Goal: Register for event/course

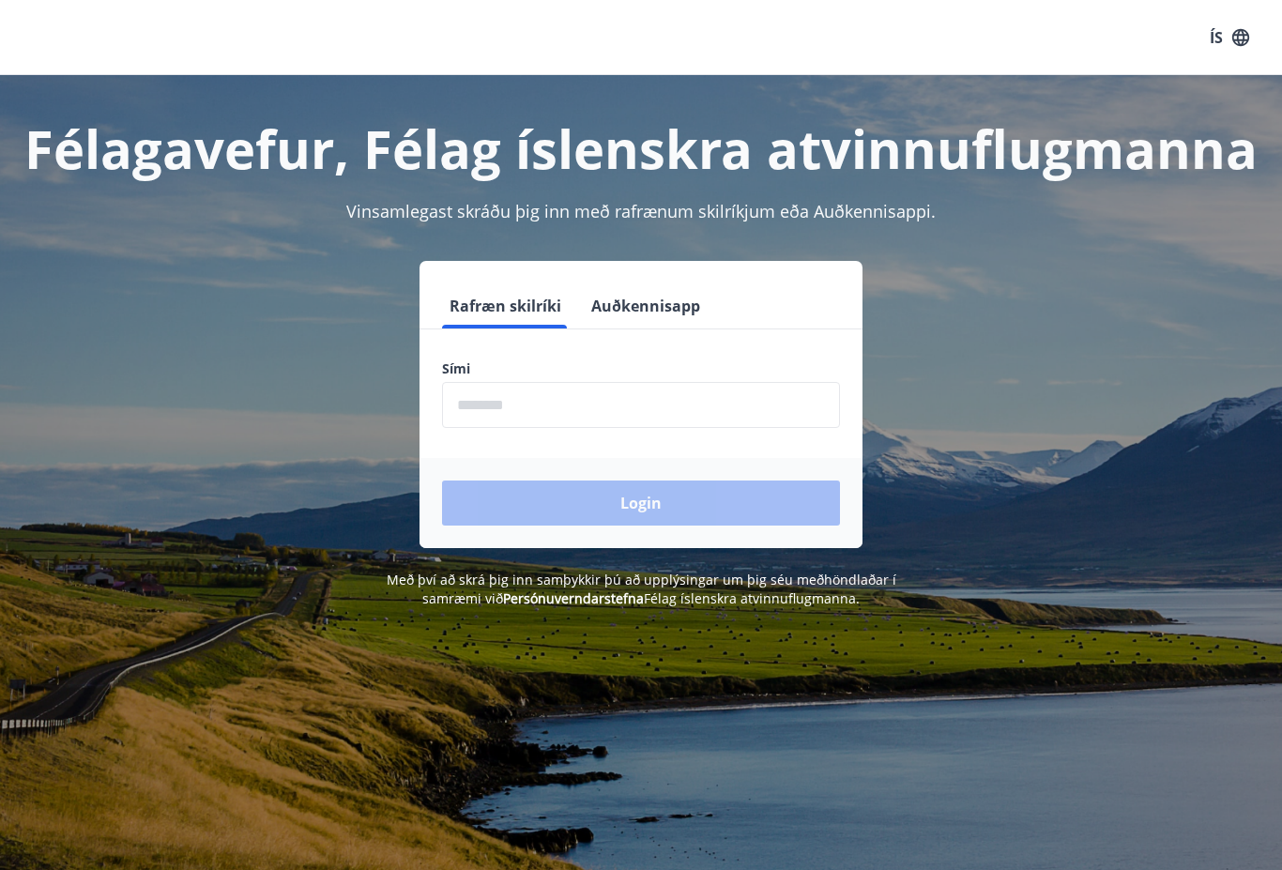
click at [626, 318] on button "Auðkennisapp" at bounding box center [646, 305] width 124 height 45
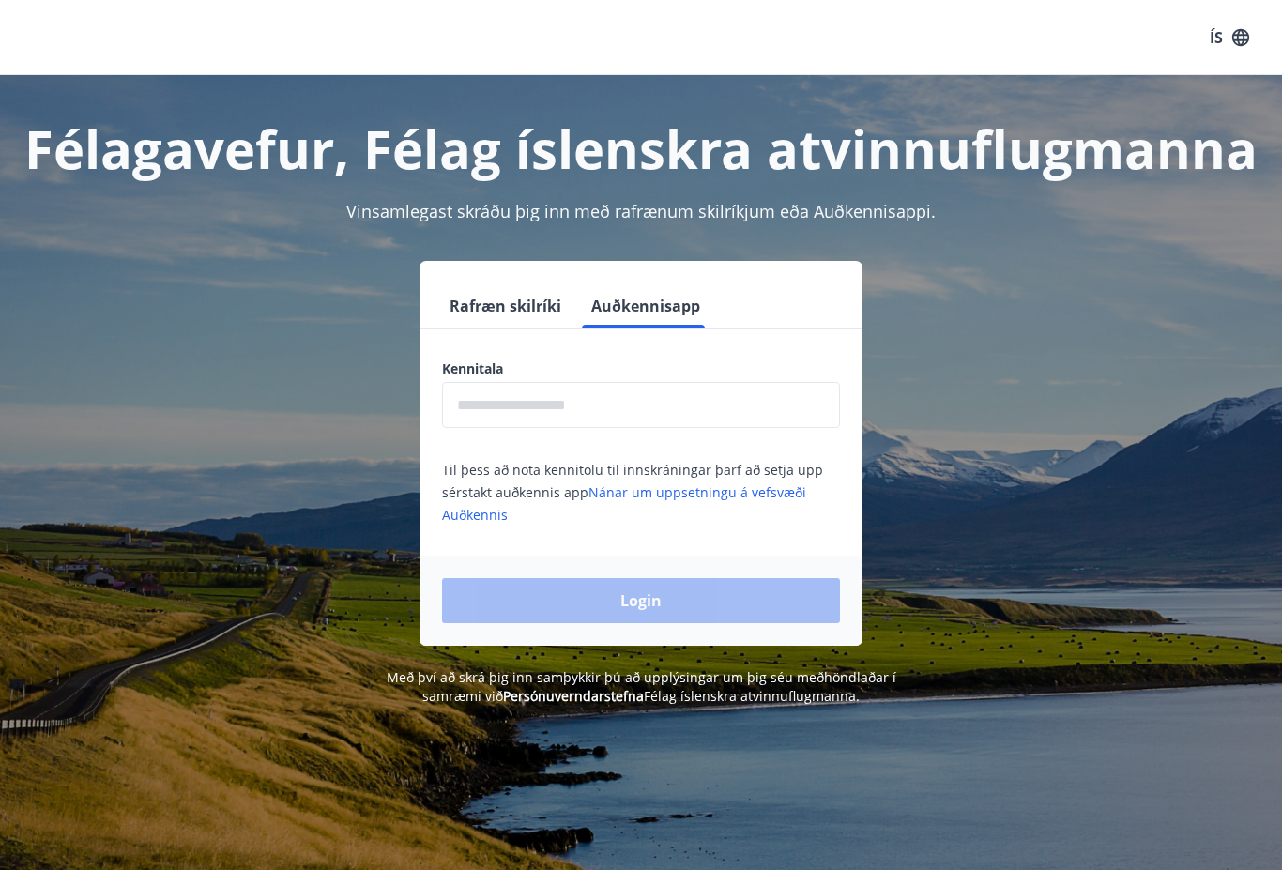
click at [473, 375] on label "Kennitala" at bounding box center [641, 369] width 398 height 19
click at [485, 405] on input "text" at bounding box center [641, 405] width 398 height 46
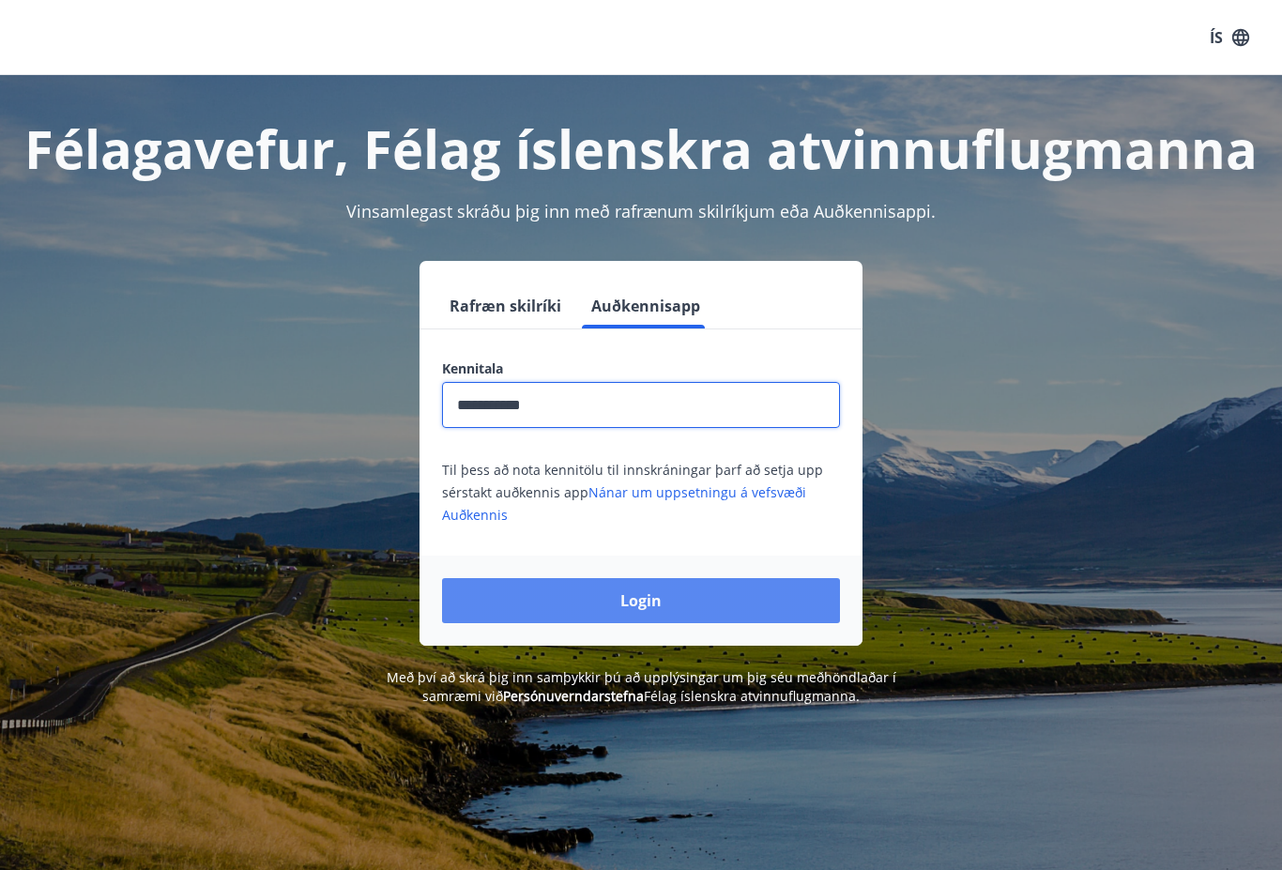
type input "**********"
click at [752, 622] on button "Login" at bounding box center [641, 600] width 398 height 45
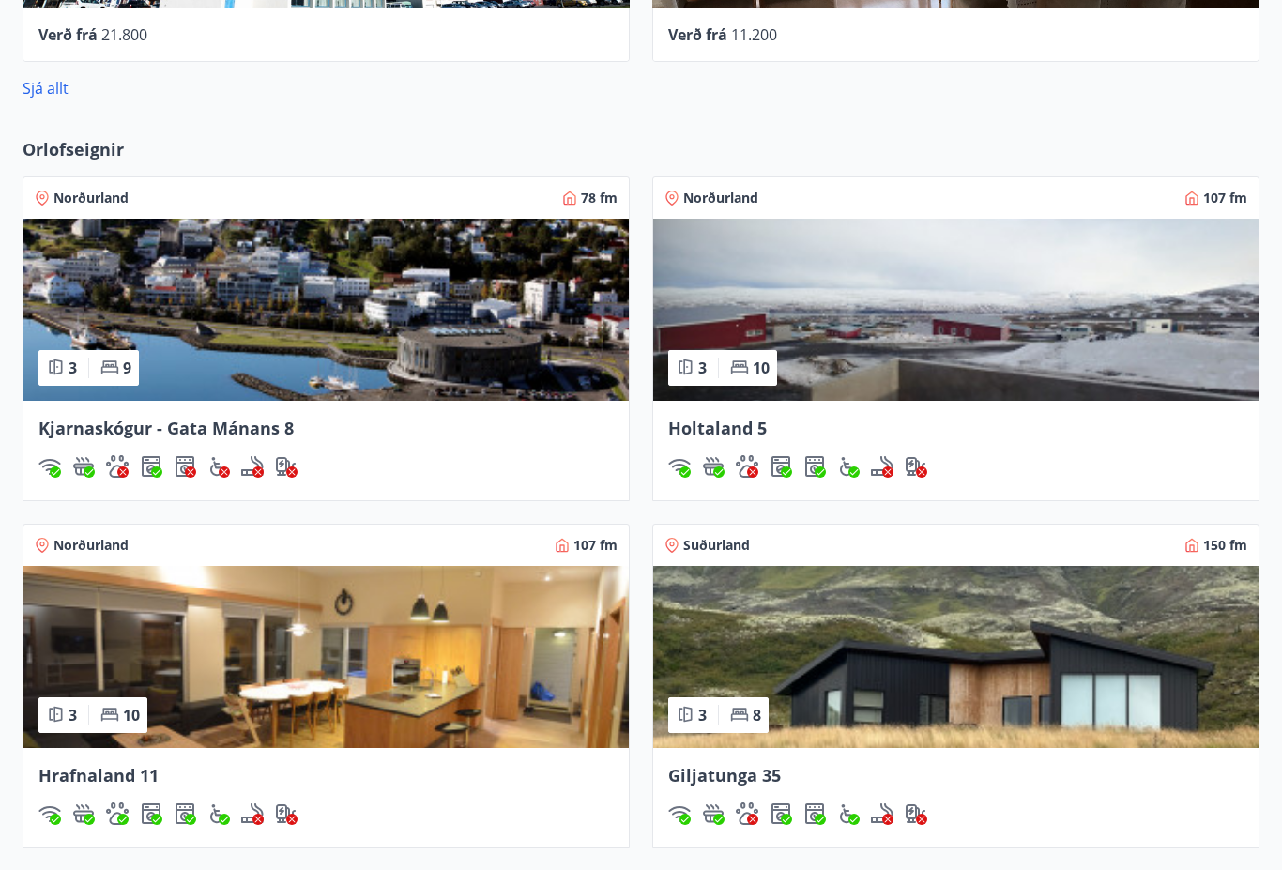
scroll to position [1362, 0]
click at [1101, 702] on img at bounding box center [955, 657] width 605 height 182
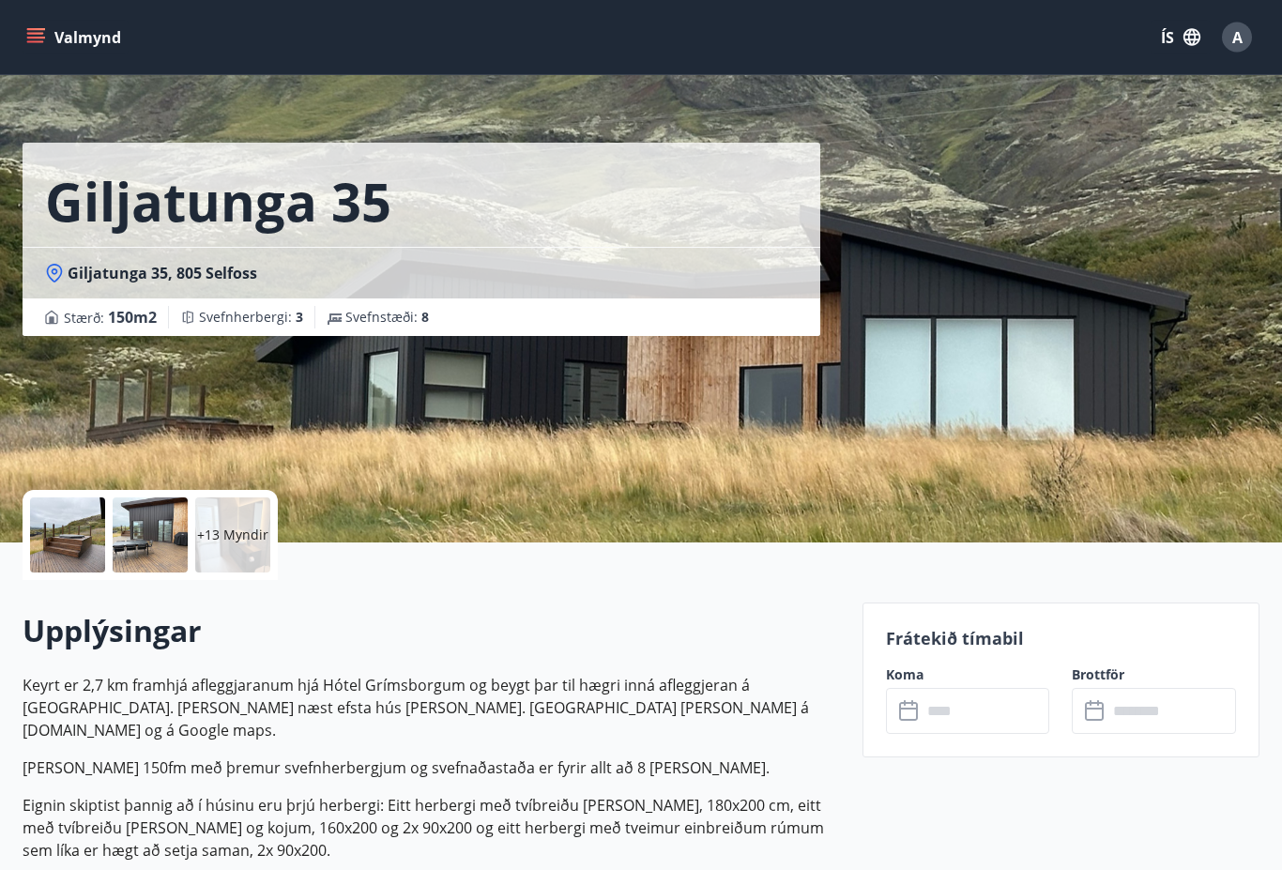
scroll to position [21, 0]
click at [60, 544] on div at bounding box center [67, 535] width 75 height 75
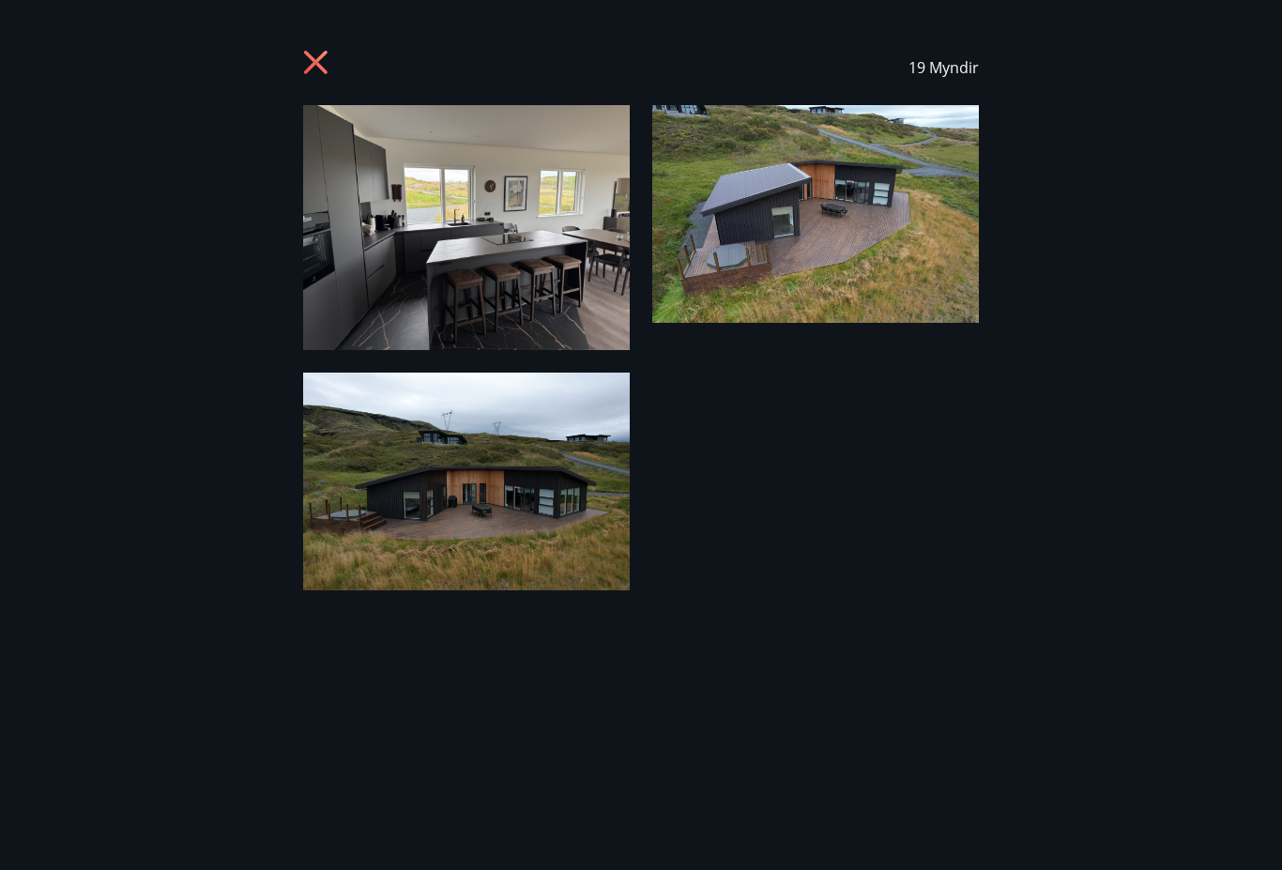
click at [439, 262] on img at bounding box center [466, 227] width 327 height 245
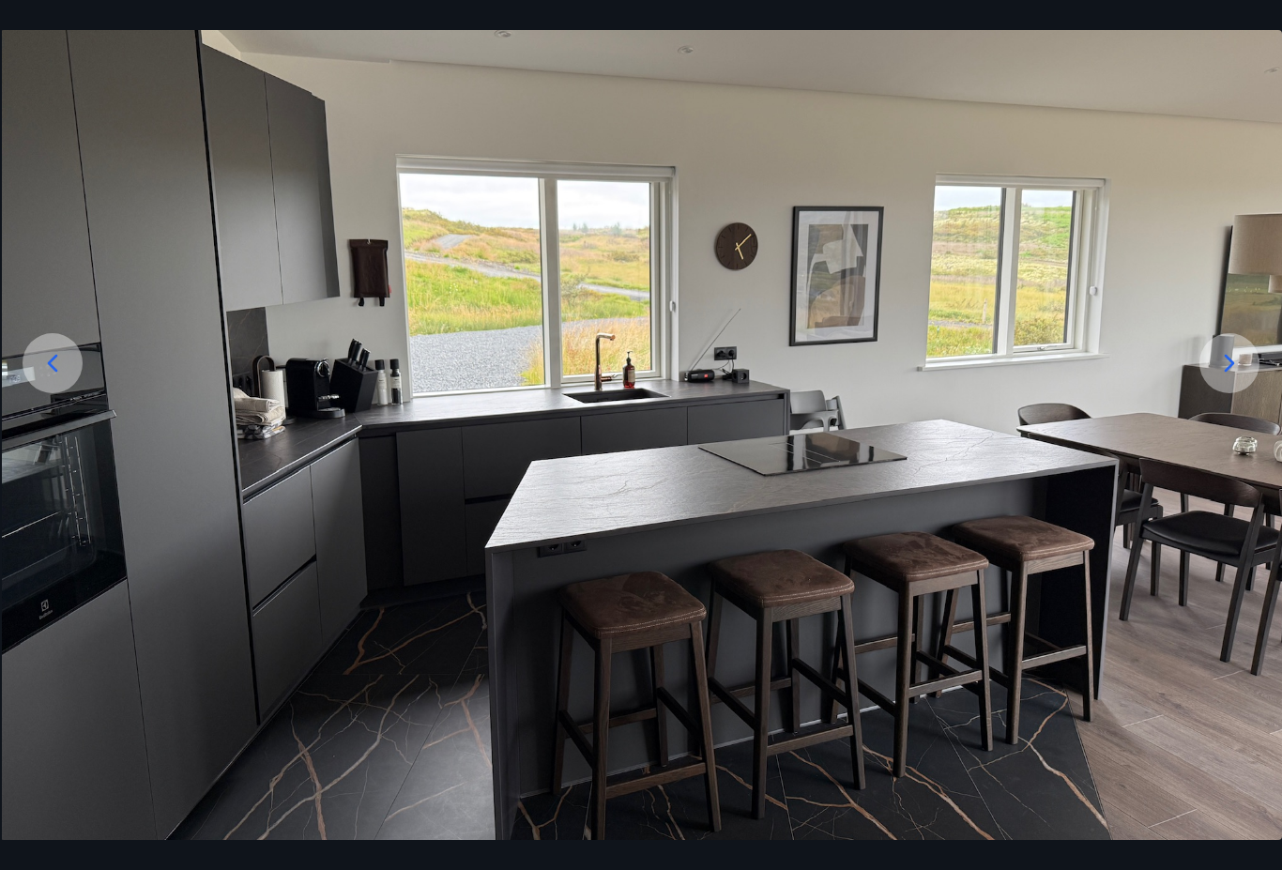
scroll to position [176, 0]
click at [1242, 379] on icon at bounding box center [1230, 364] width 30 height 30
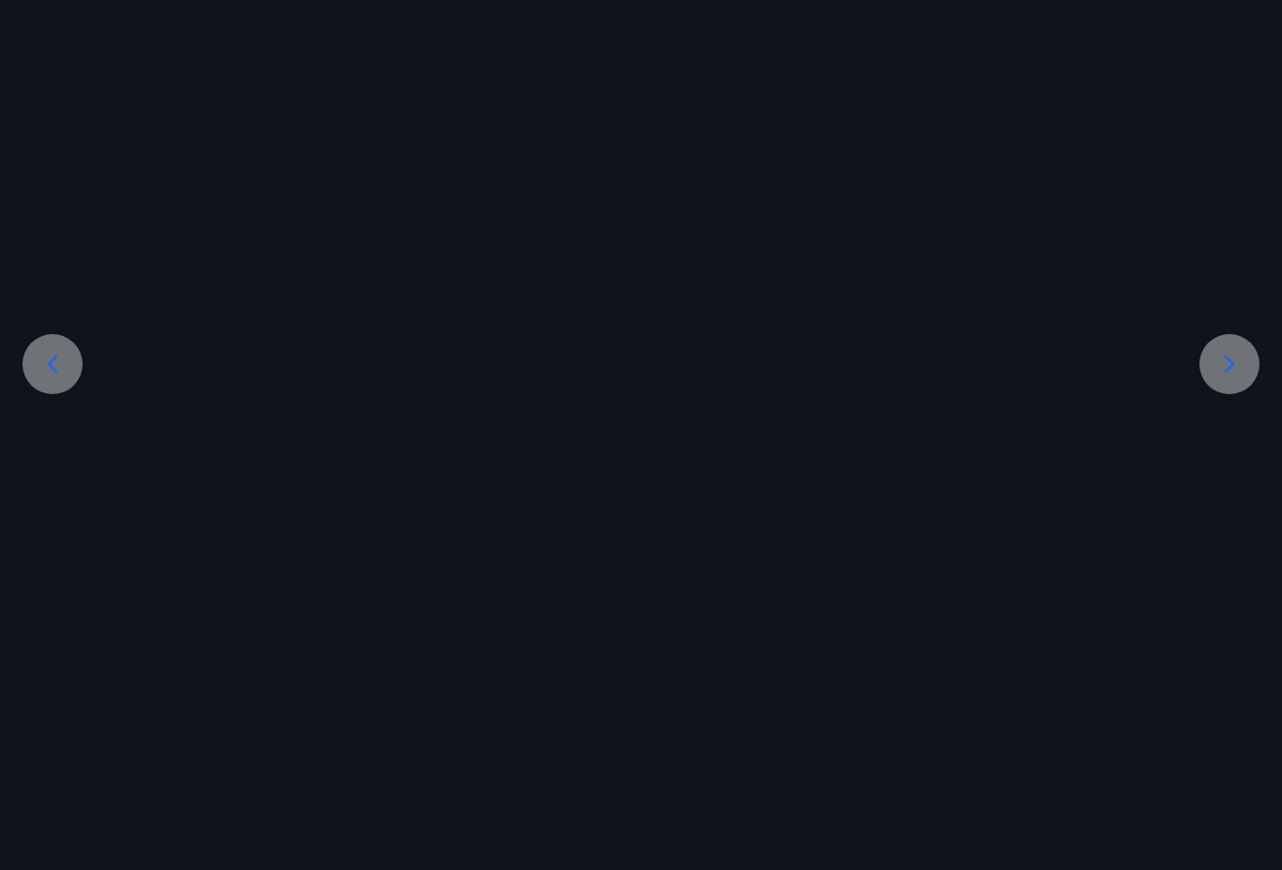
scroll to position [69, 0]
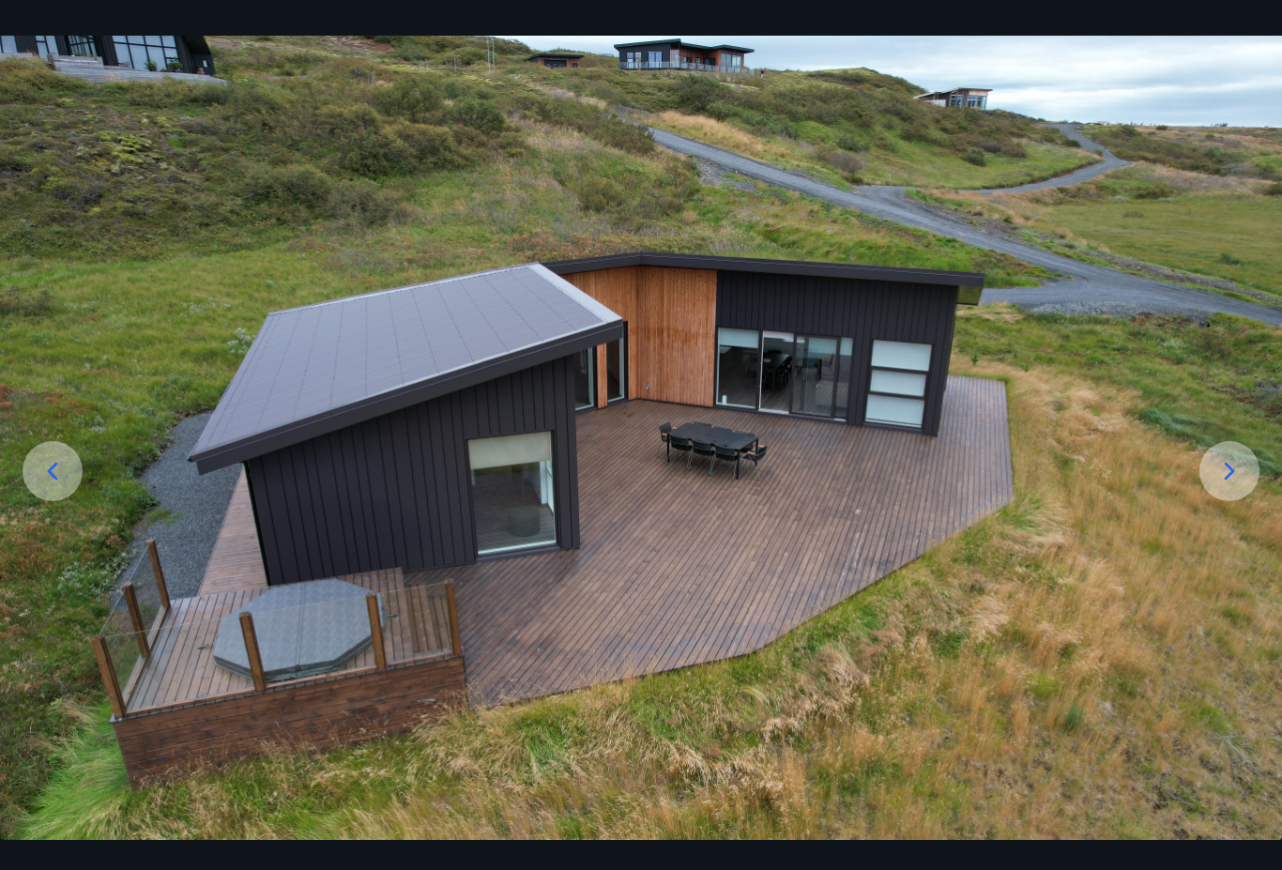
click at [1222, 419] on img at bounding box center [641, 463] width 1282 height 855
click at [1209, 484] on div at bounding box center [1230, 471] width 60 height 60
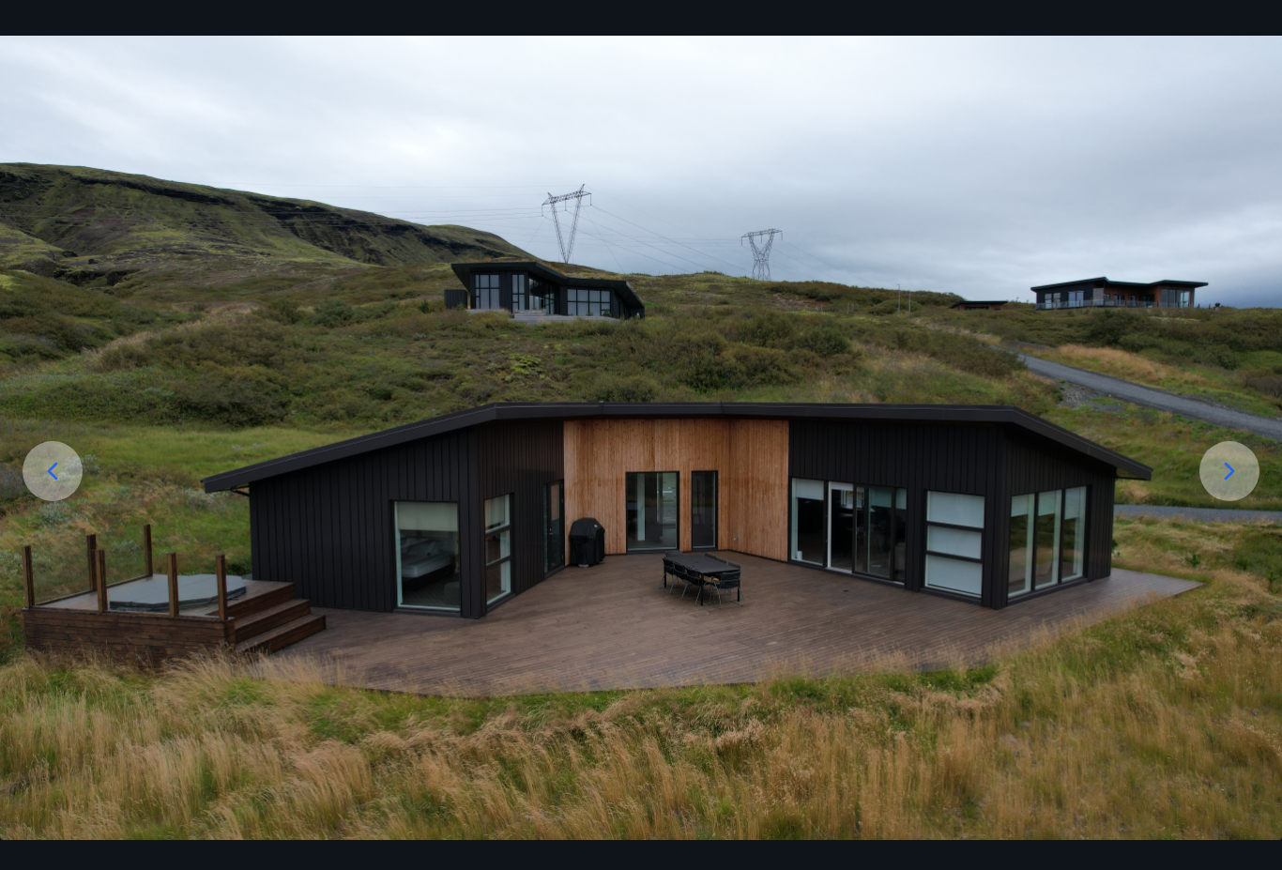
click at [1219, 484] on icon at bounding box center [1230, 471] width 30 height 30
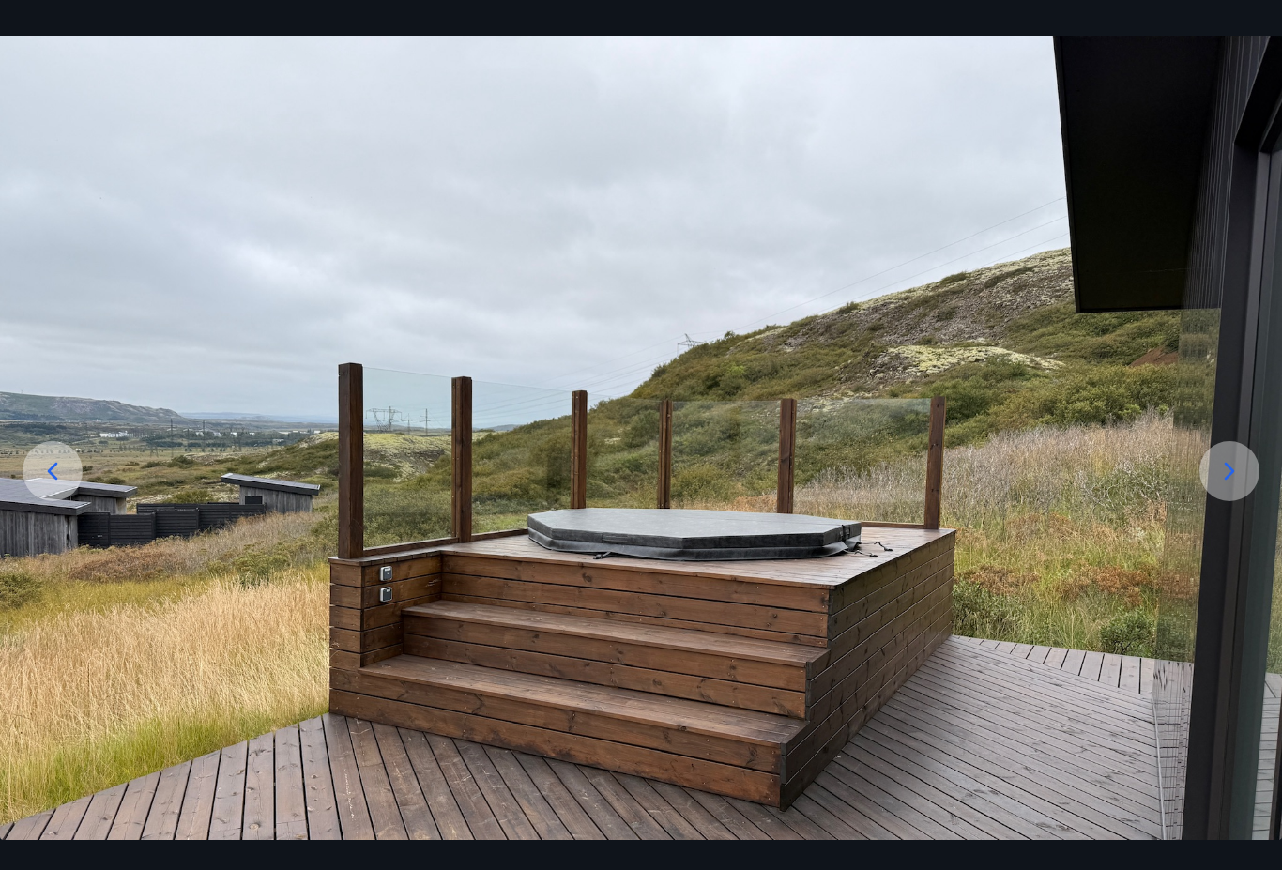
click at [1227, 486] on icon at bounding box center [1230, 471] width 30 height 30
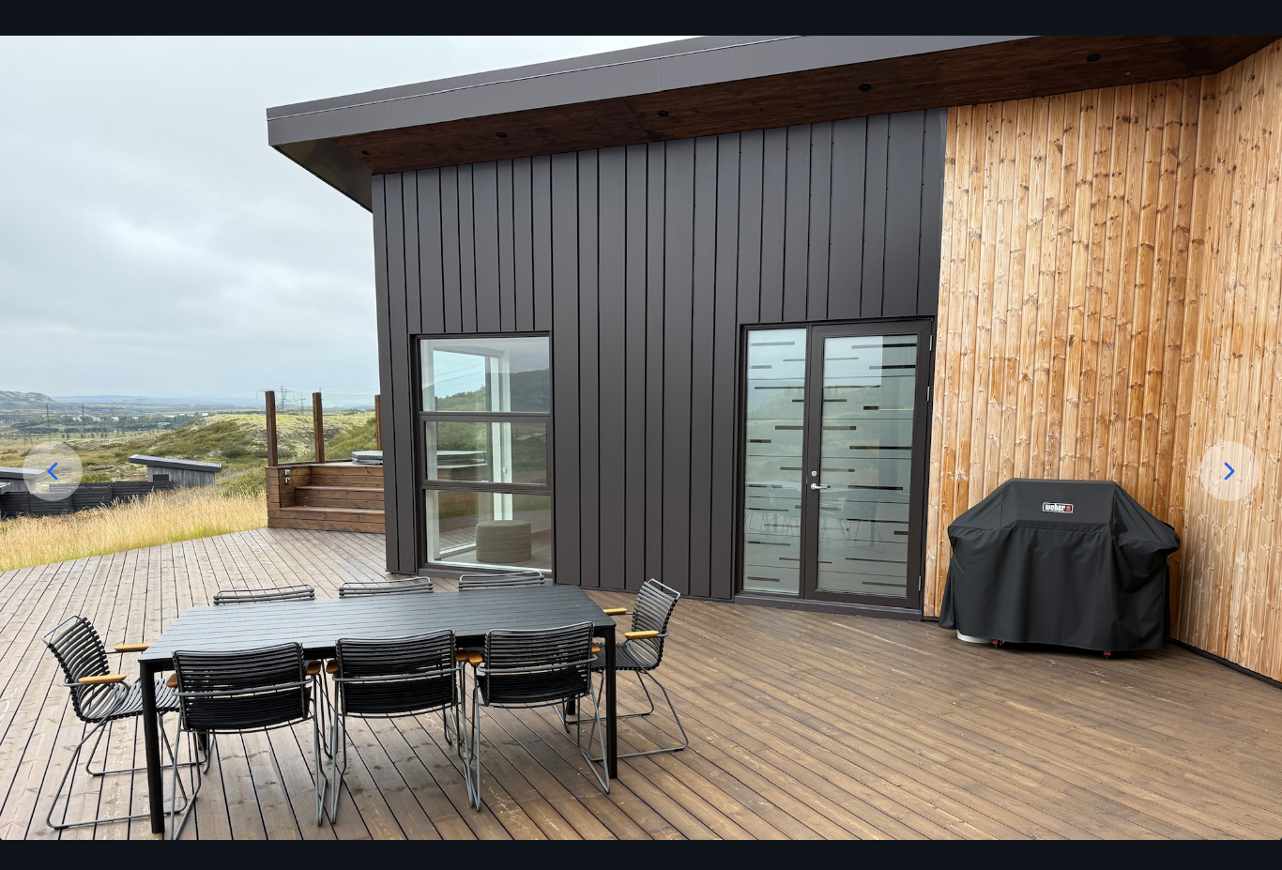
click at [1234, 486] on icon at bounding box center [1230, 471] width 30 height 30
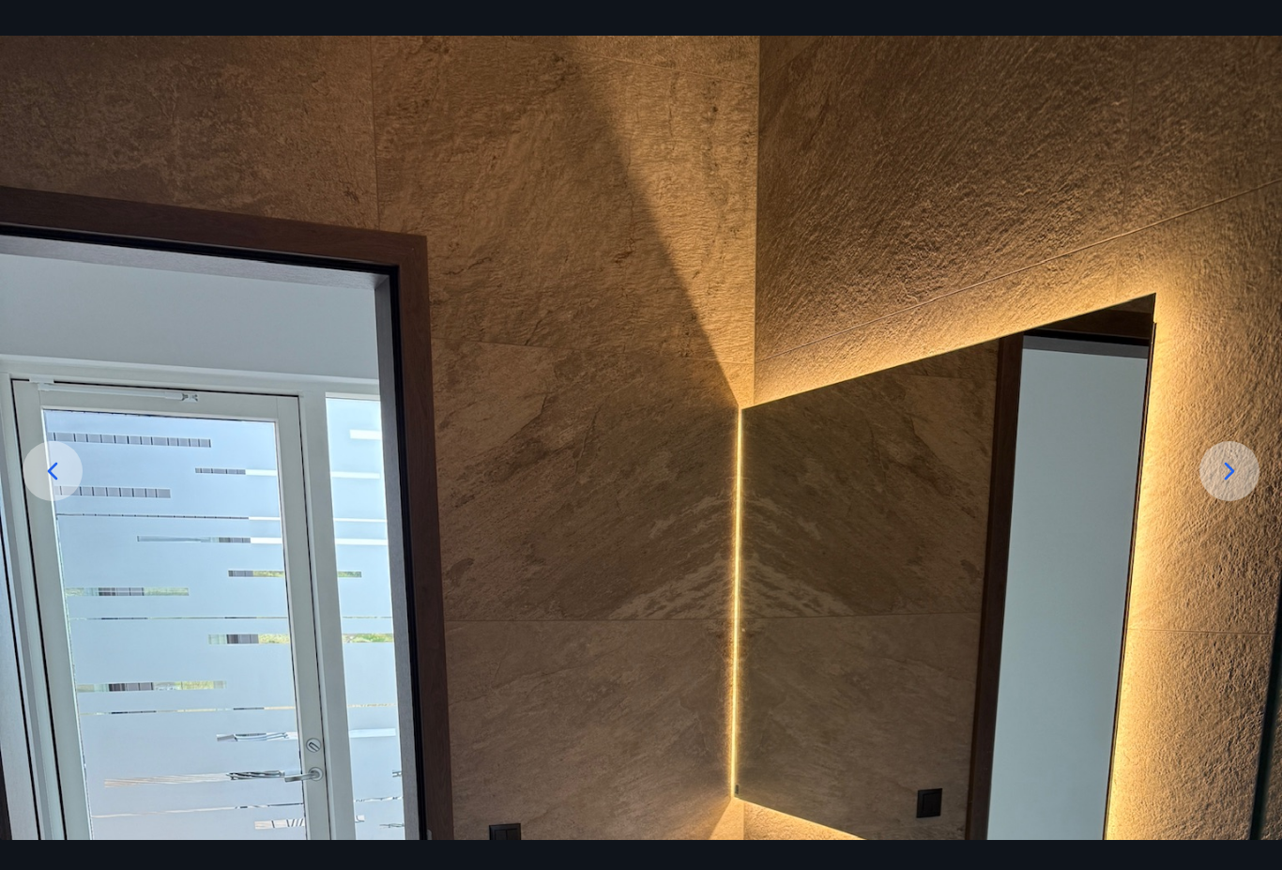
click at [1241, 486] on icon at bounding box center [1230, 471] width 30 height 30
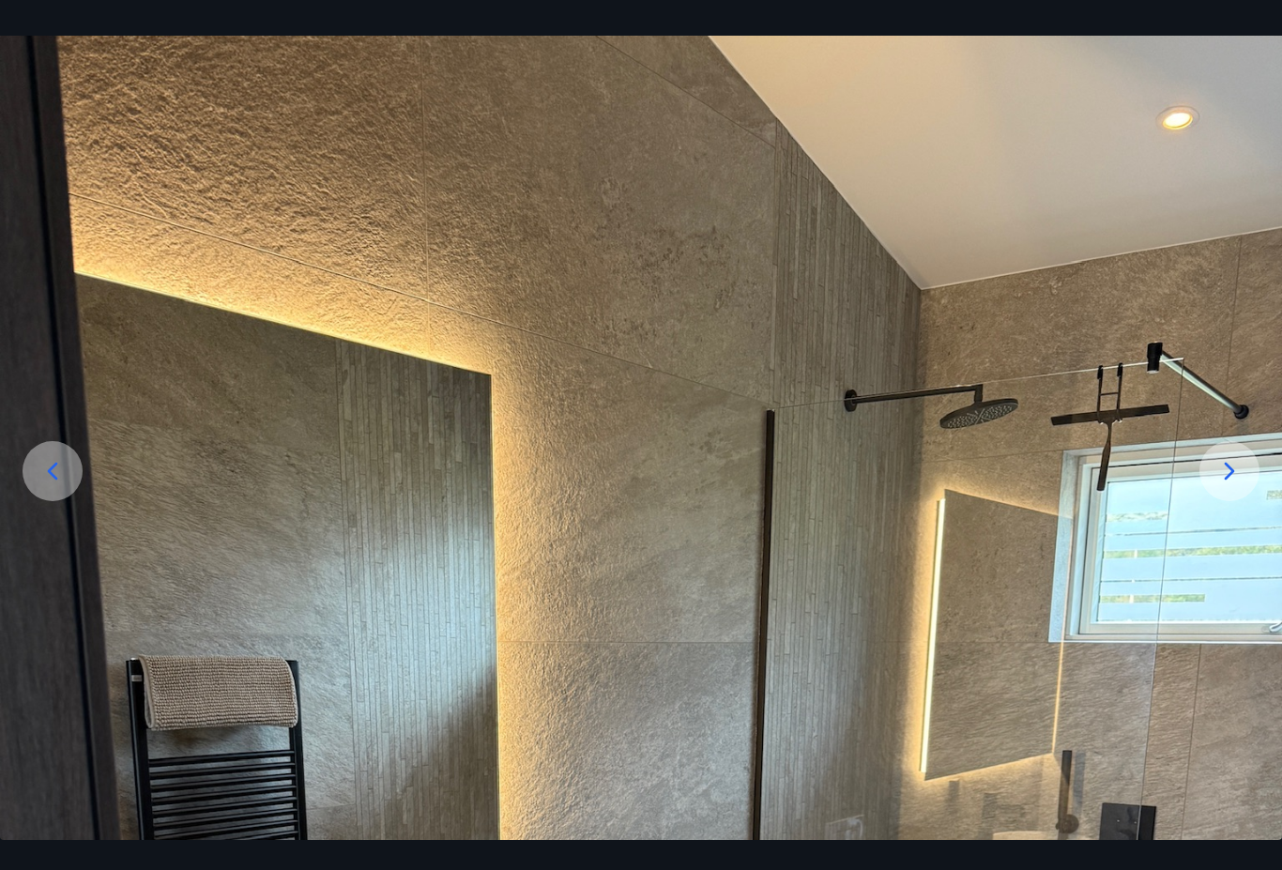
click at [1251, 501] on div at bounding box center [1230, 471] width 60 height 60
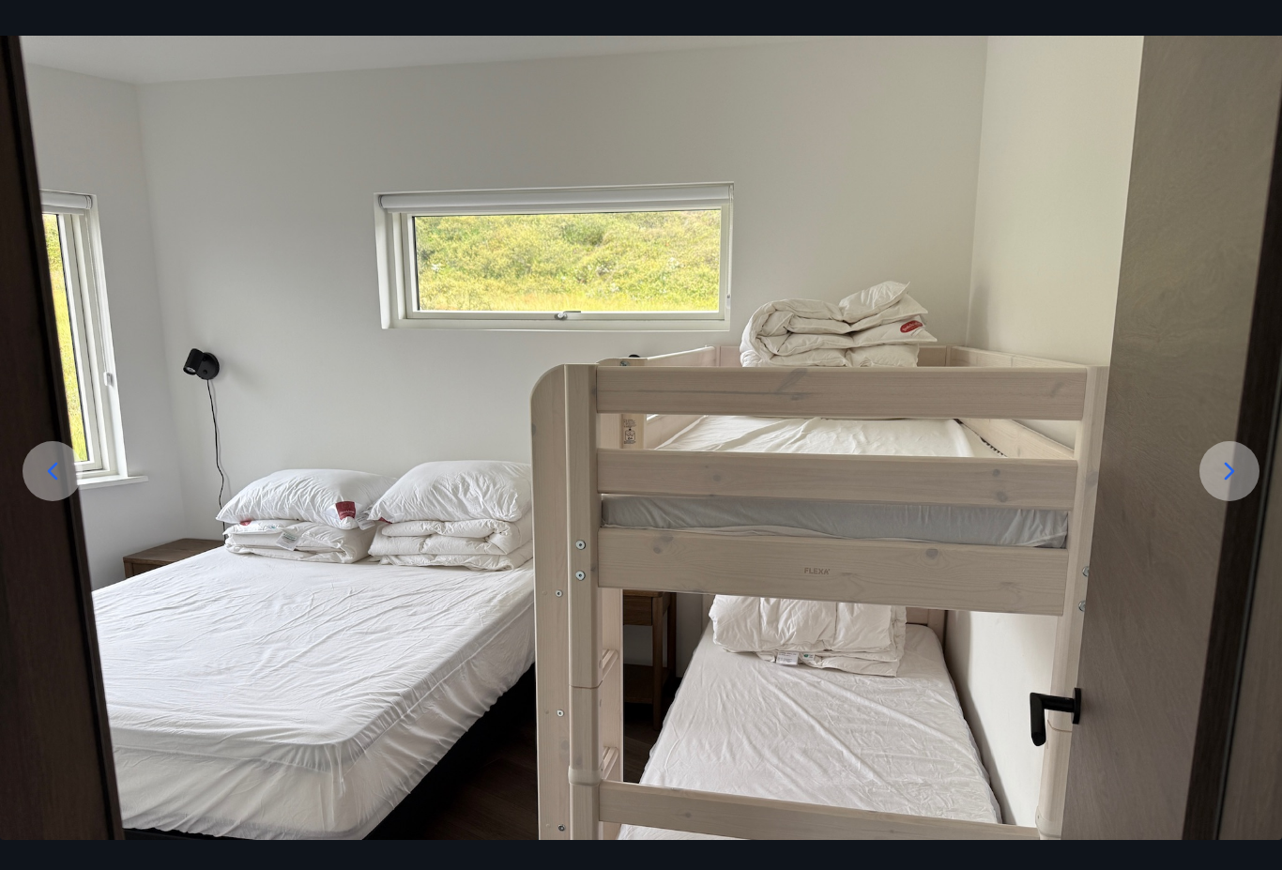
click at [1244, 486] on icon at bounding box center [1230, 471] width 30 height 30
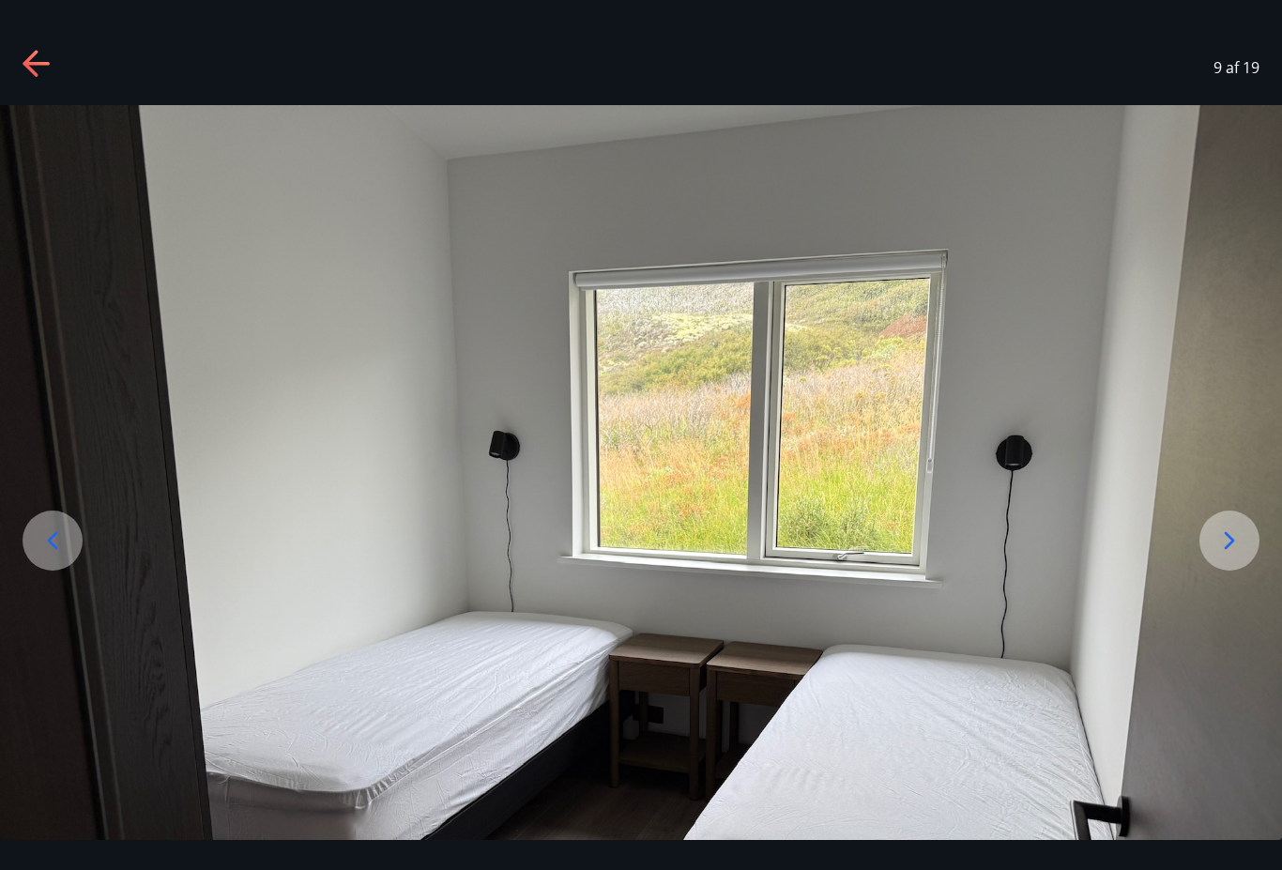
scroll to position [0, 0]
click at [1236, 548] on div at bounding box center [1230, 541] width 60 height 60
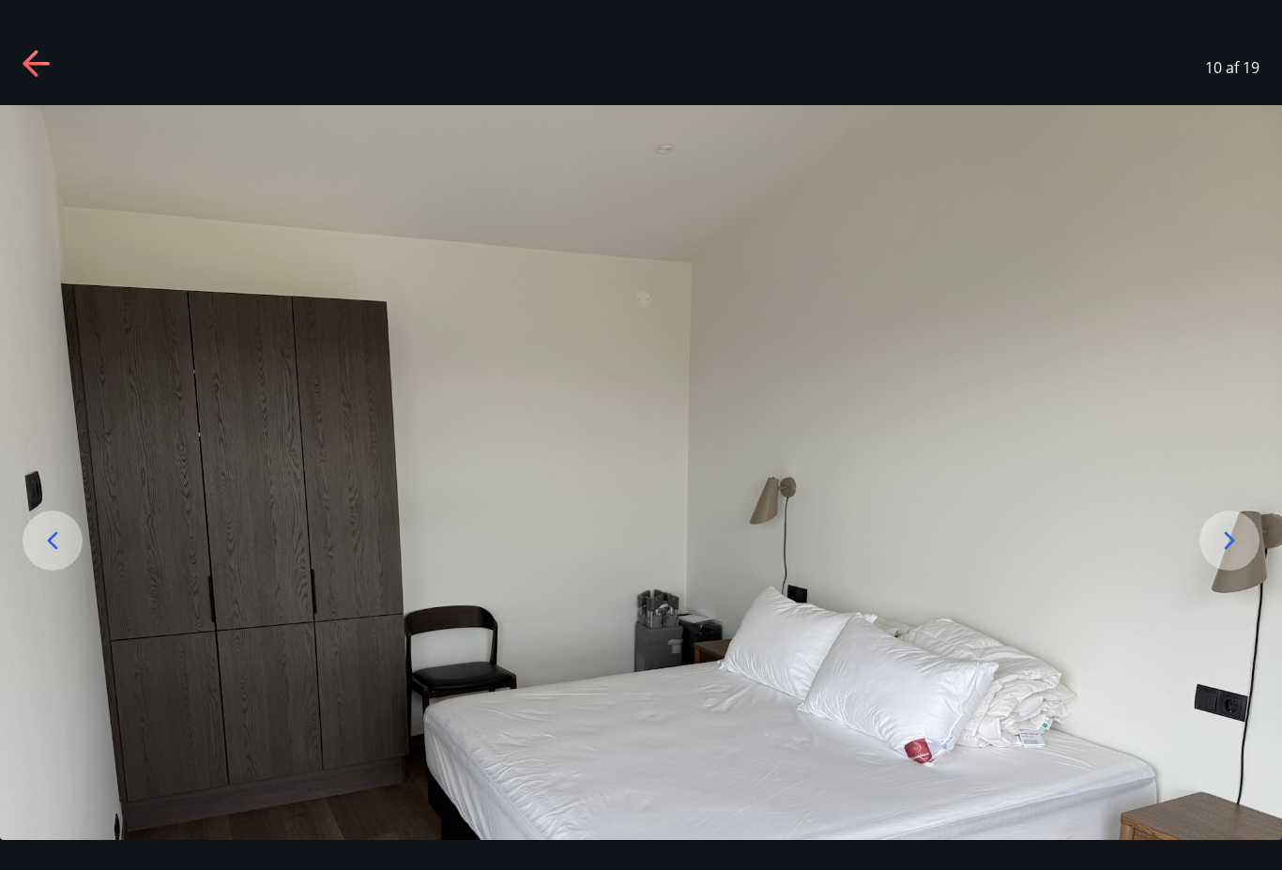
click at [1242, 556] on icon at bounding box center [1230, 541] width 30 height 30
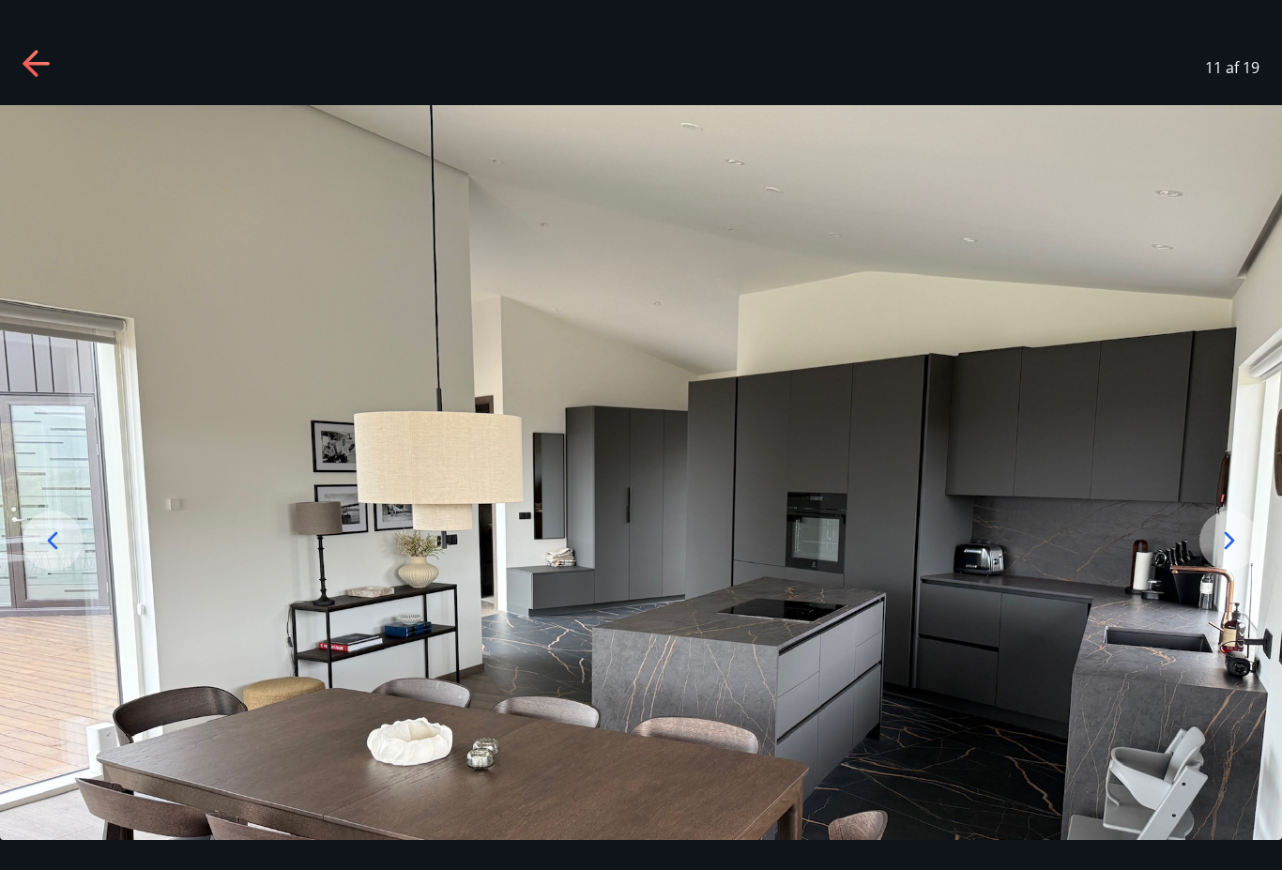
click at [1232, 549] on icon at bounding box center [1230, 540] width 10 height 18
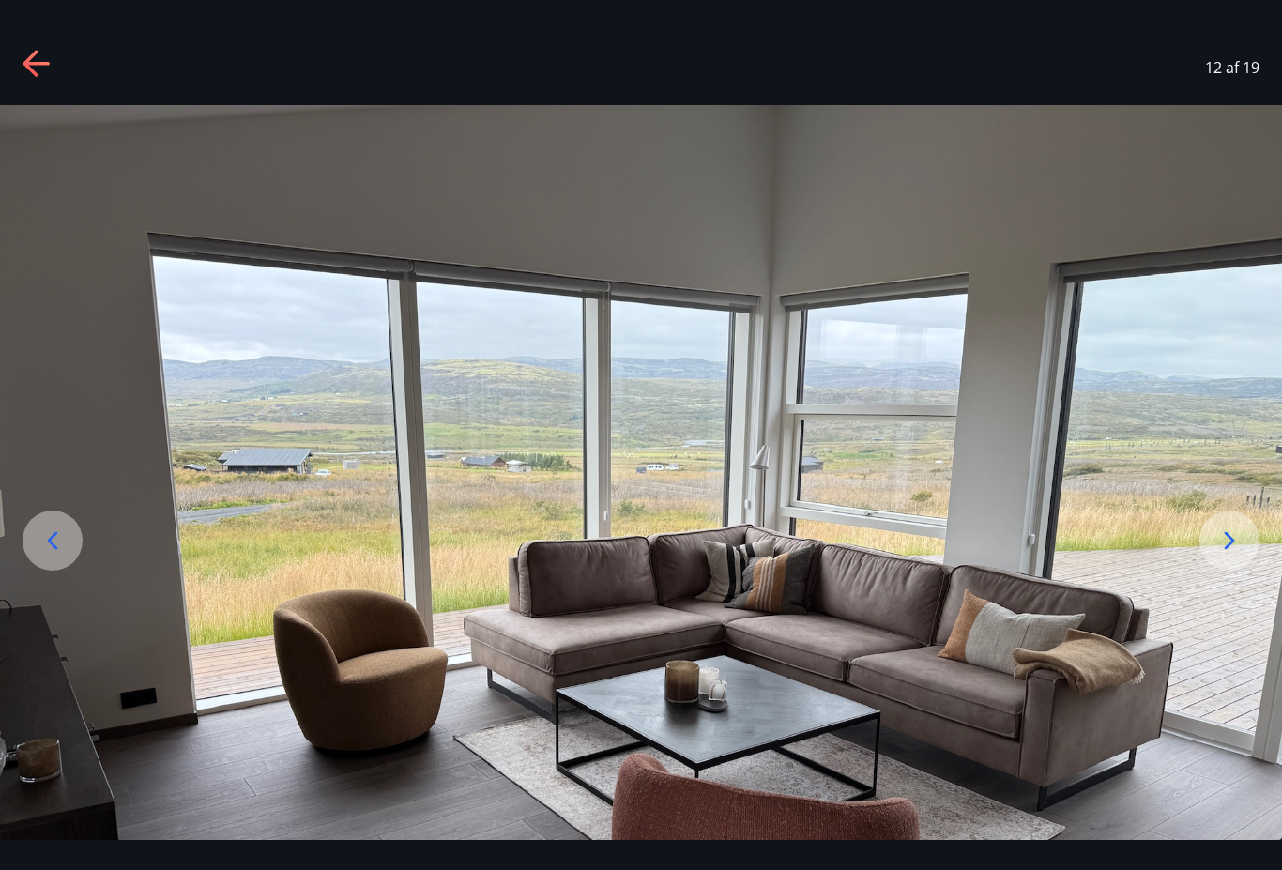
click at [1233, 556] on icon at bounding box center [1230, 541] width 30 height 30
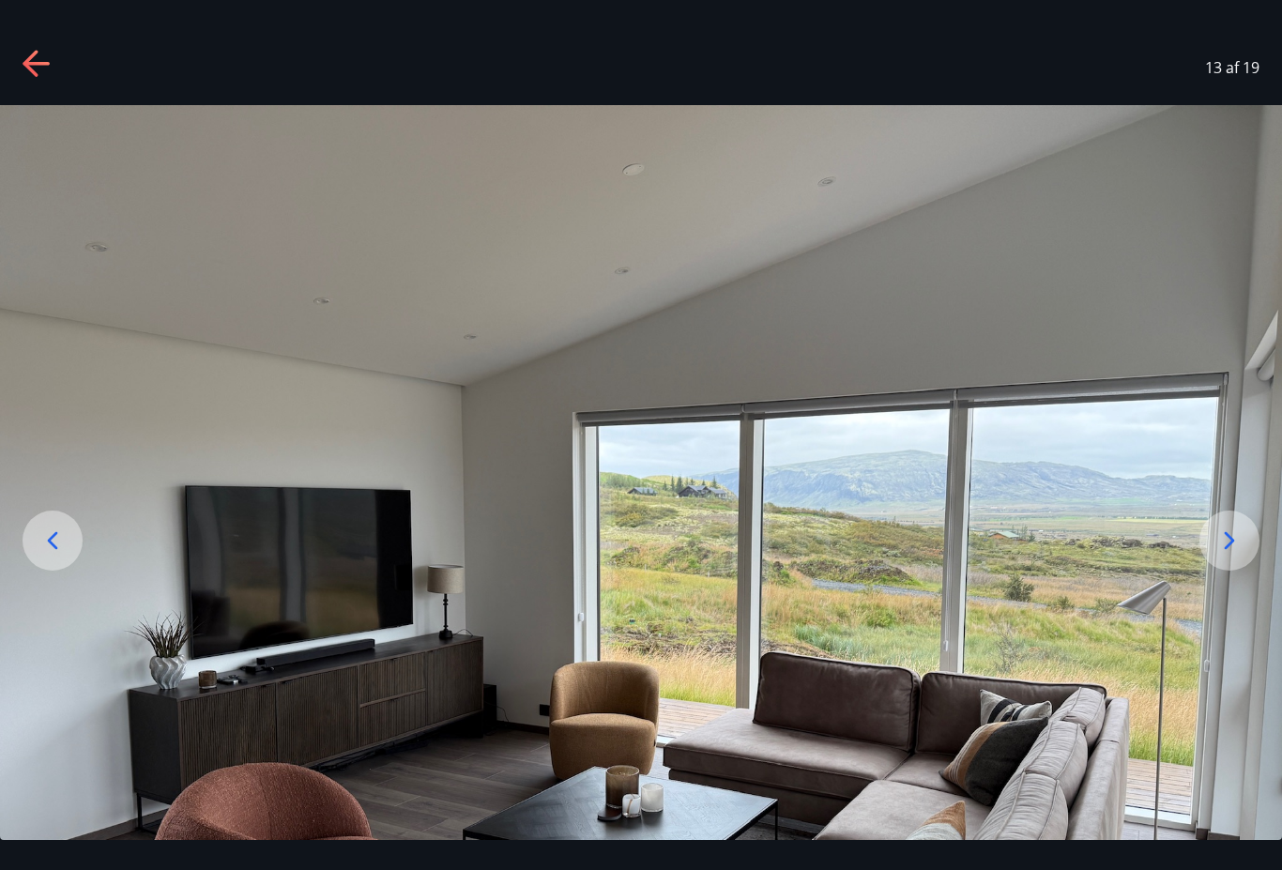
click at [1237, 556] on icon at bounding box center [1230, 541] width 30 height 30
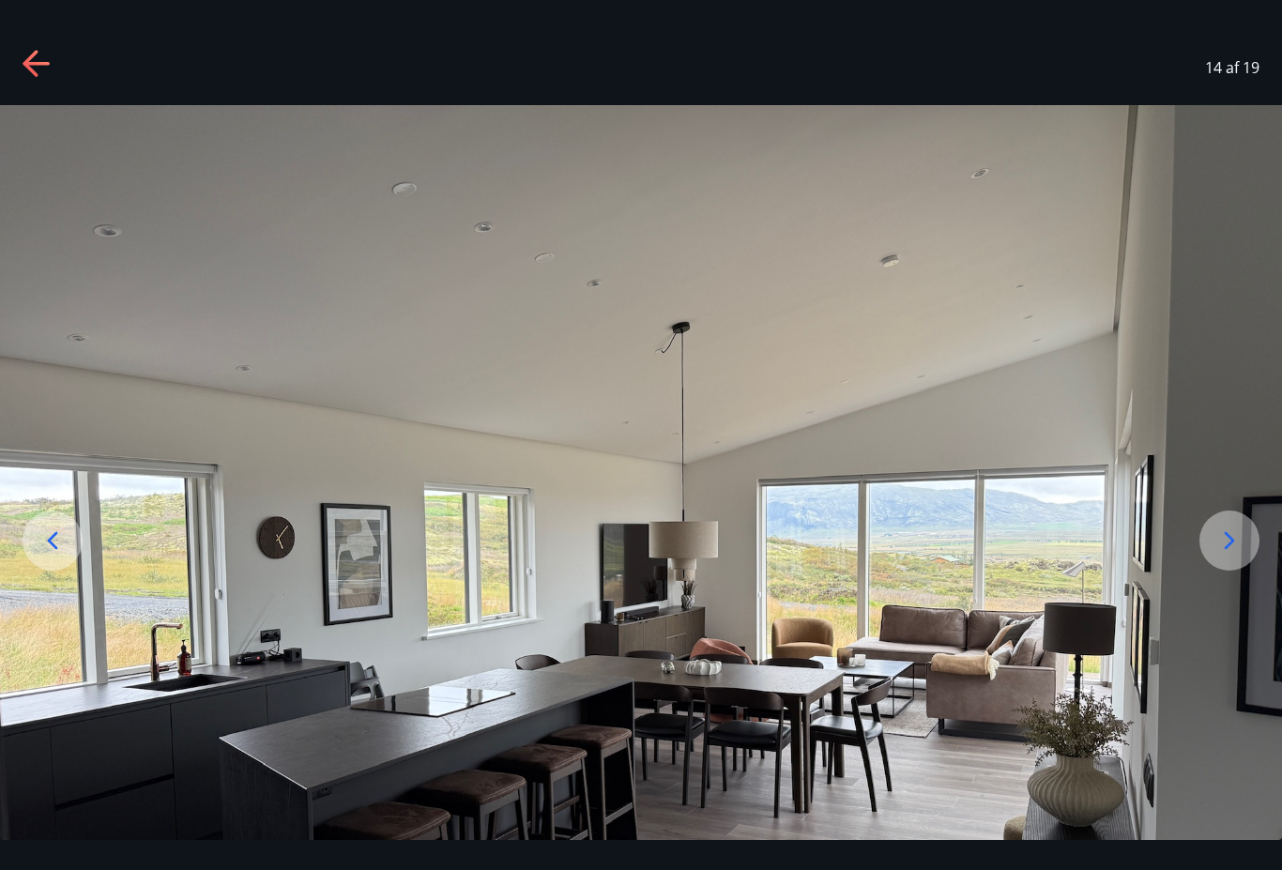
click at [1238, 556] on icon at bounding box center [1230, 541] width 30 height 30
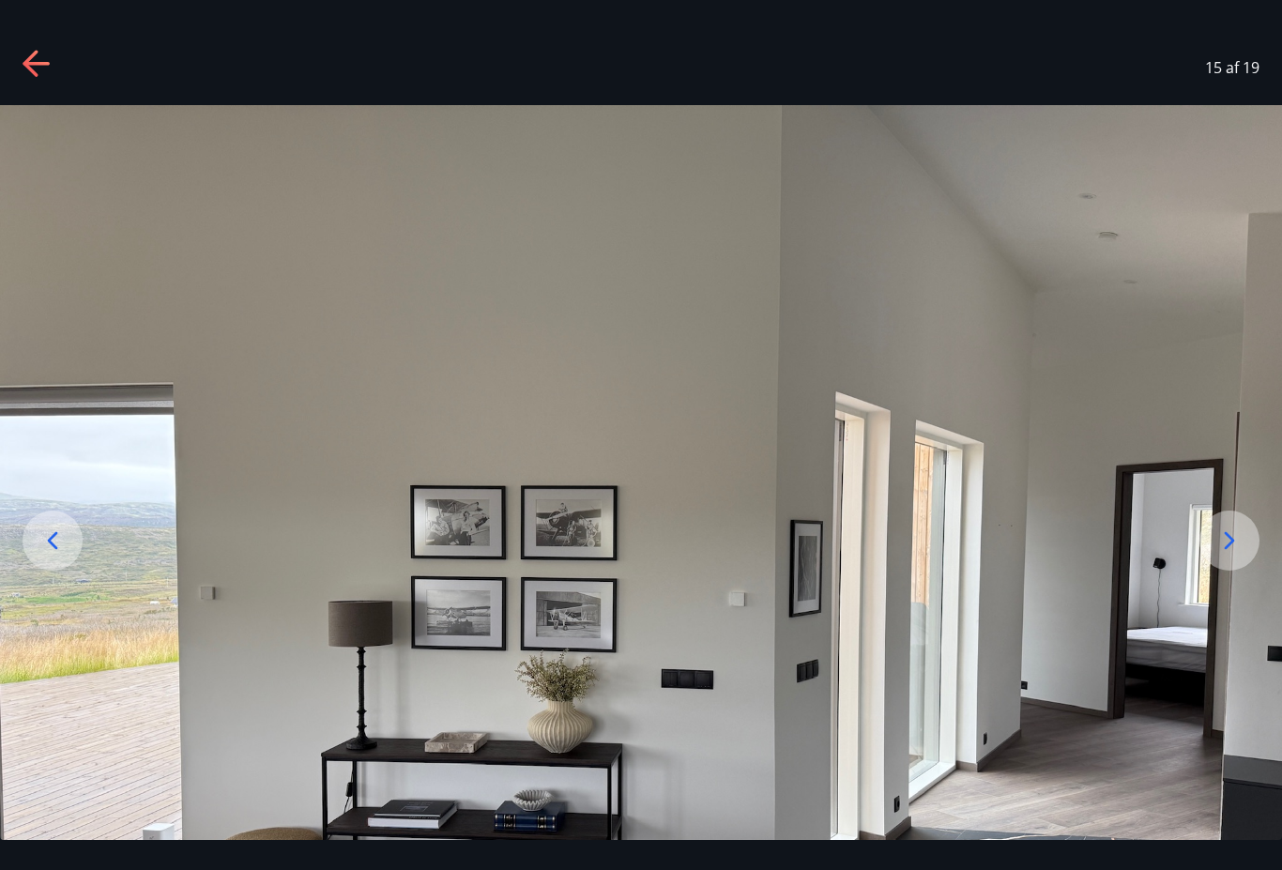
click at [1243, 556] on icon at bounding box center [1230, 541] width 30 height 30
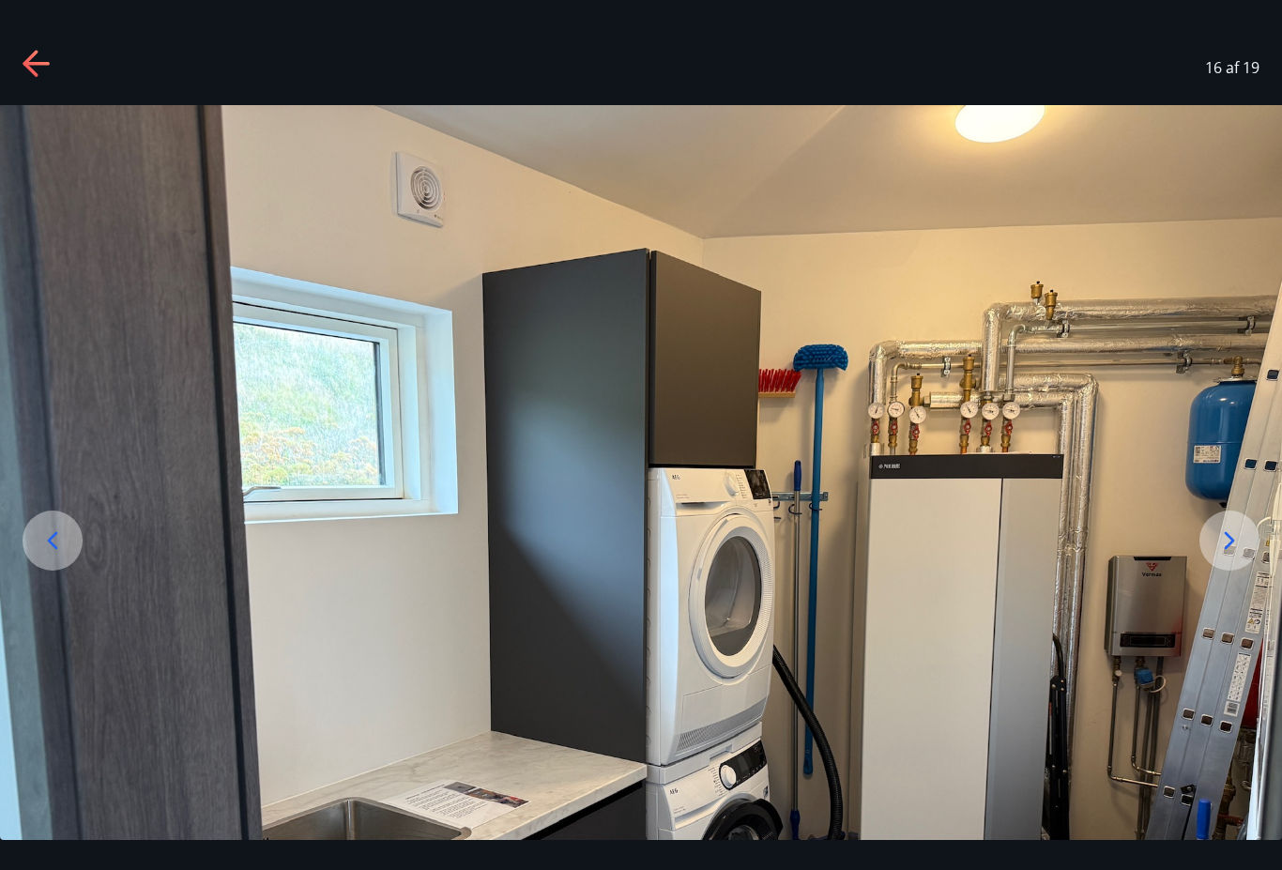
click at [1239, 556] on icon at bounding box center [1230, 541] width 30 height 30
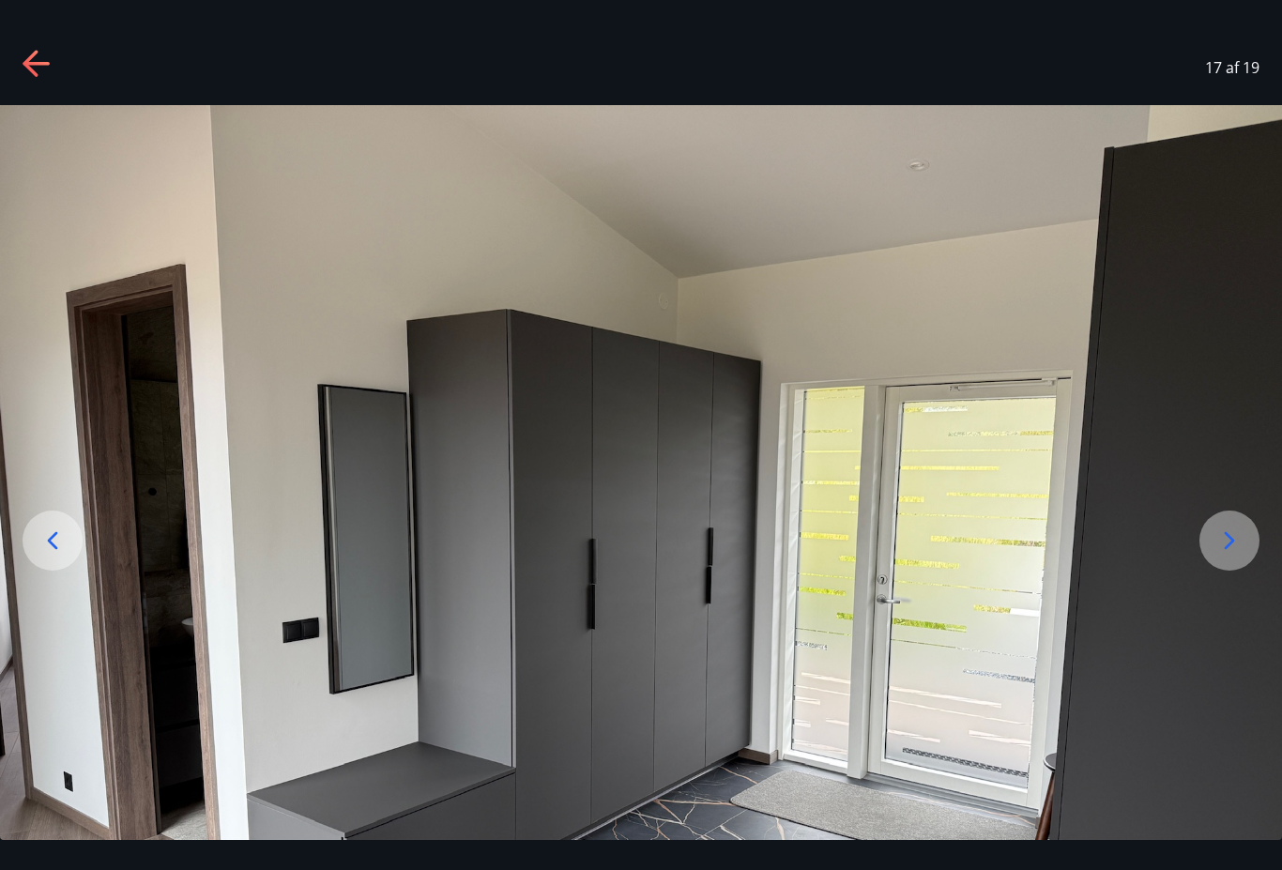
click at [1239, 549] on div at bounding box center [1230, 541] width 60 height 60
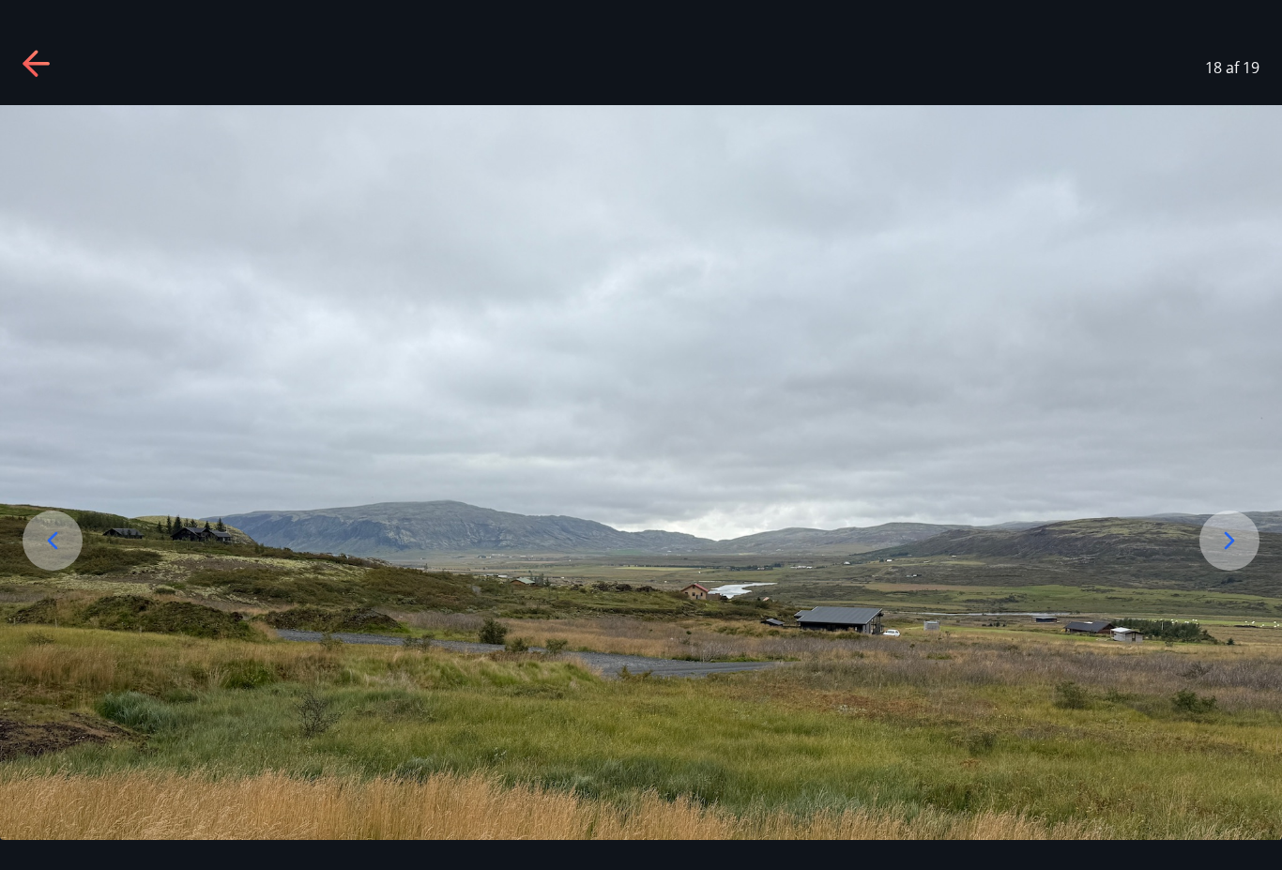
click at [1239, 556] on icon at bounding box center [1230, 541] width 30 height 30
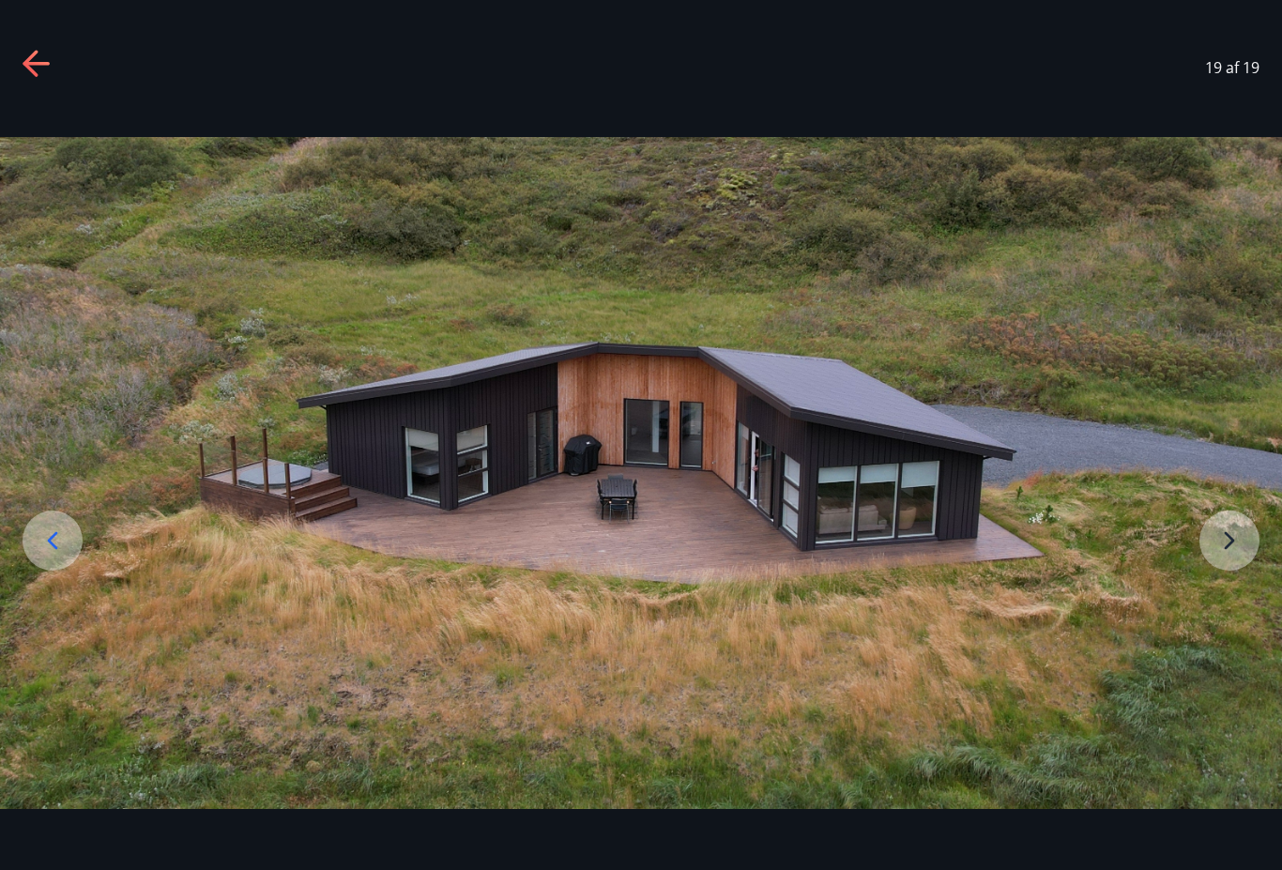
click at [1234, 555] on img at bounding box center [641, 473] width 1282 height 672
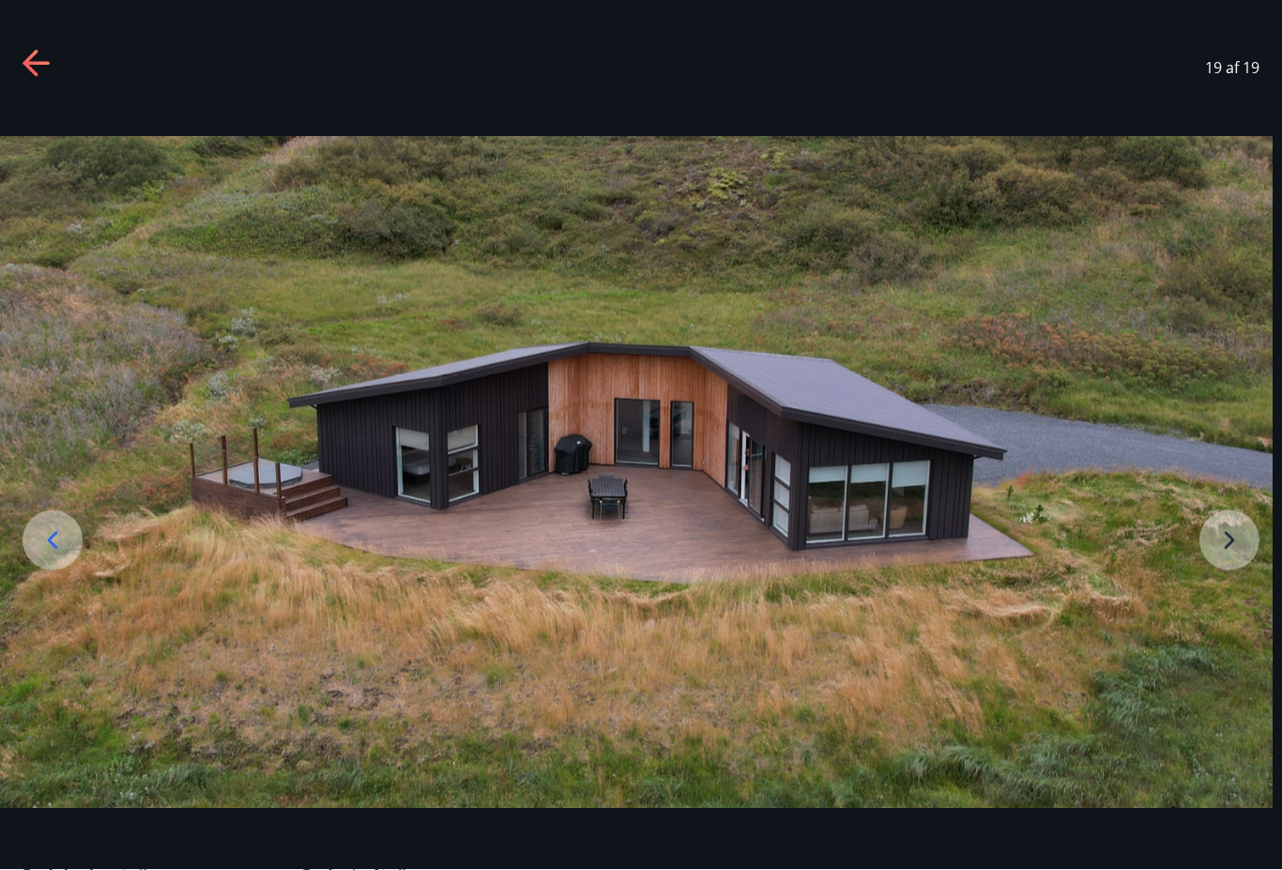
click at [1232, 554] on img at bounding box center [632, 473] width 1282 height 672
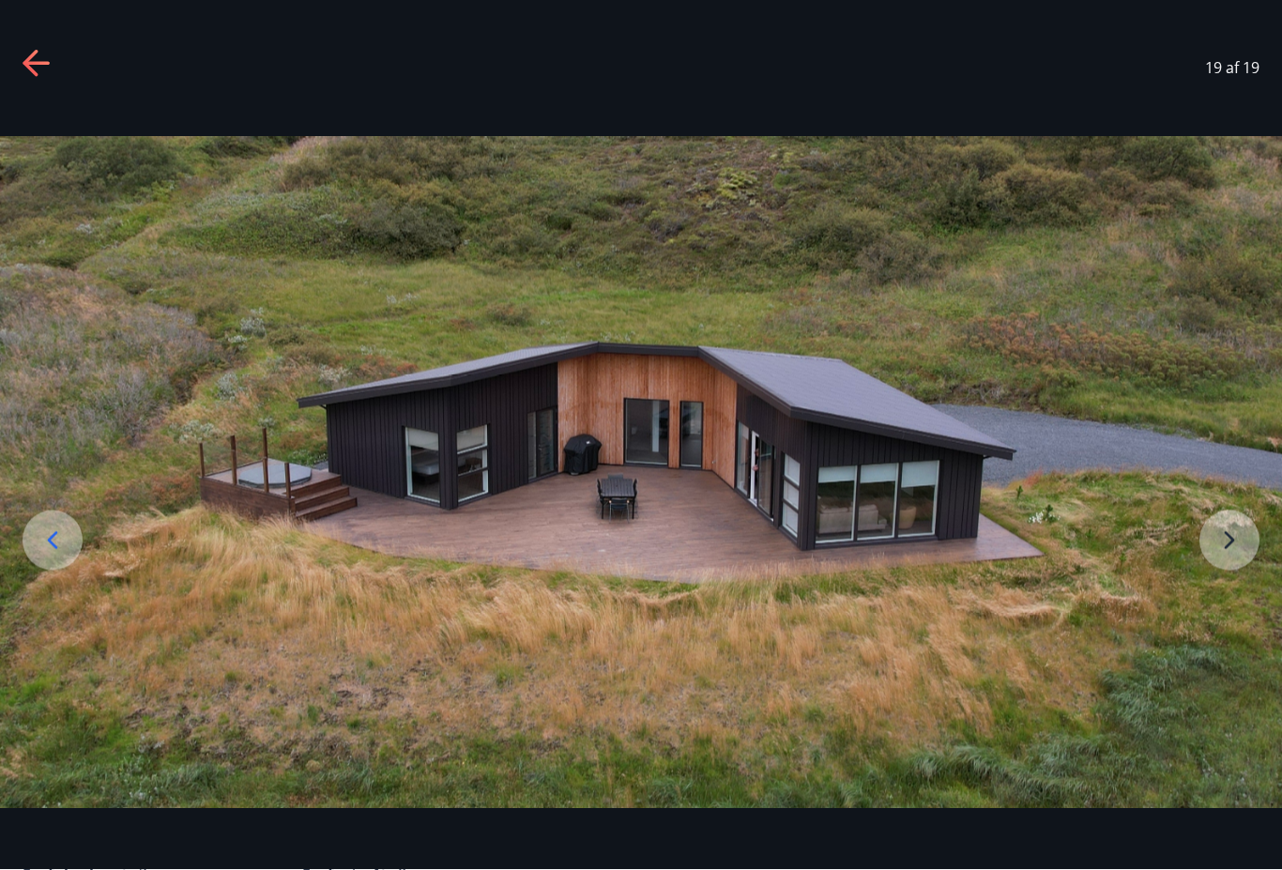
click at [49, 50] on icon at bounding box center [38, 65] width 30 height 30
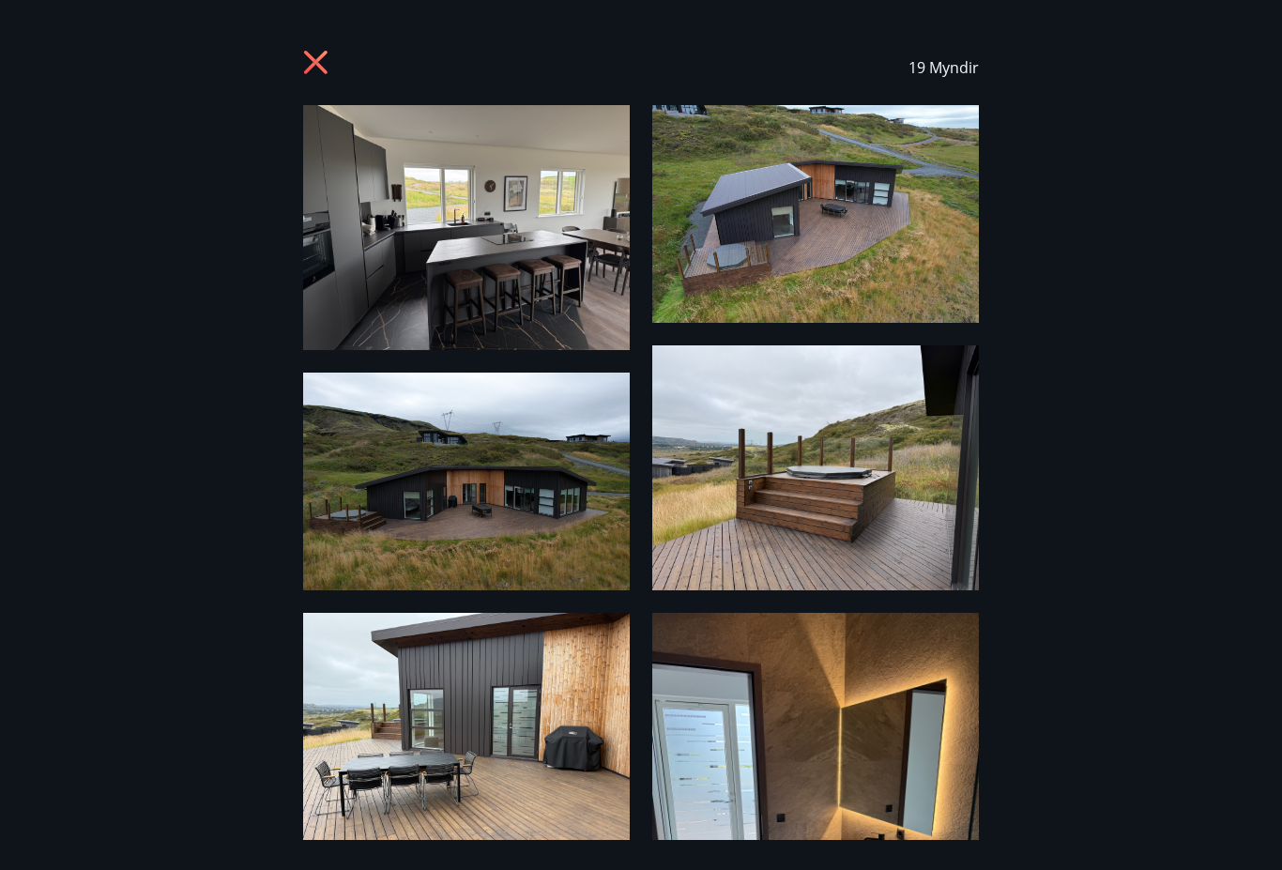
click at [306, 52] on icon at bounding box center [315, 62] width 23 height 23
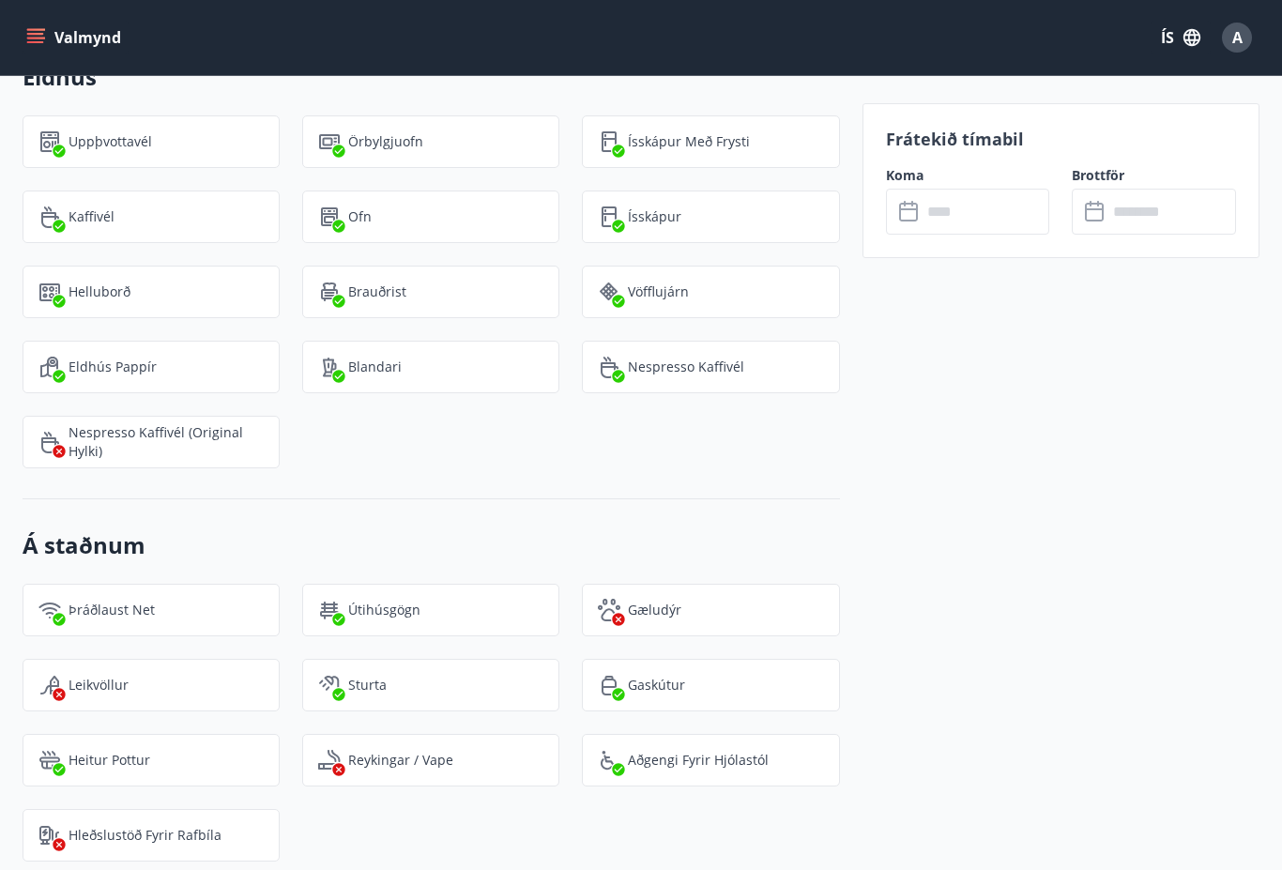
scroll to position [2345, 0]
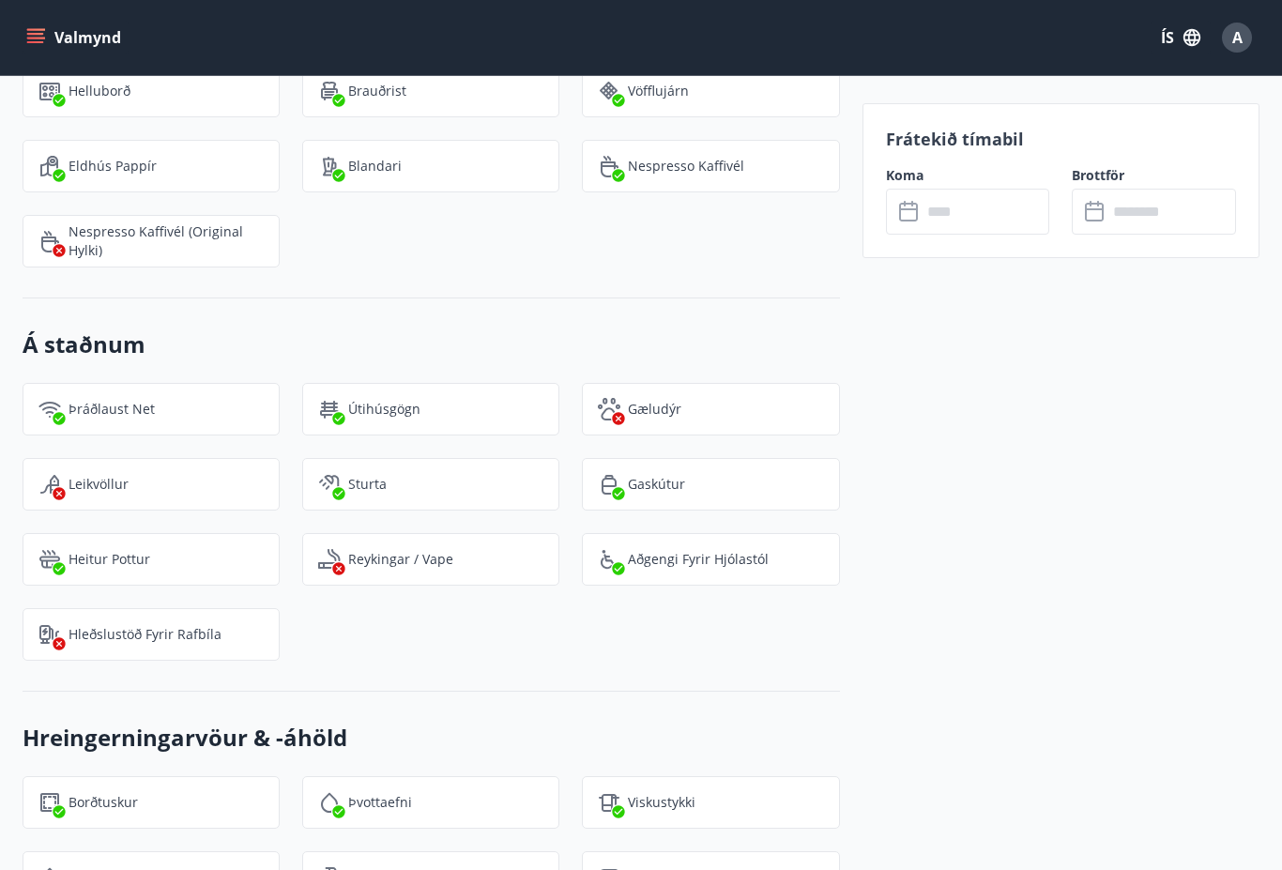
click at [38, 28] on icon "menu" at bounding box center [35, 37] width 19 height 19
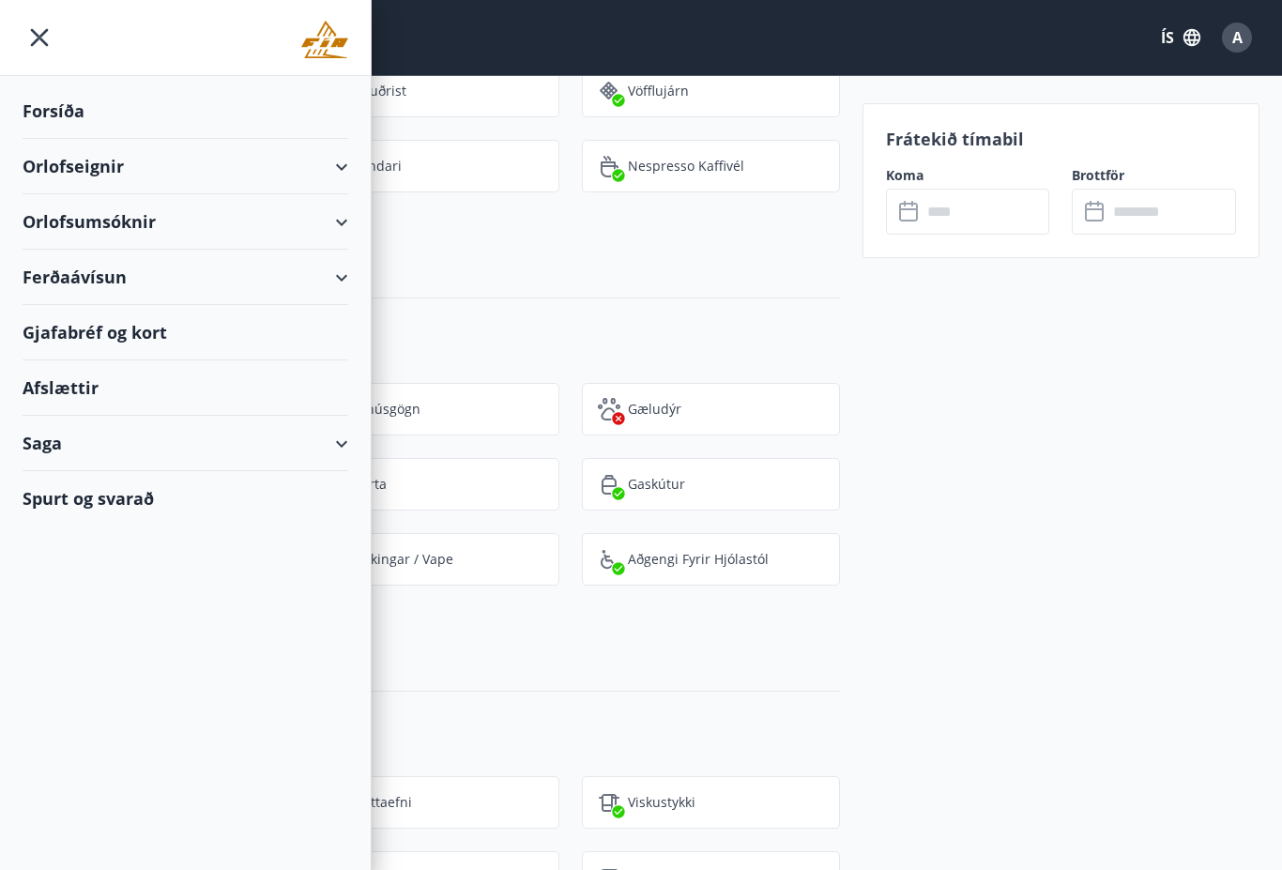
click at [4, 150] on div "Orlofseignir" at bounding box center [185, 166] width 371 height 55
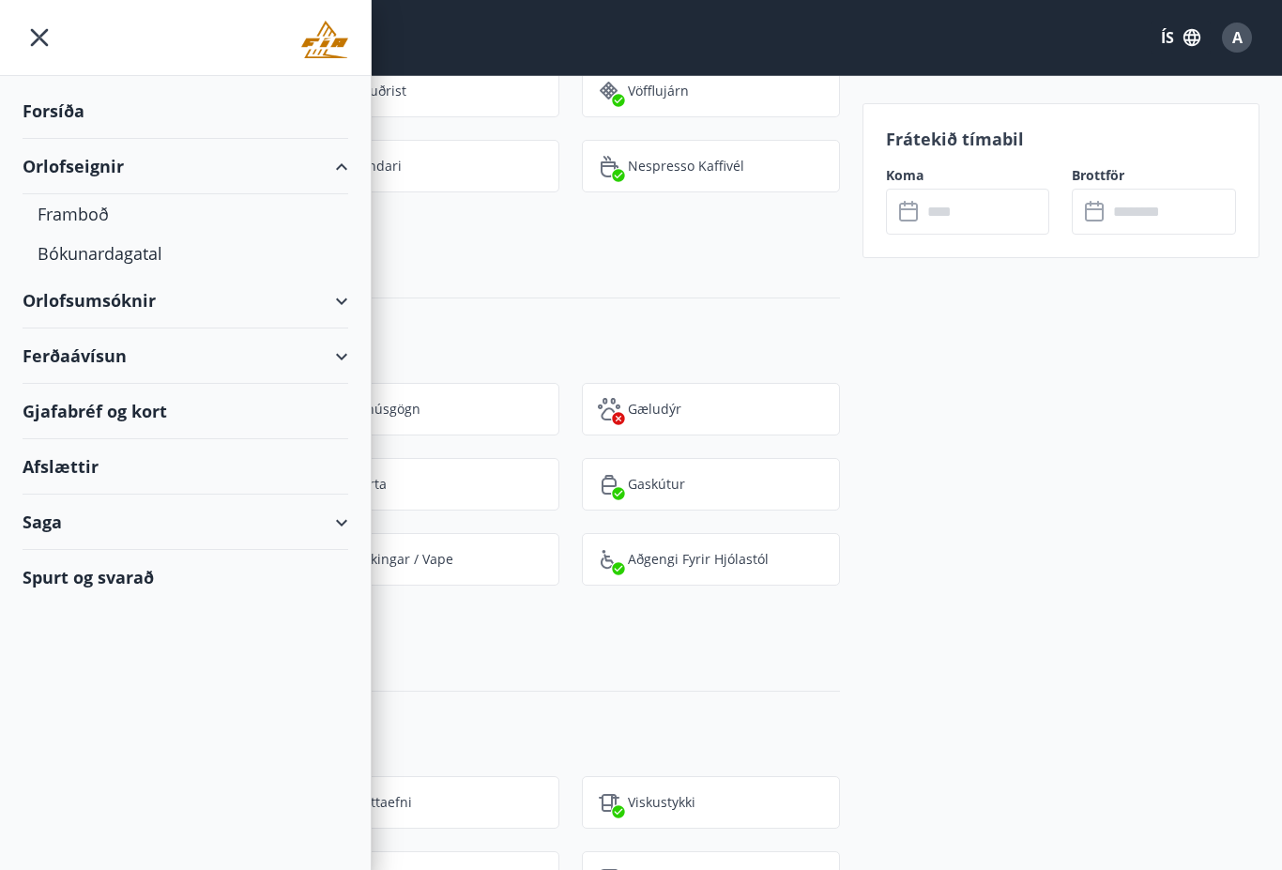
click at [47, 112] on div "Forsíða" at bounding box center [186, 111] width 326 height 55
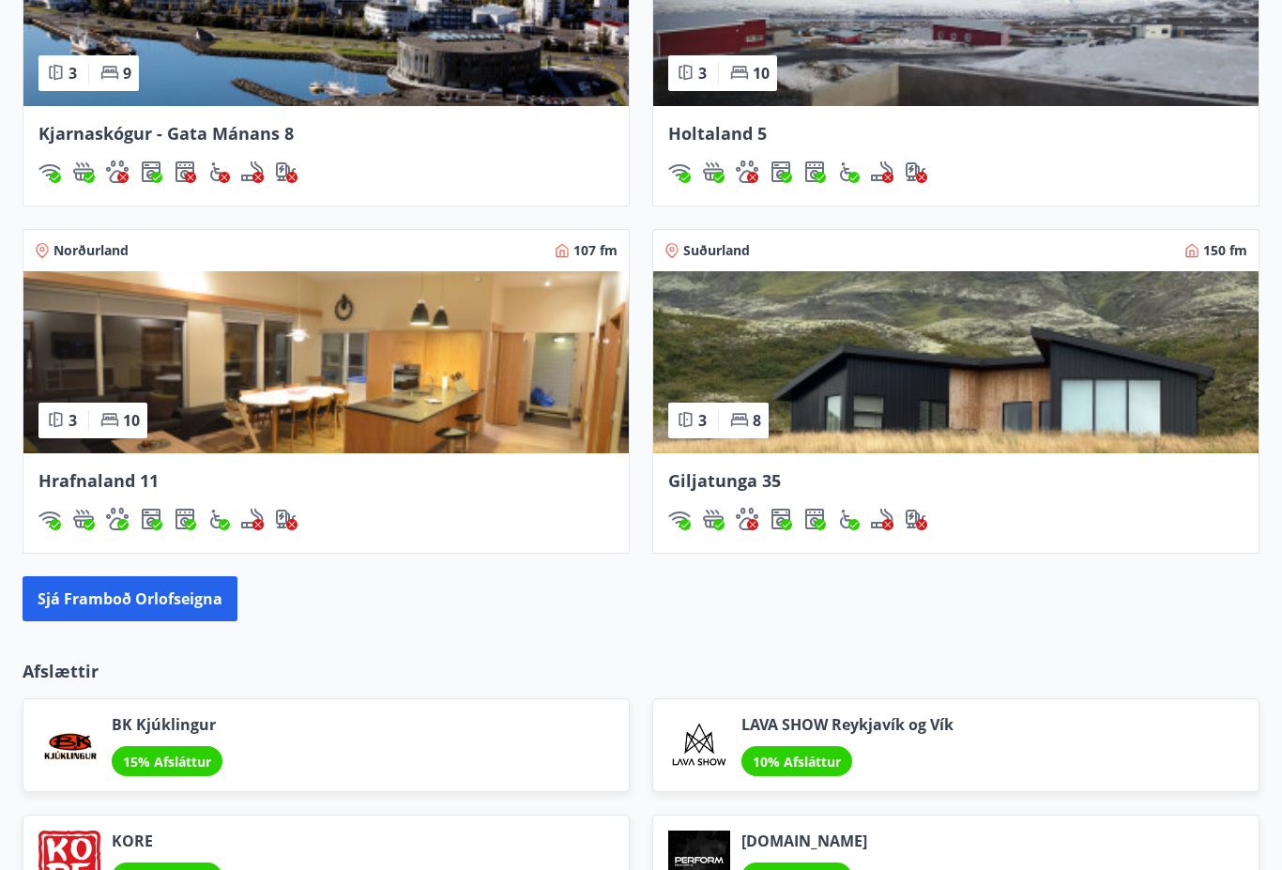
scroll to position [1683, 0]
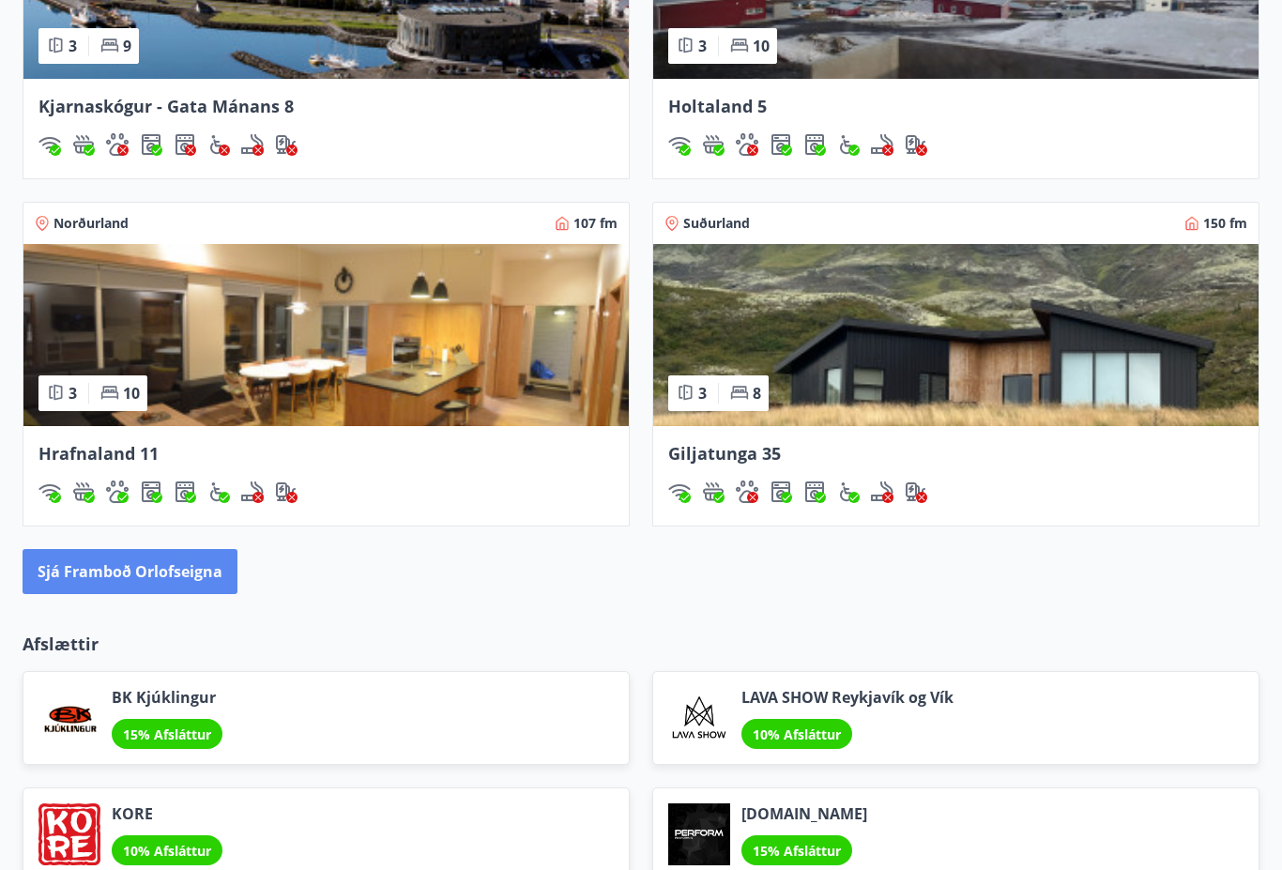
click at [86, 584] on button "Sjá framboð orlofseigna" at bounding box center [130, 572] width 215 height 45
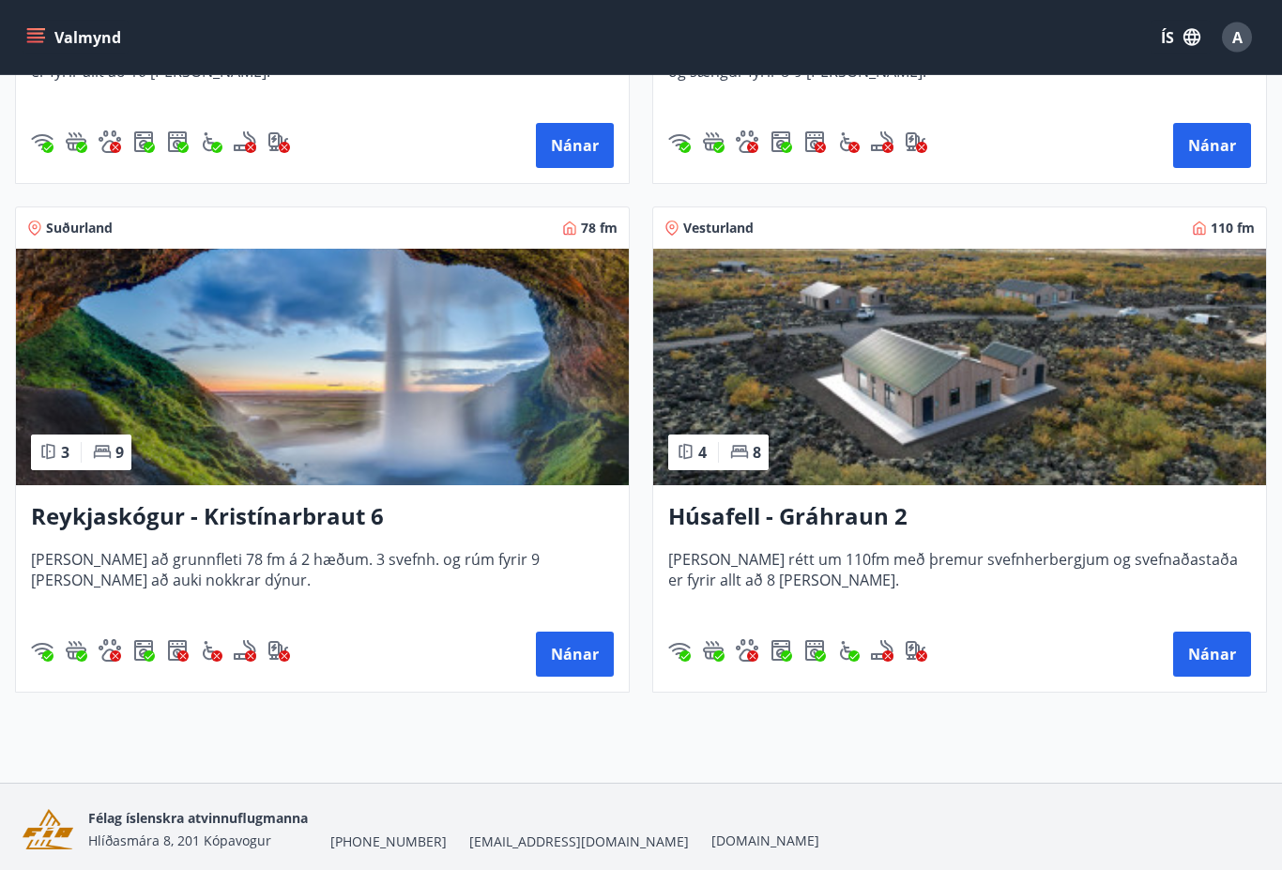
scroll to position [1222, 0]
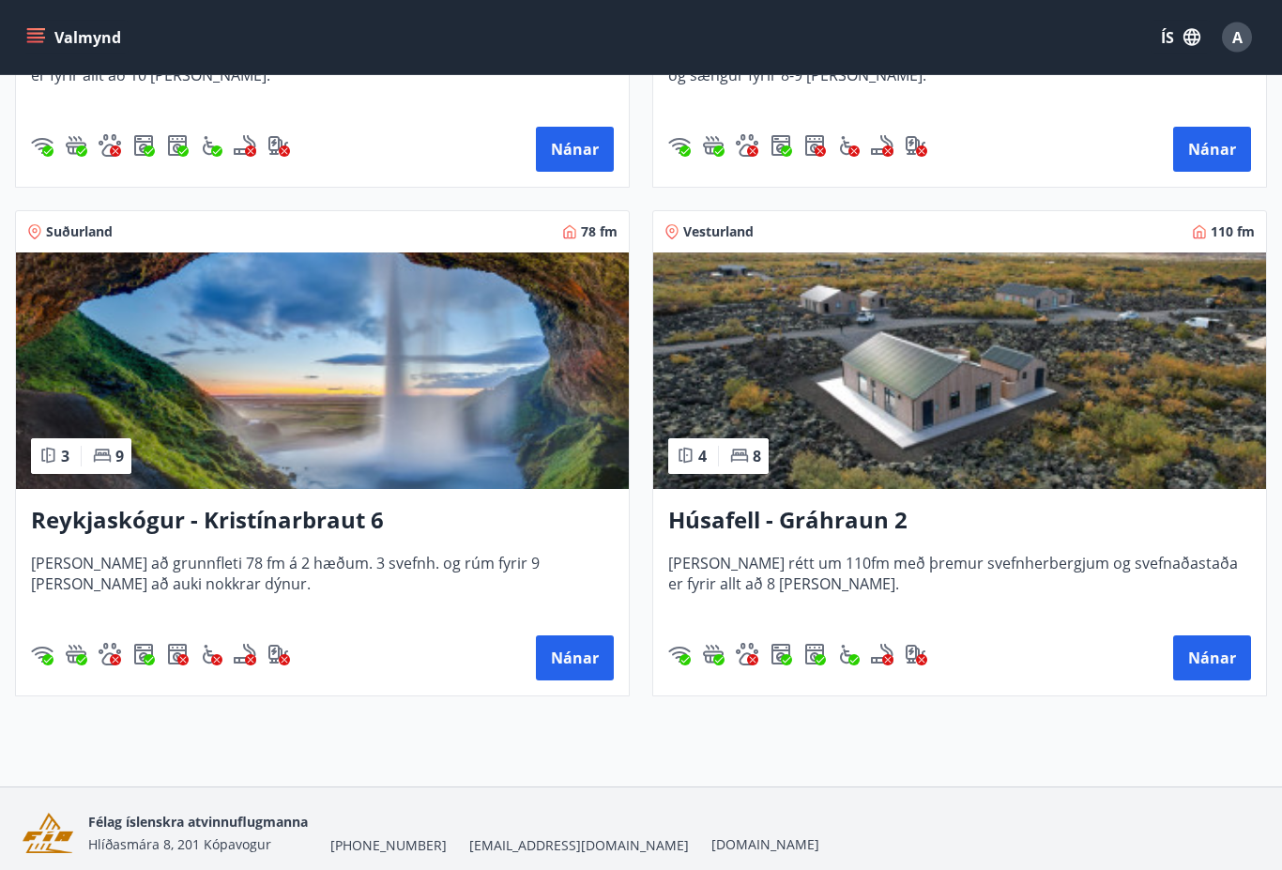
click at [995, 408] on img at bounding box center [959, 371] width 613 height 237
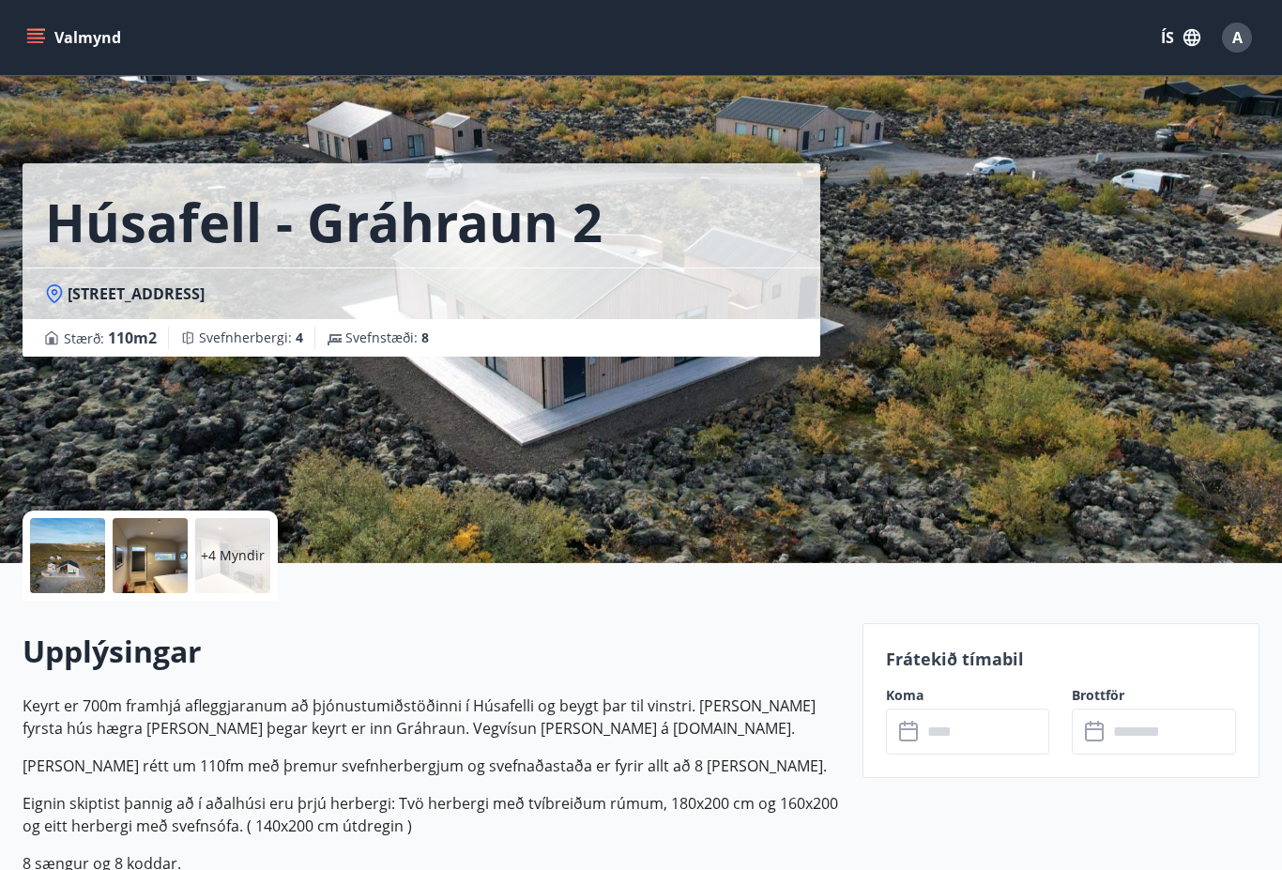
click at [69, 560] on div at bounding box center [67, 555] width 75 height 75
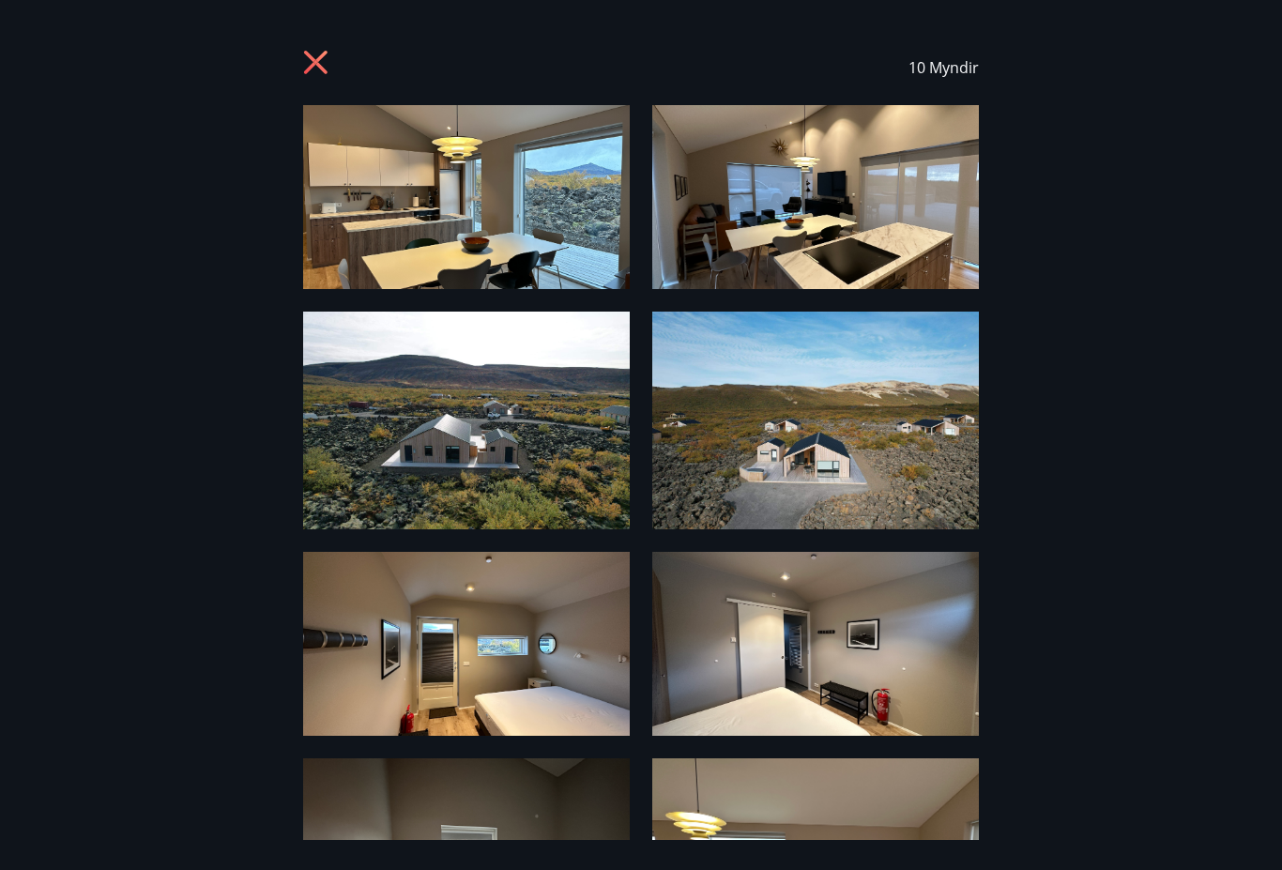
click at [408, 253] on img at bounding box center [466, 197] width 327 height 184
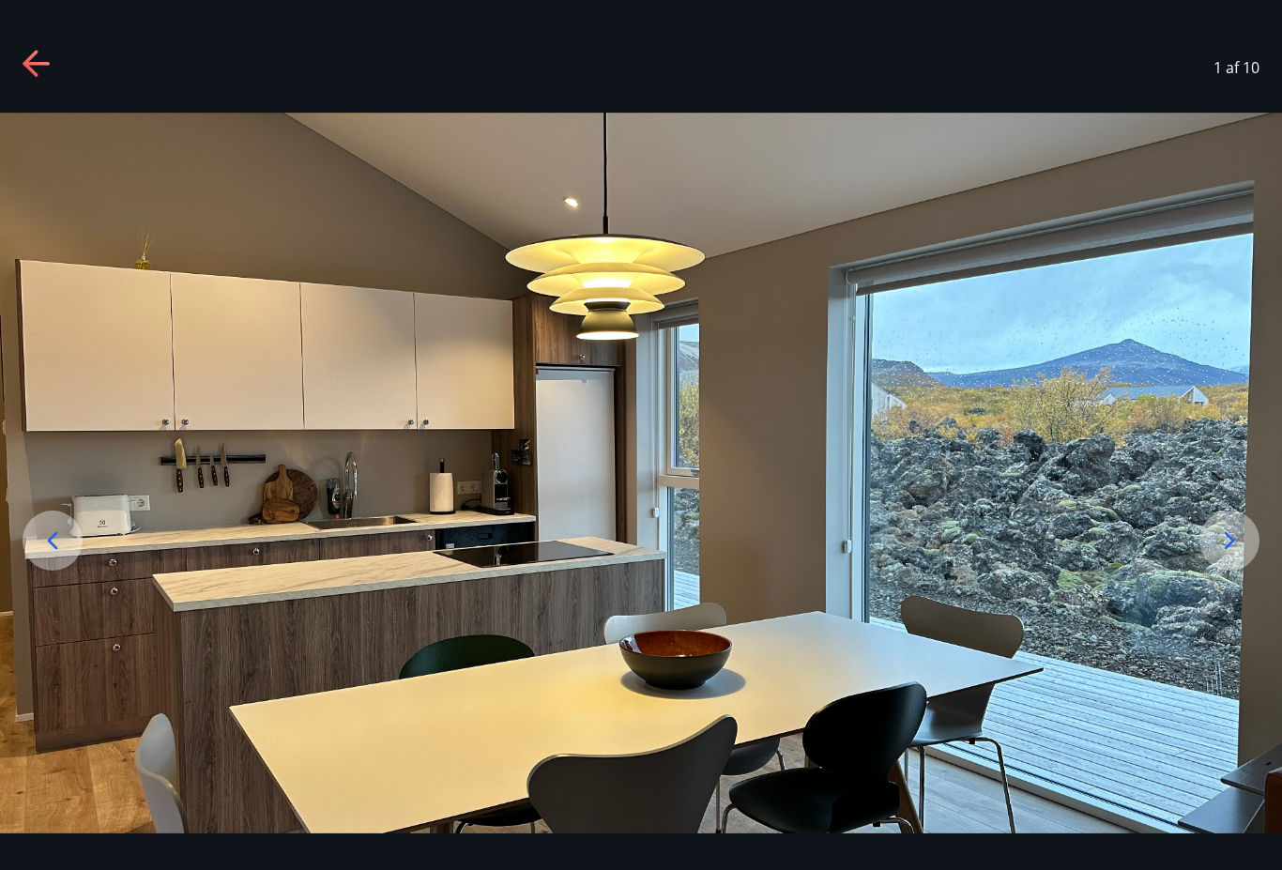
click at [1216, 556] on icon at bounding box center [1230, 541] width 30 height 30
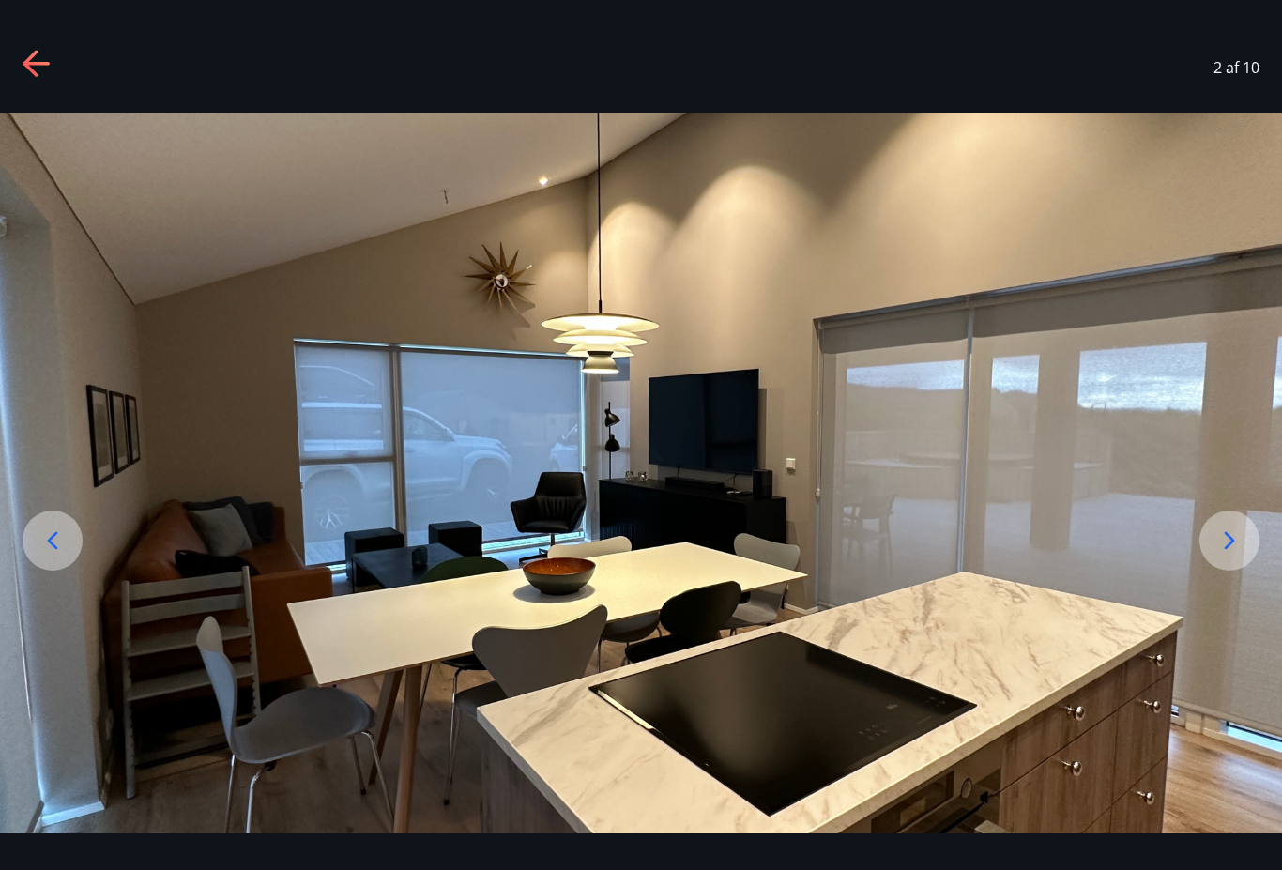
click at [1235, 556] on icon at bounding box center [1230, 541] width 30 height 30
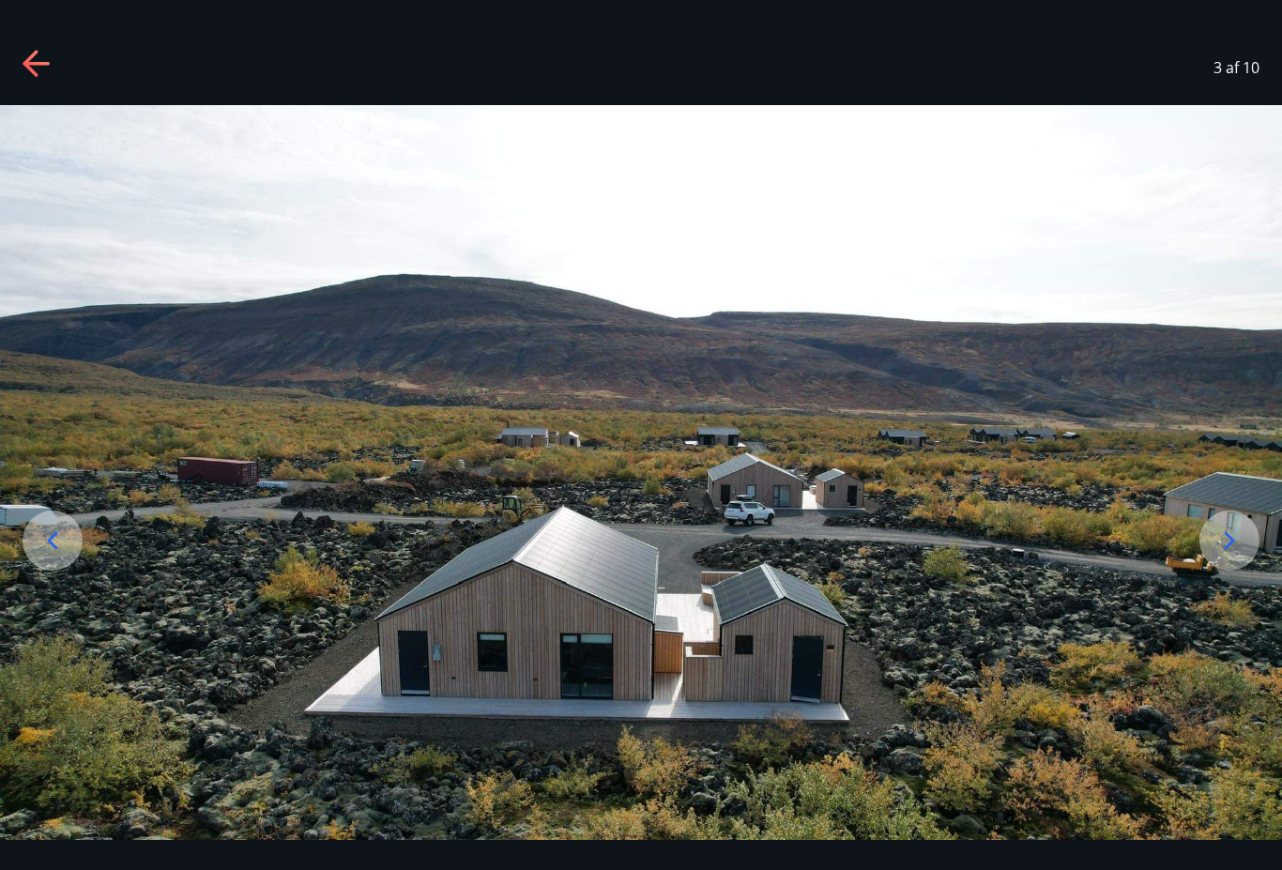
click at [62, 556] on icon at bounding box center [53, 541] width 30 height 30
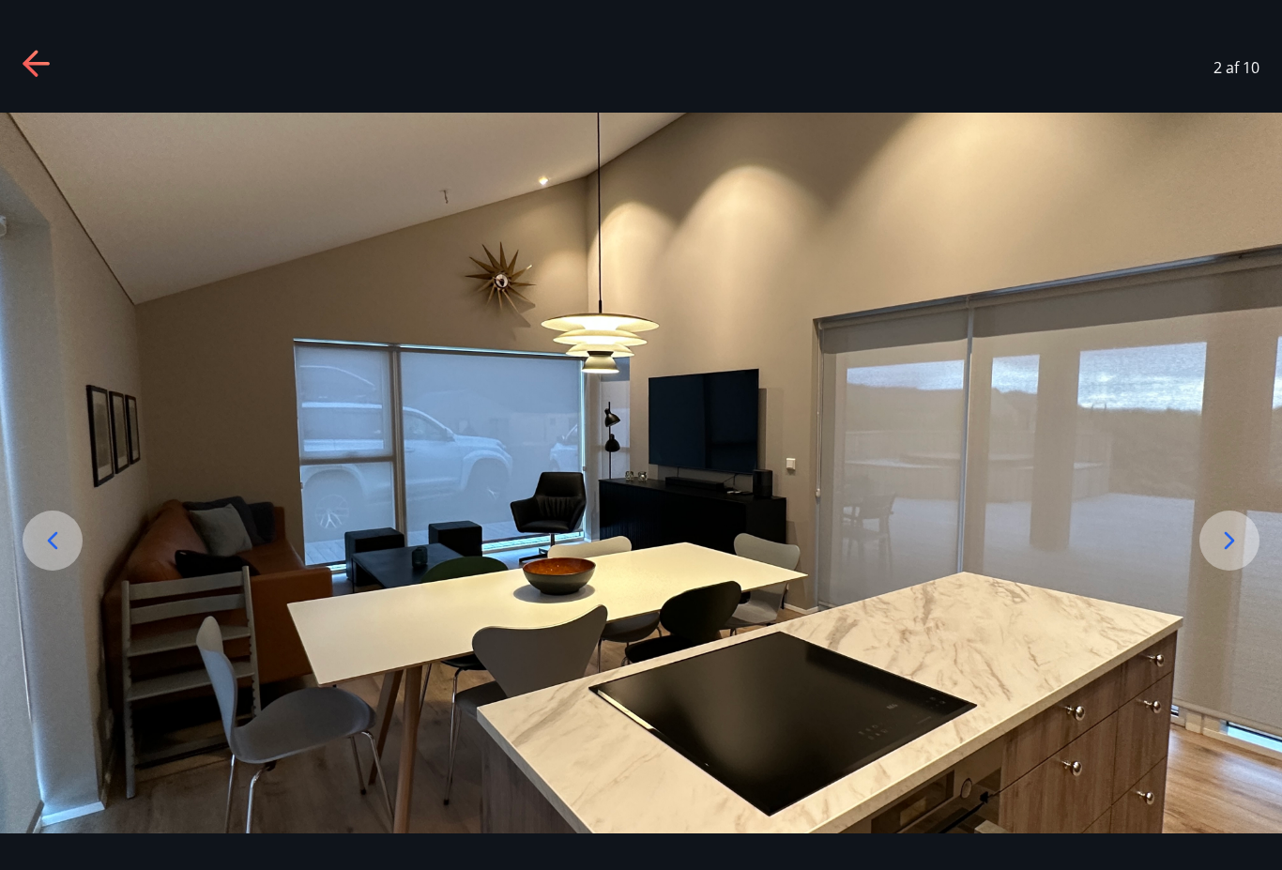
click at [1245, 556] on icon at bounding box center [1230, 541] width 30 height 30
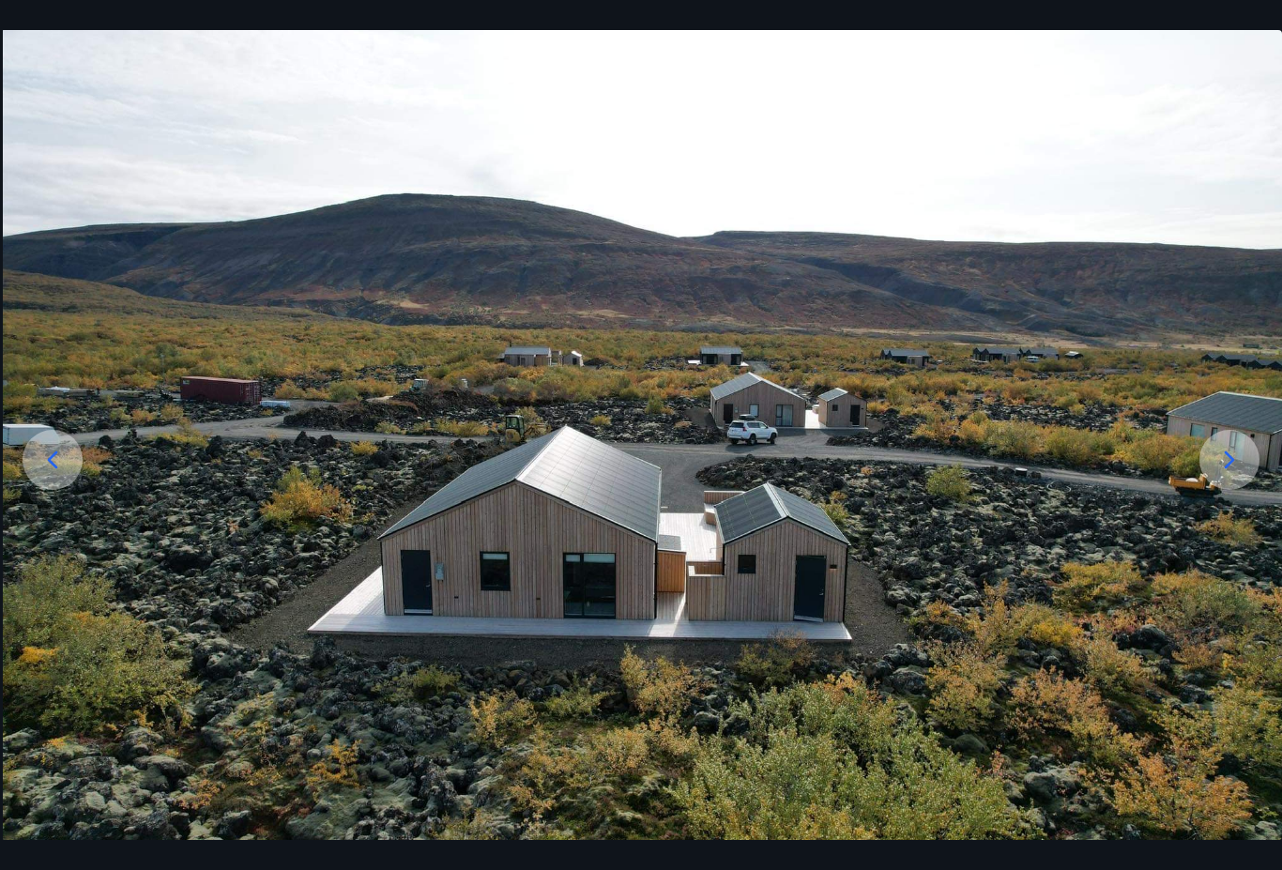
scroll to position [80, 0]
click at [1236, 476] on icon at bounding box center [1230, 461] width 30 height 30
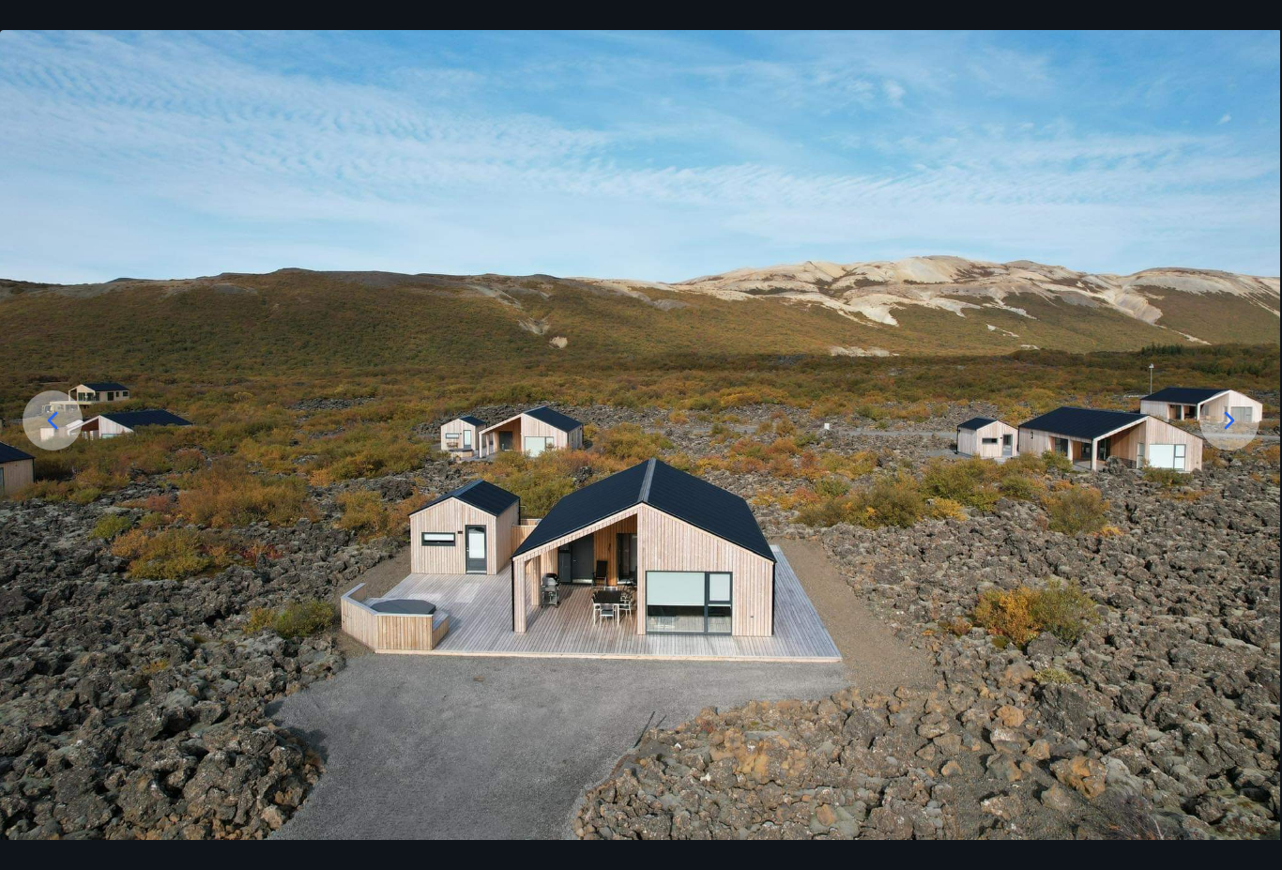
scroll to position [120, 0]
click at [1237, 436] on icon at bounding box center [1230, 421] width 30 height 30
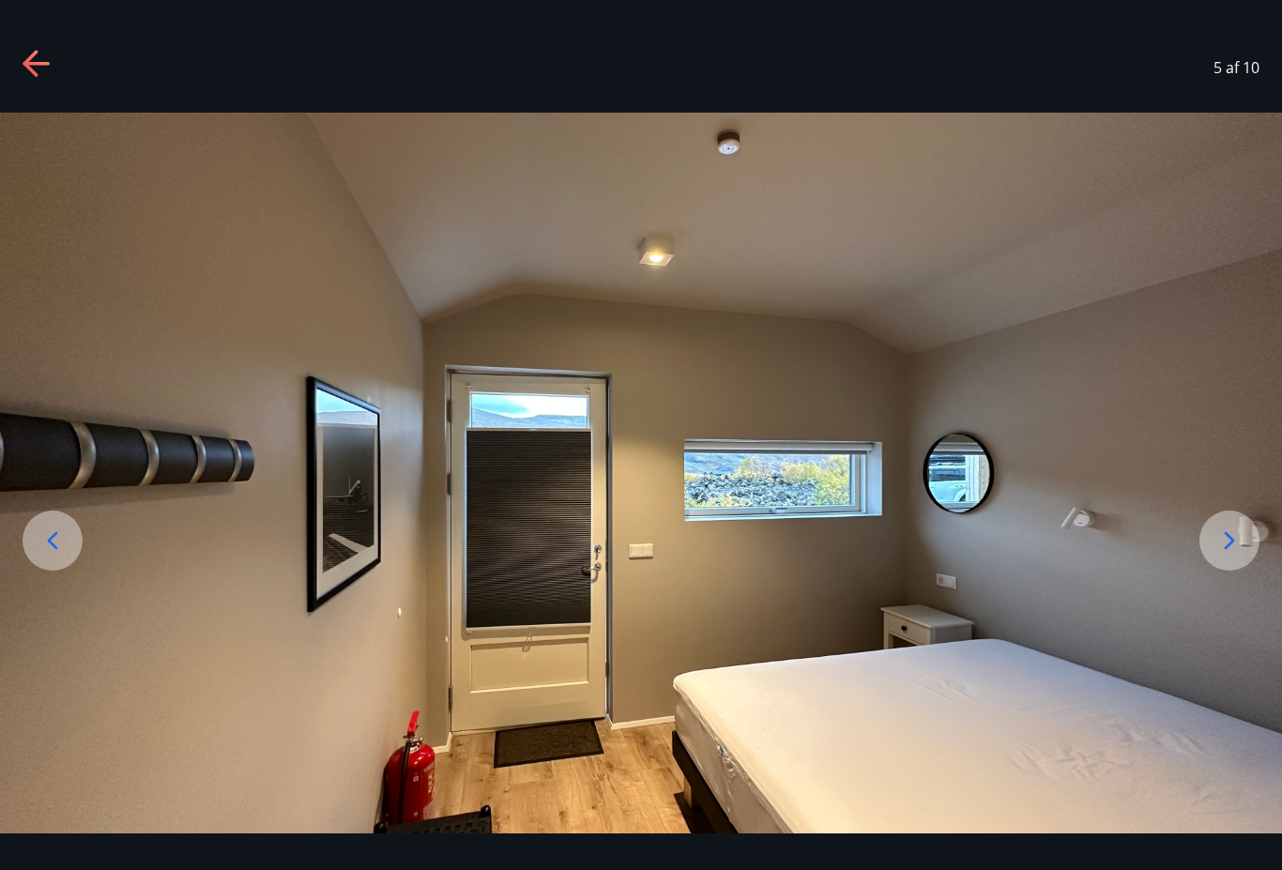
scroll to position [0, 0]
click at [1222, 454] on img at bounding box center [641, 473] width 1282 height 721
click at [1214, 559] on div at bounding box center [1230, 541] width 60 height 60
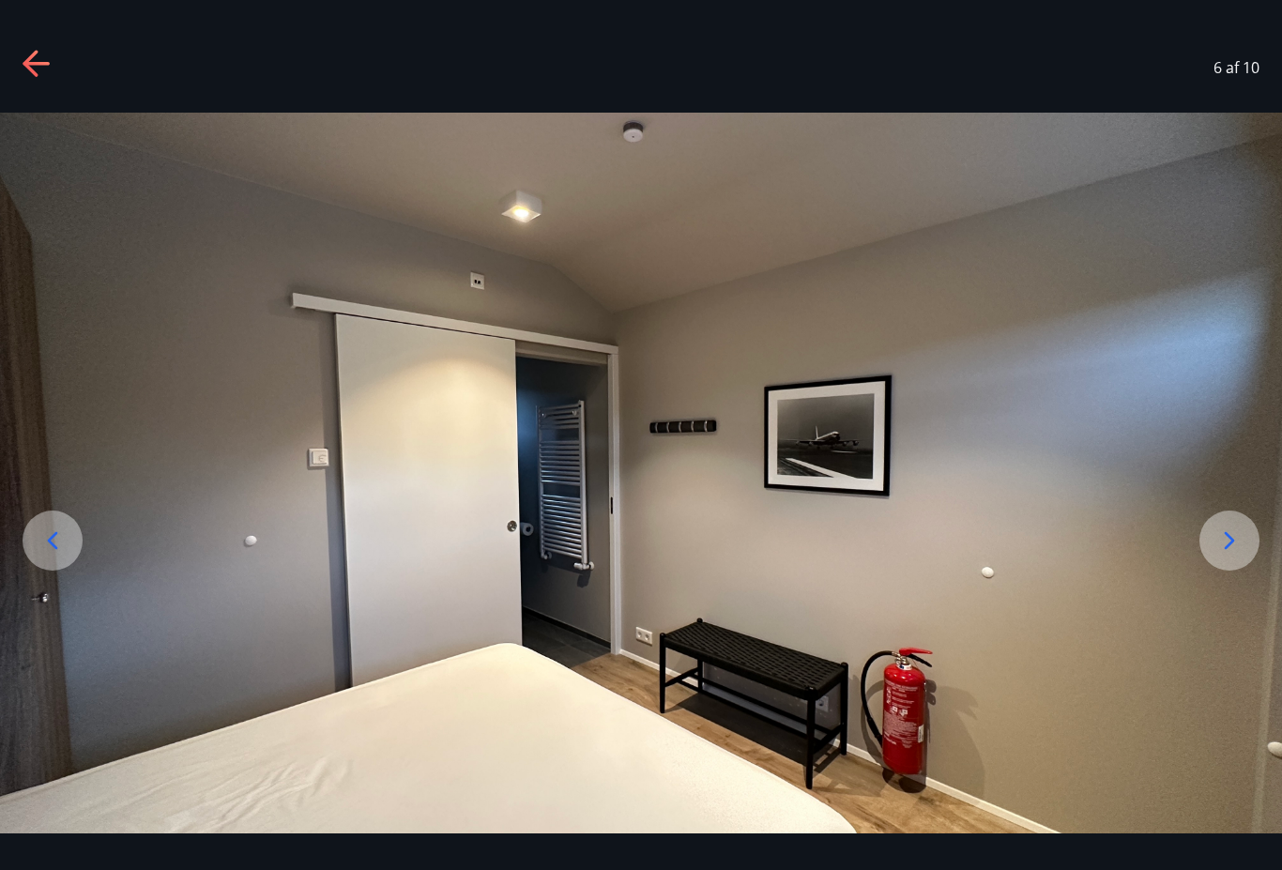
click at [1238, 556] on icon at bounding box center [1230, 541] width 30 height 30
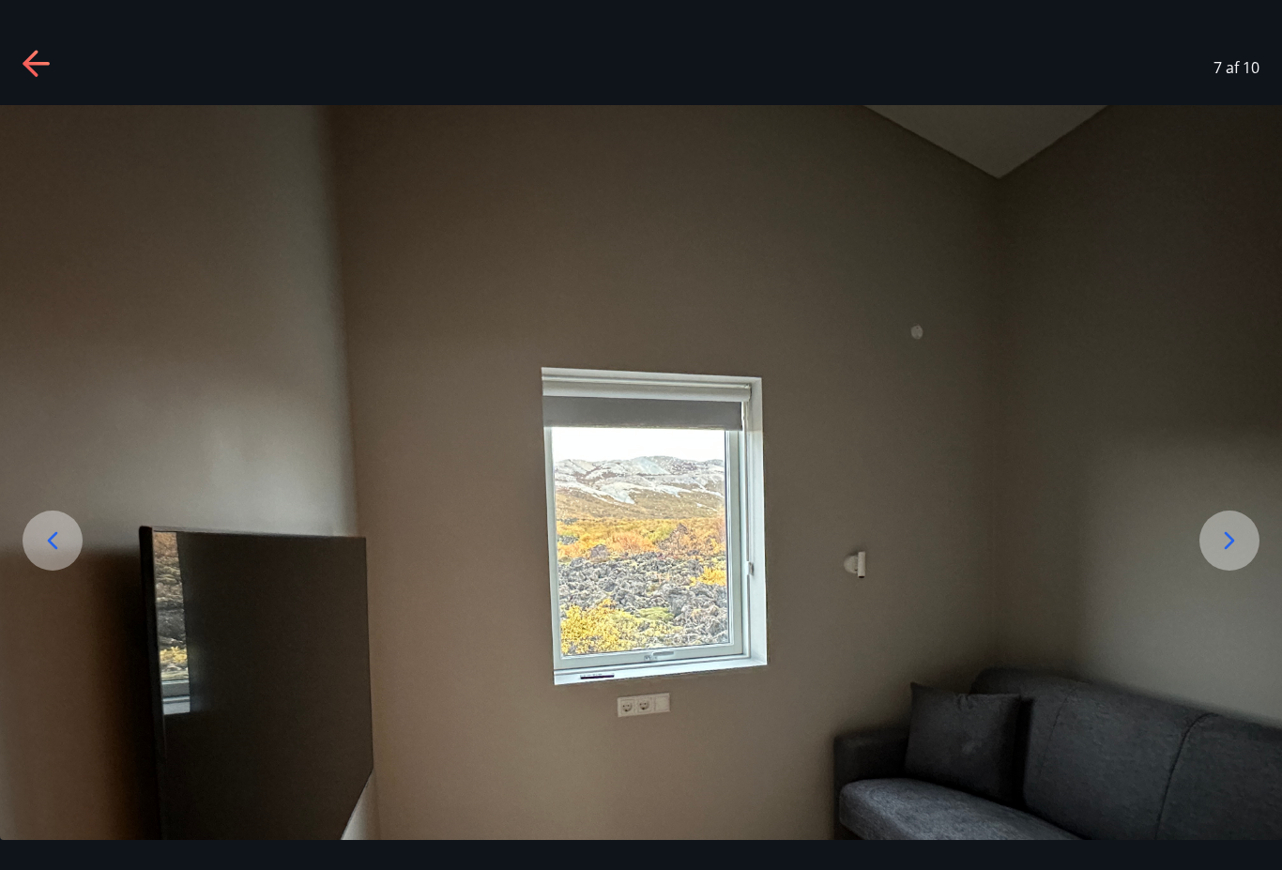
click at [1233, 555] on icon at bounding box center [1230, 541] width 30 height 30
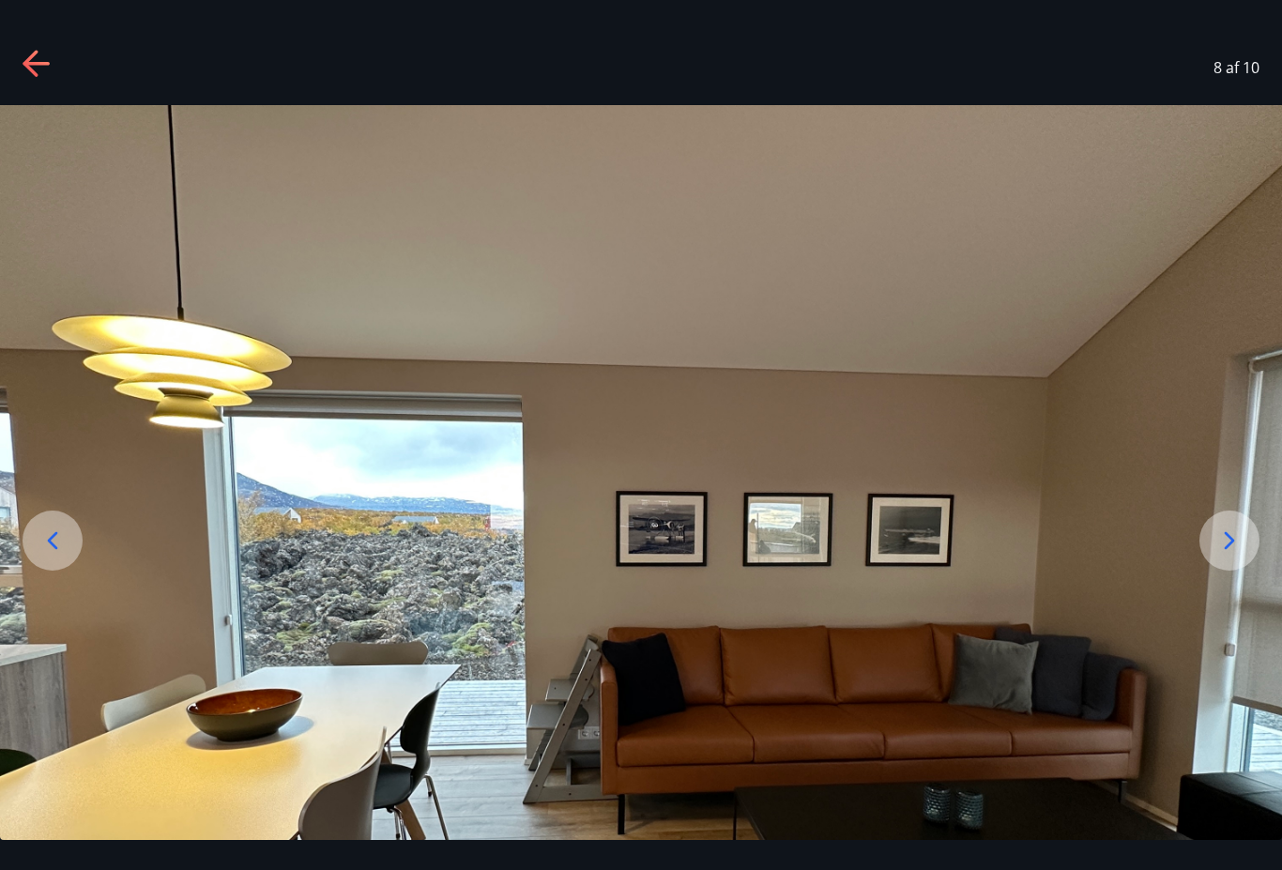
click at [1236, 556] on icon at bounding box center [1230, 541] width 30 height 30
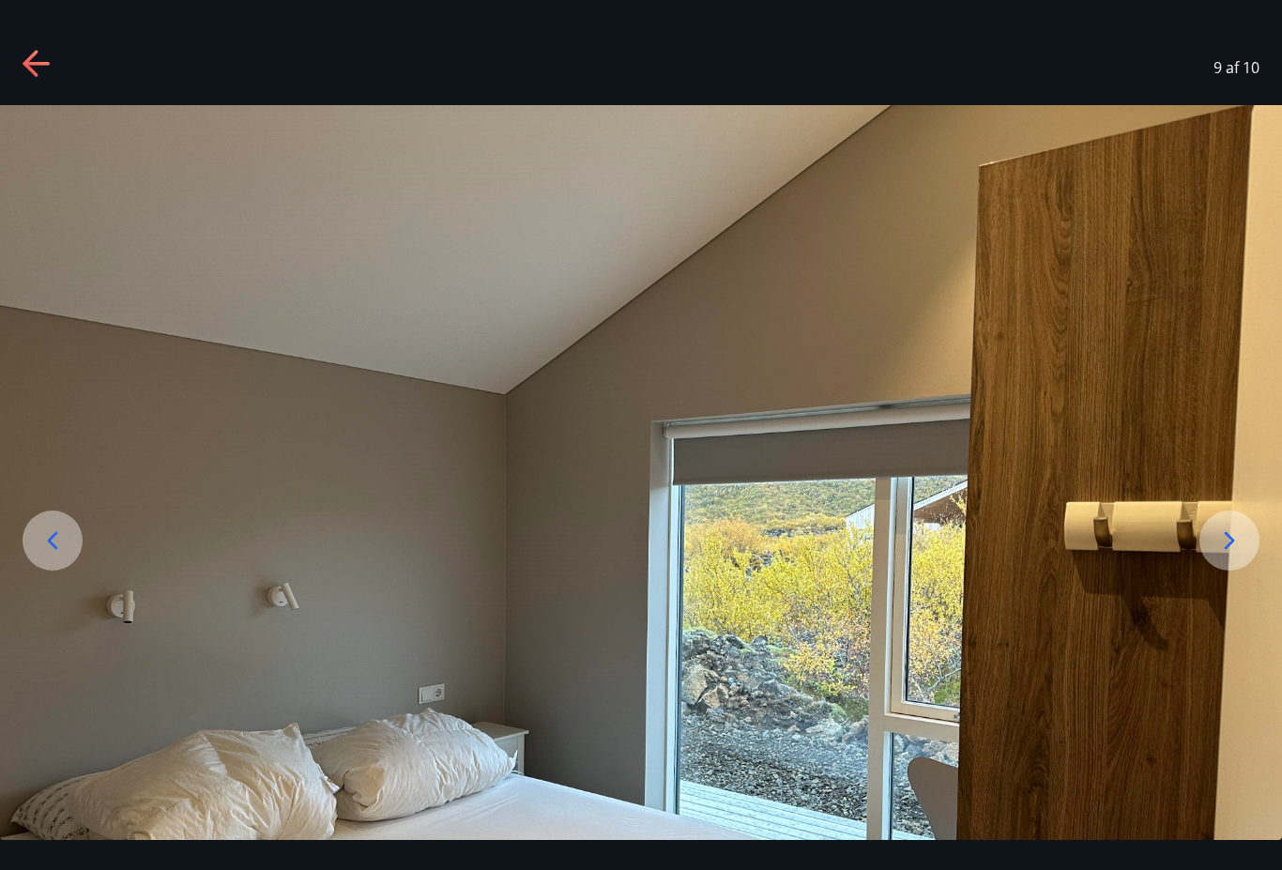
click at [1236, 556] on icon at bounding box center [1230, 541] width 30 height 30
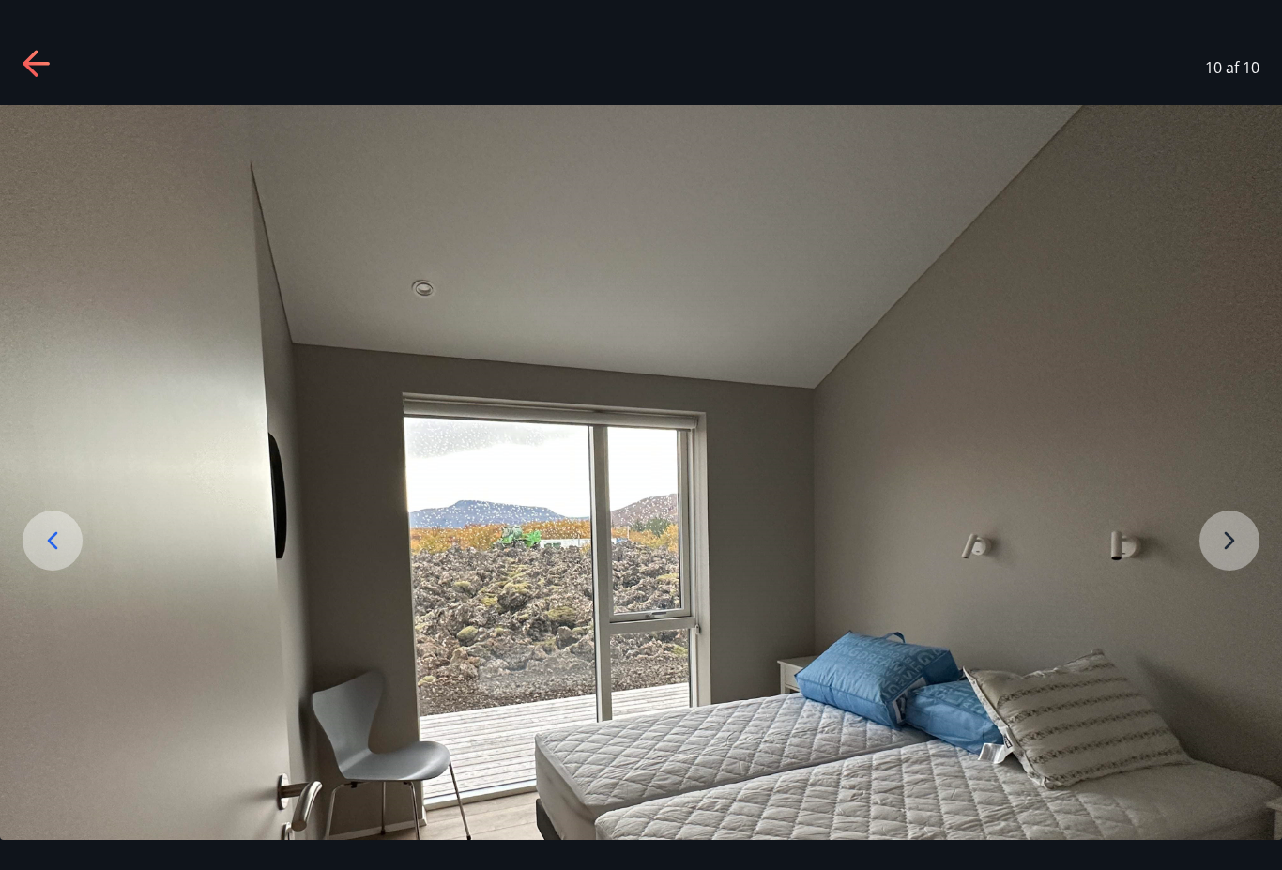
click at [45, 53] on icon at bounding box center [38, 65] width 30 height 30
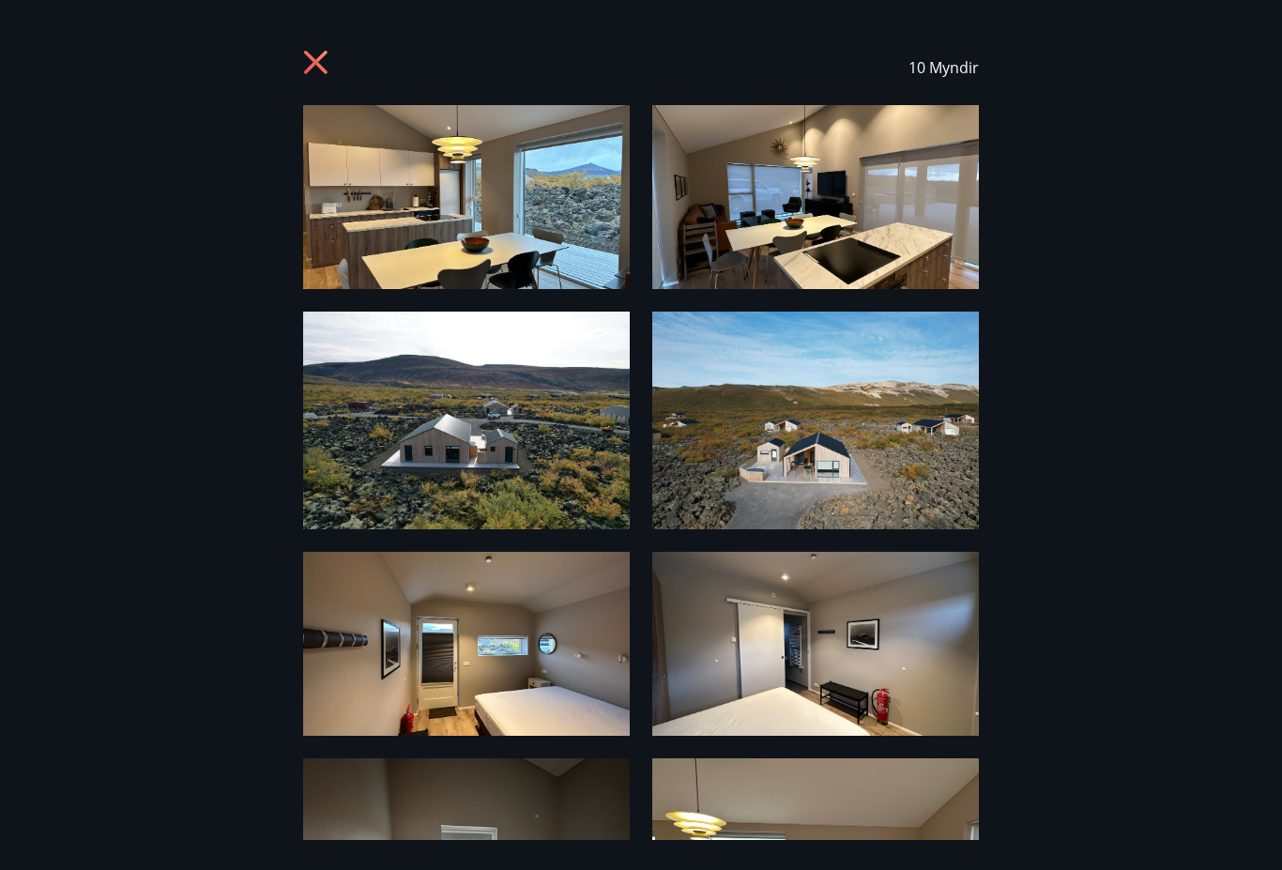
click at [284, 58] on div "10 Myndir" at bounding box center [641, 67] width 1237 height 75
click at [331, 48] on div "10 Myndir" at bounding box center [641, 67] width 676 height 75
click at [330, 67] on icon at bounding box center [318, 65] width 30 height 30
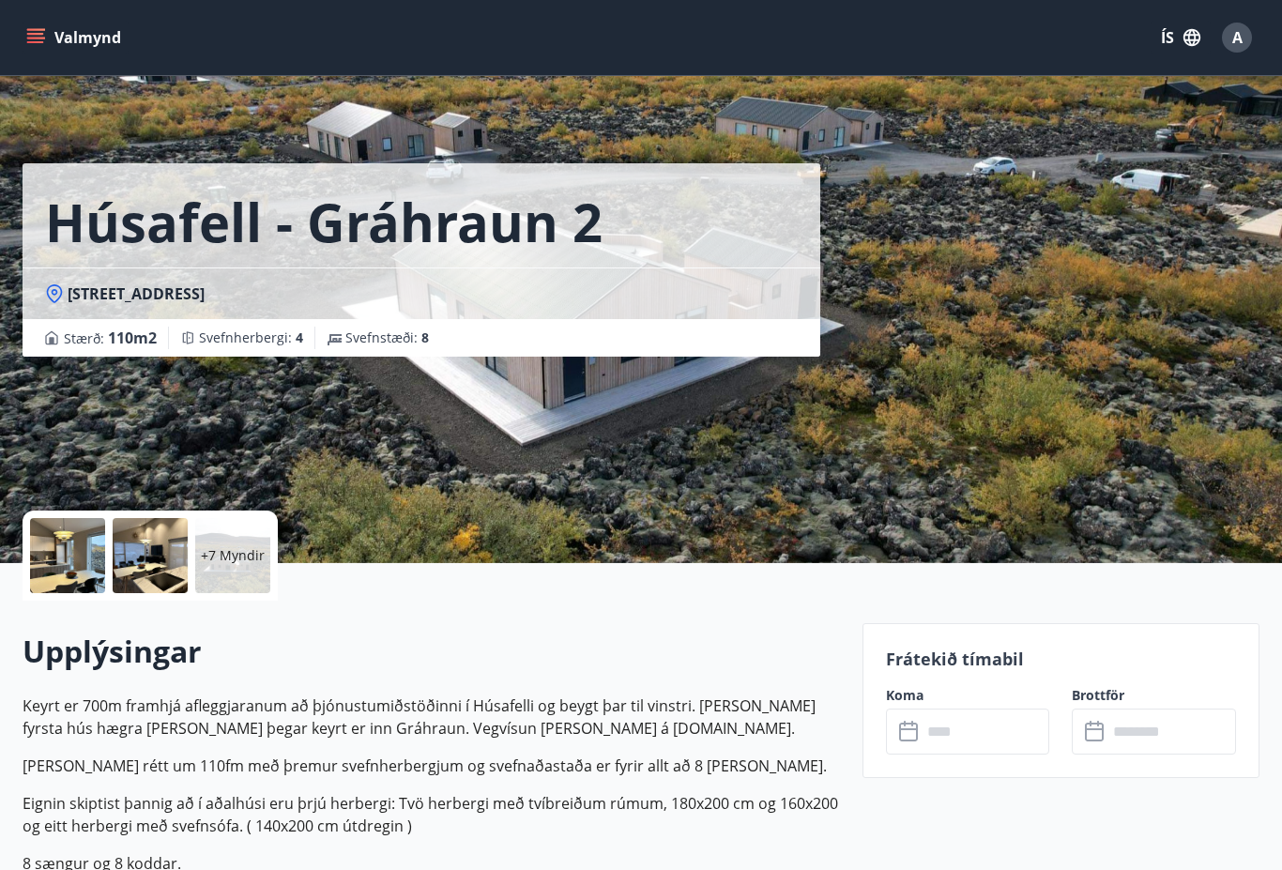
click at [46, 29] on button "Valmynd" at bounding box center [76, 38] width 106 height 34
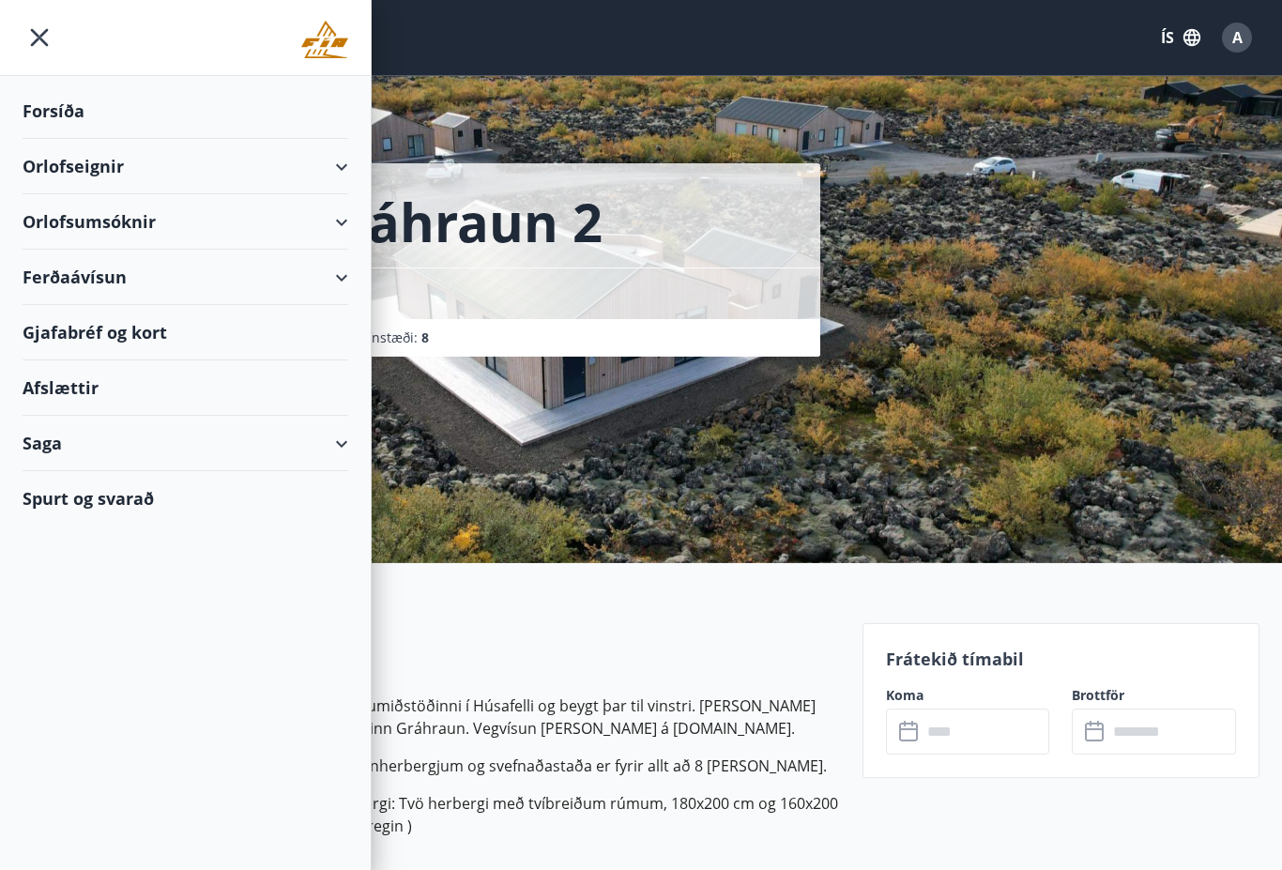
click at [50, 117] on div "Forsíða" at bounding box center [186, 111] width 326 height 55
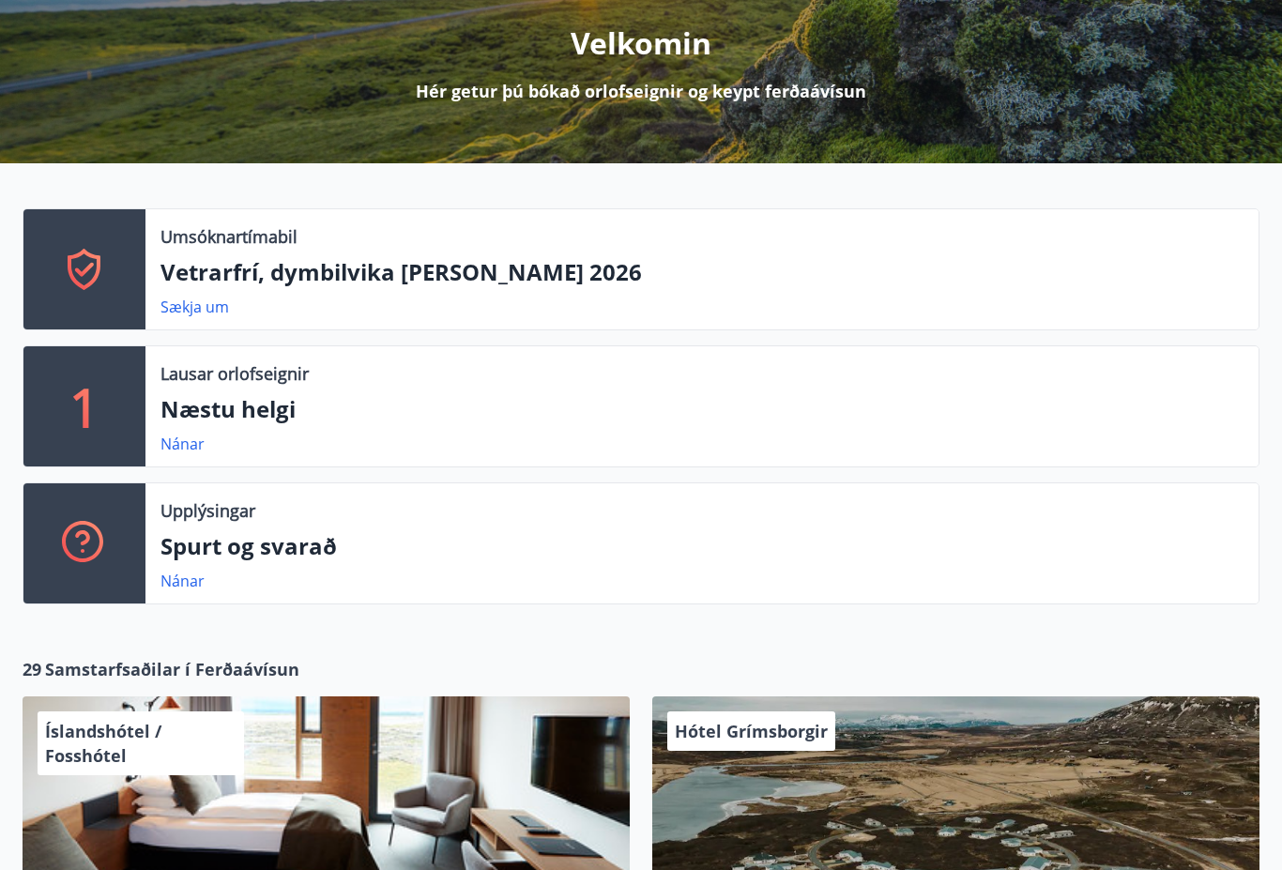
scroll to position [236, 0]
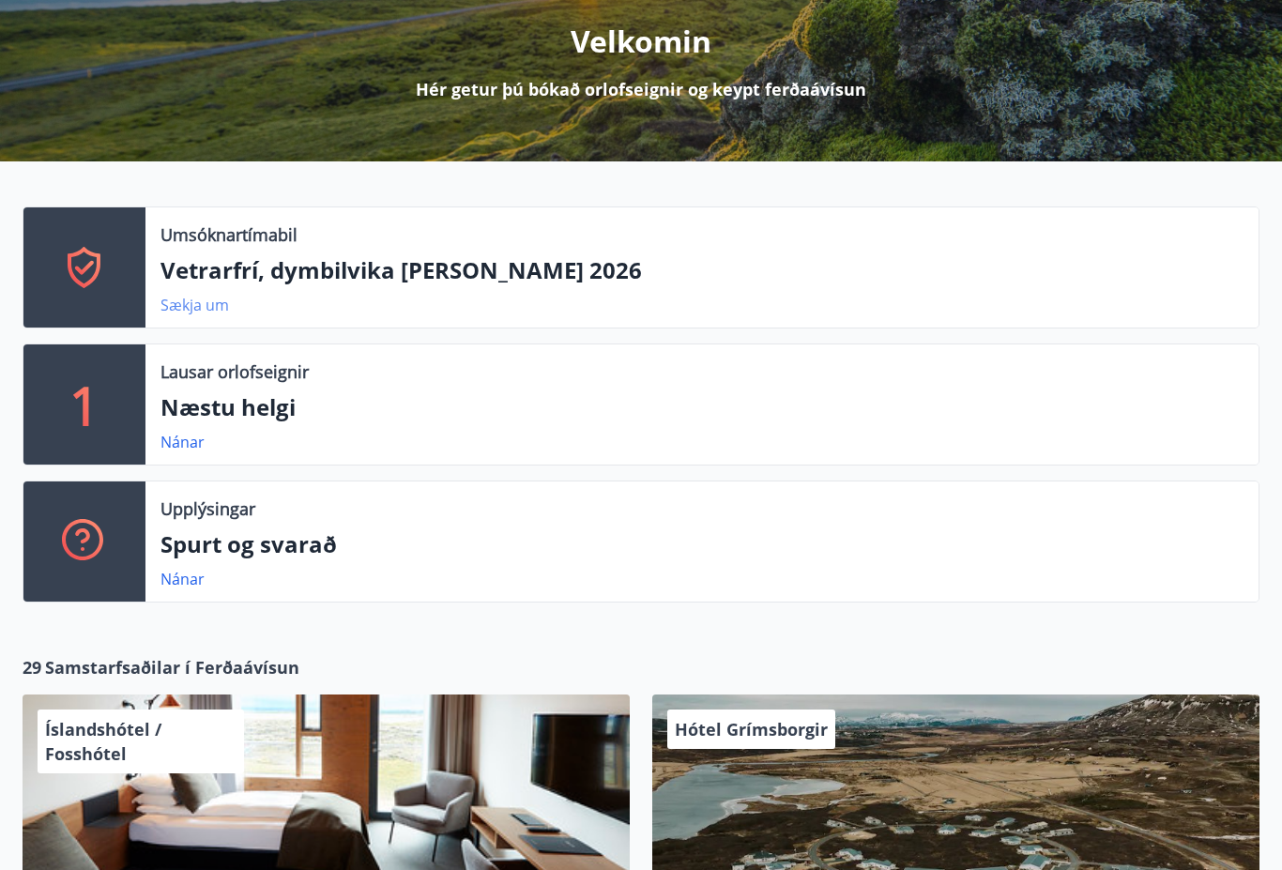
click at [195, 299] on link "Sækja um" at bounding box center [195, 305] width 69 height 21
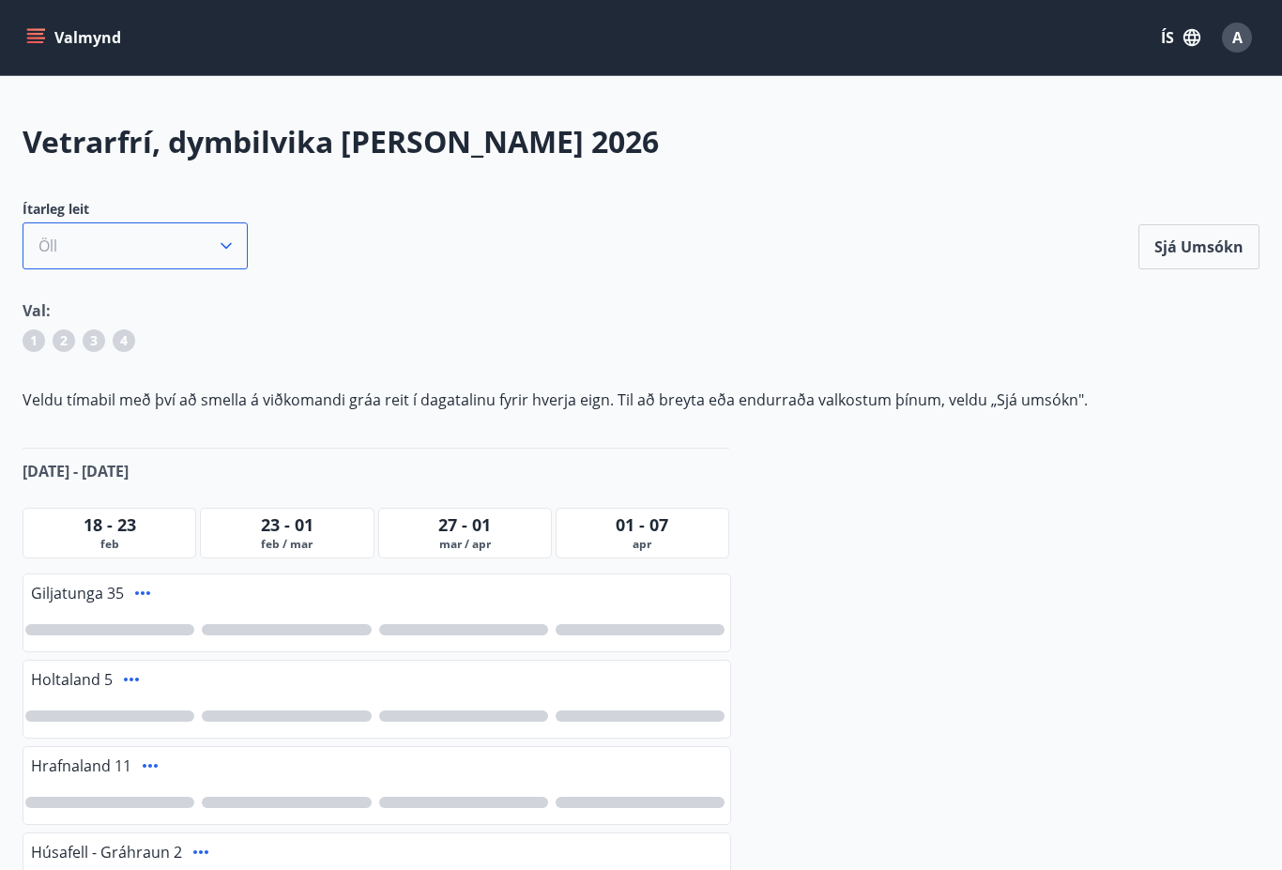
click at [219, 240] on icon "button" at bounding box center [226, 246] width 19 height 19
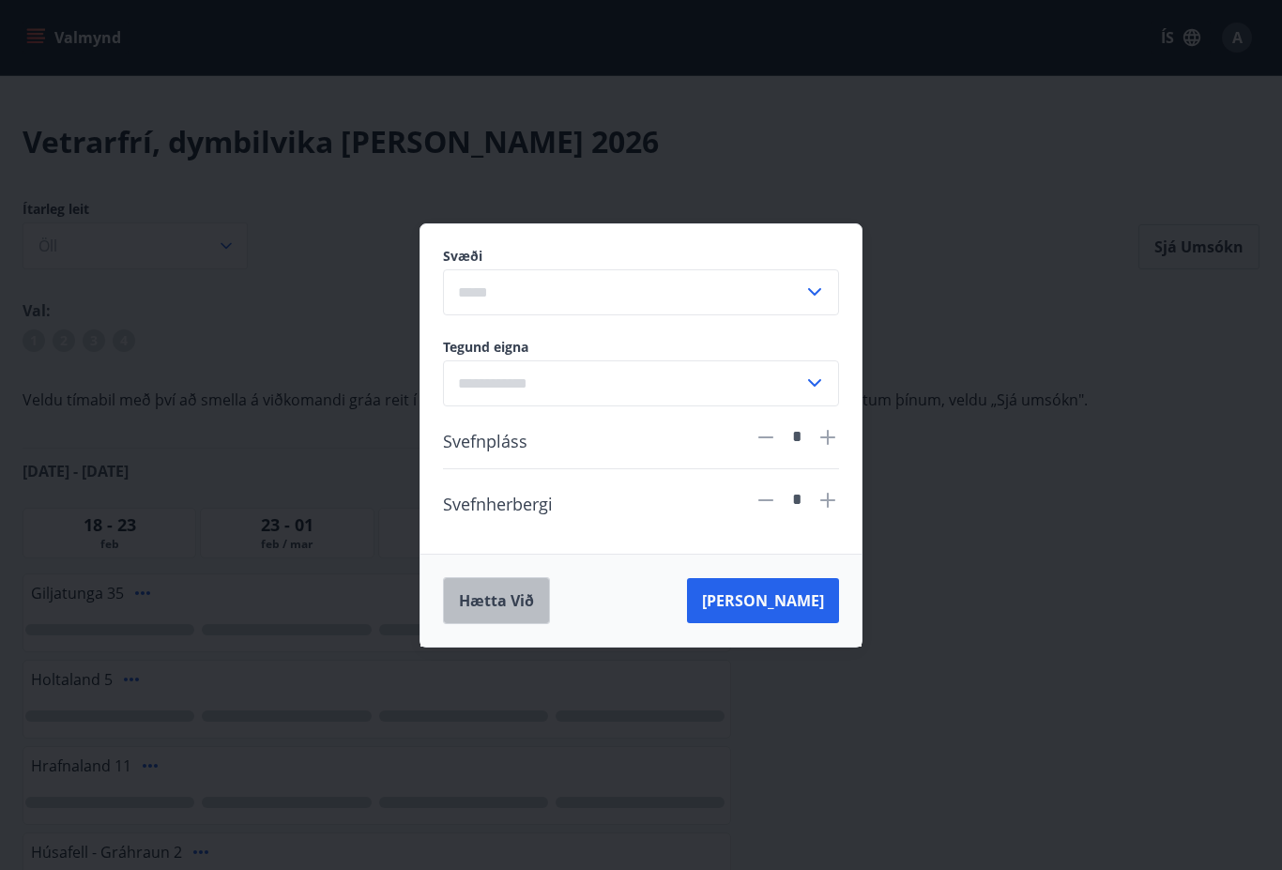
click at [510, 601] on button "Hætta við" at bounding box center [496, 600] width 107 height 47
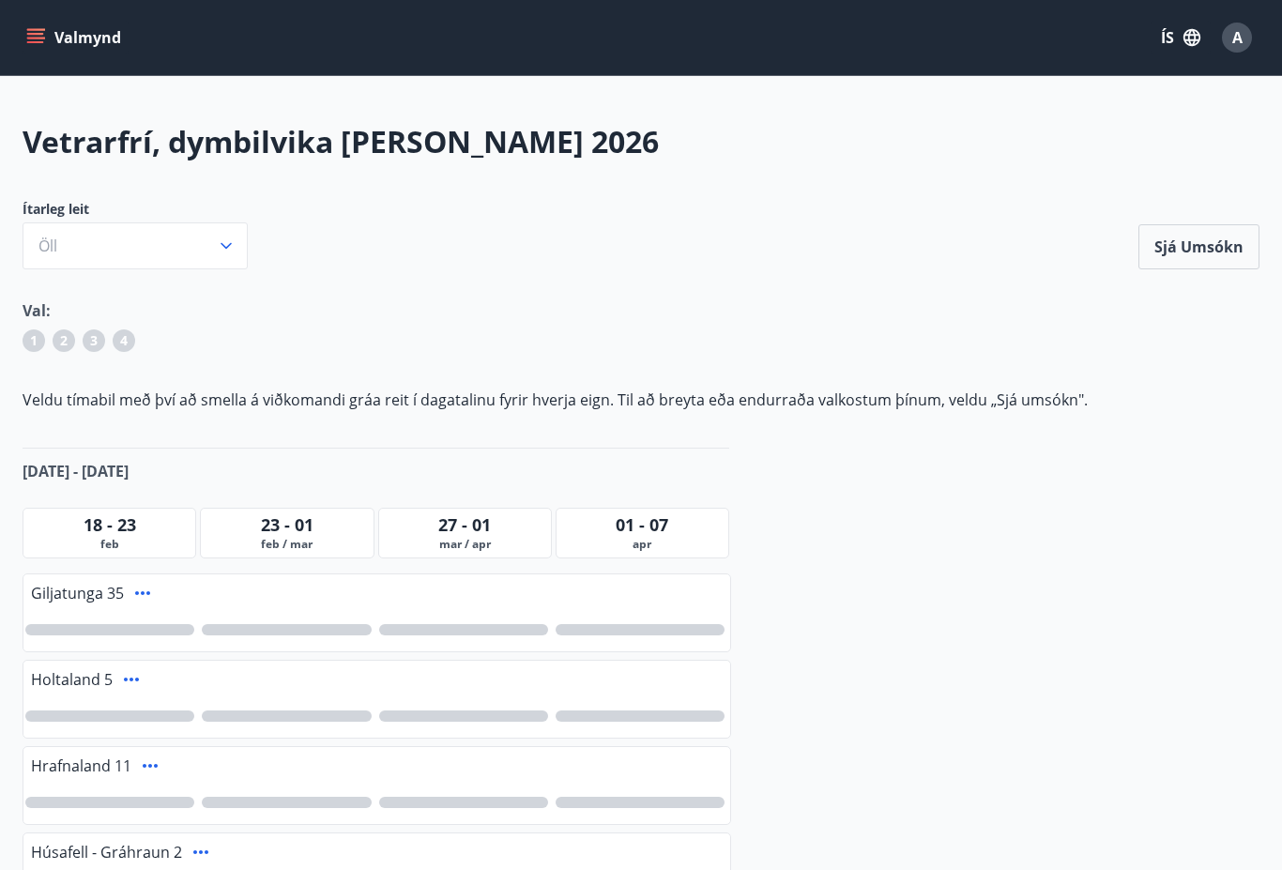
click at [37, 42] on icon "menu" at bounding box center [35, 42] width 17 height 2
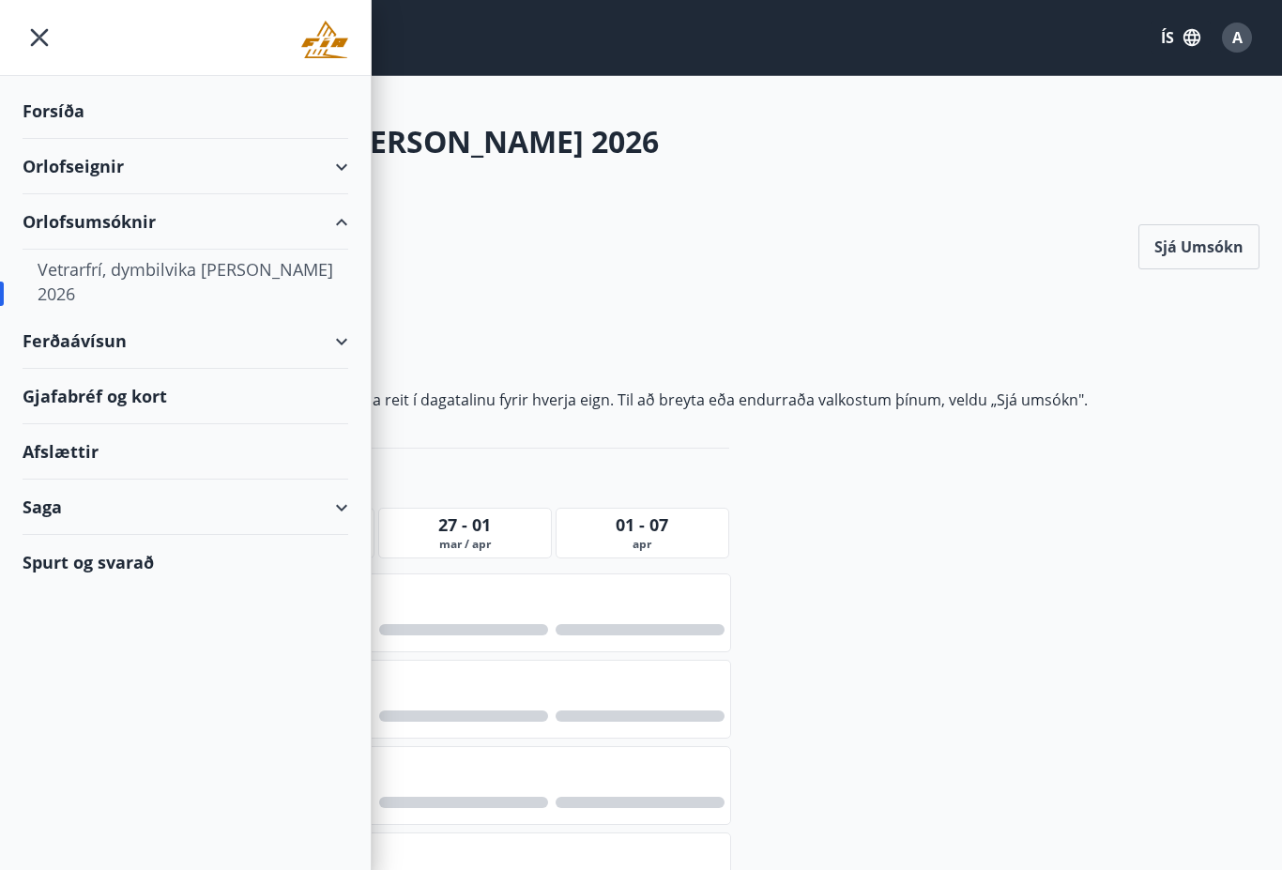
click at [48, 114] on div "Forsíða" at bounding box center [186, 111] width 326 height 55
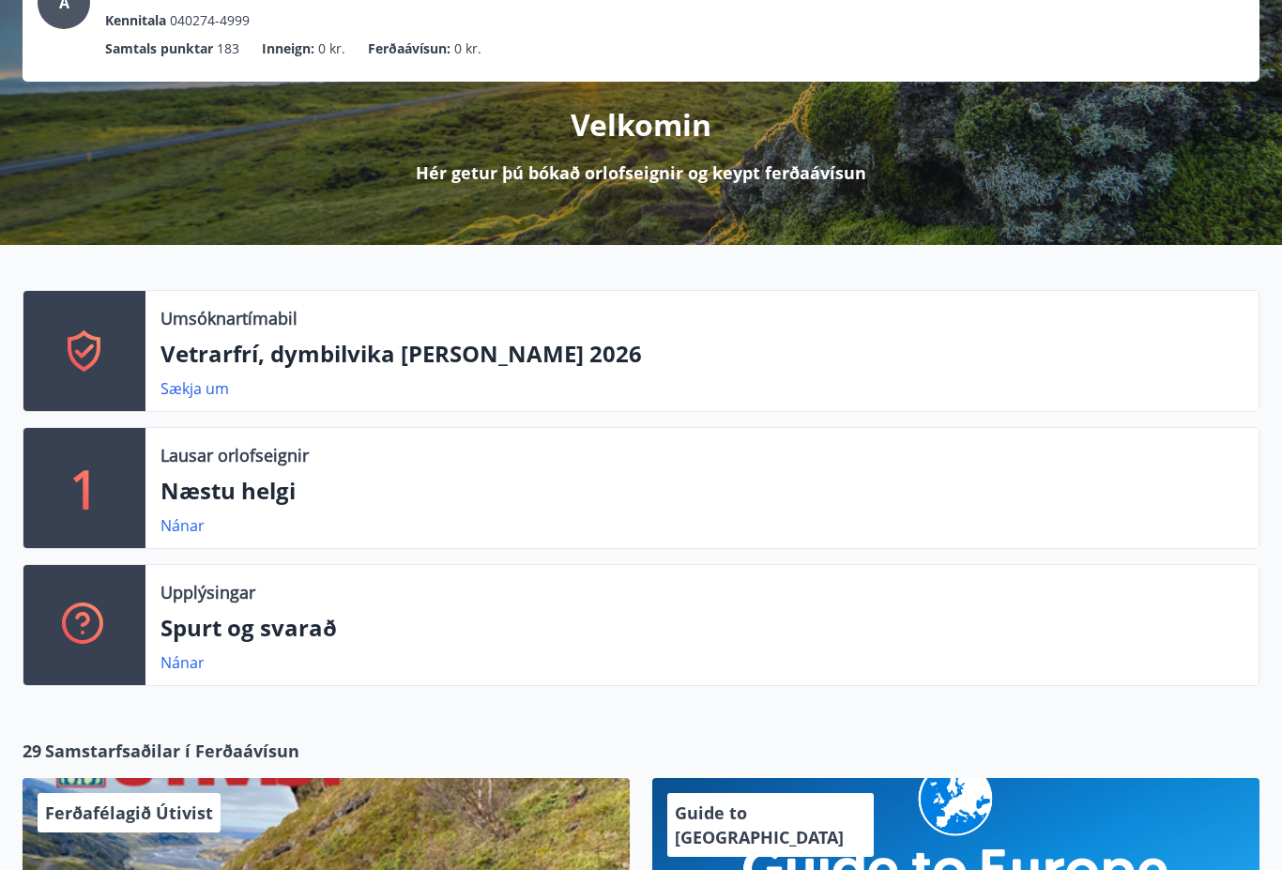
scroll to position [153, 0]
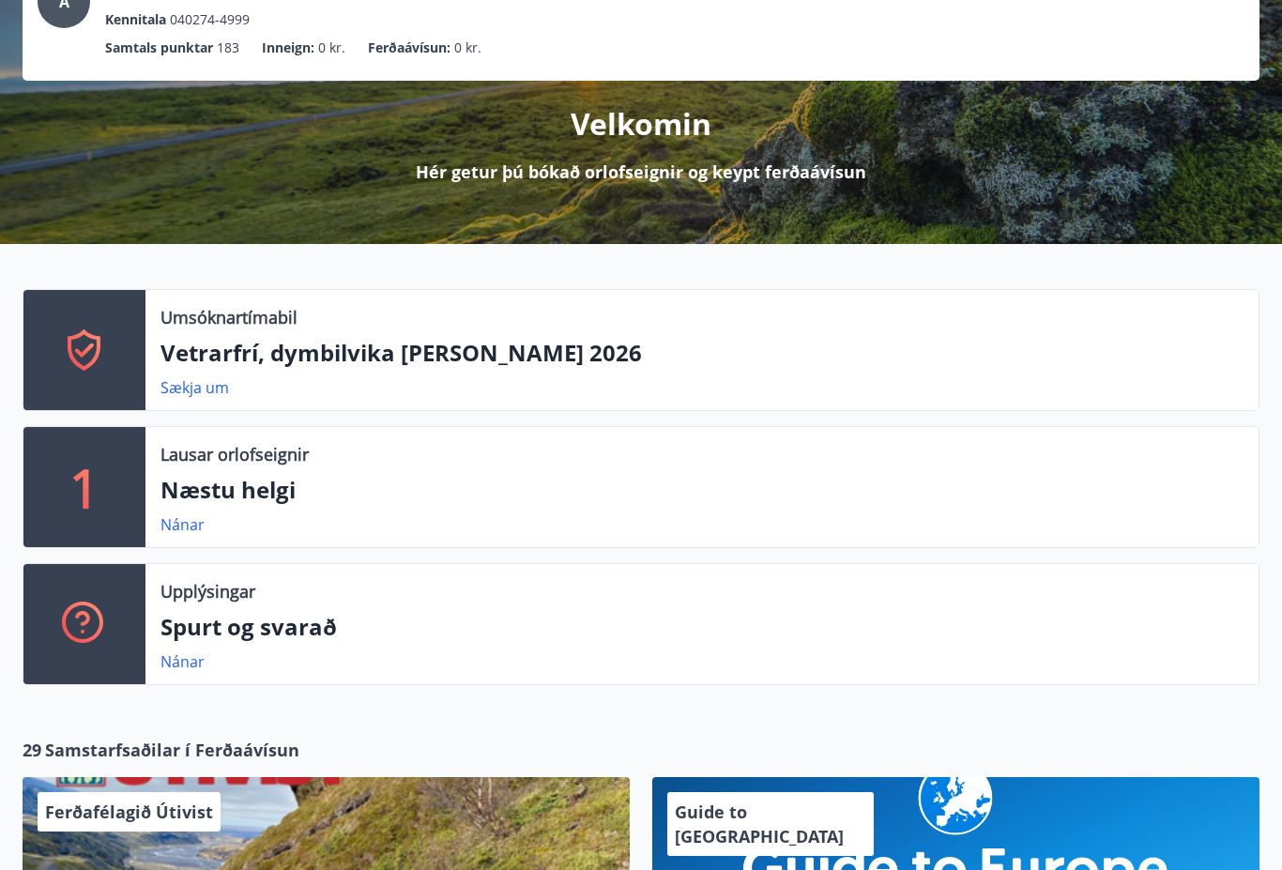
click at [199, 498] on p "Næstu helgi" at bounding box center [702, 490] width 1083 height 32
click at [99, 467] on p "1" at bounding box center [84, 487] width 30 height 71
click at [166, 515] on link "Nánar" at bounding box center [183, 524] width 44 height 21
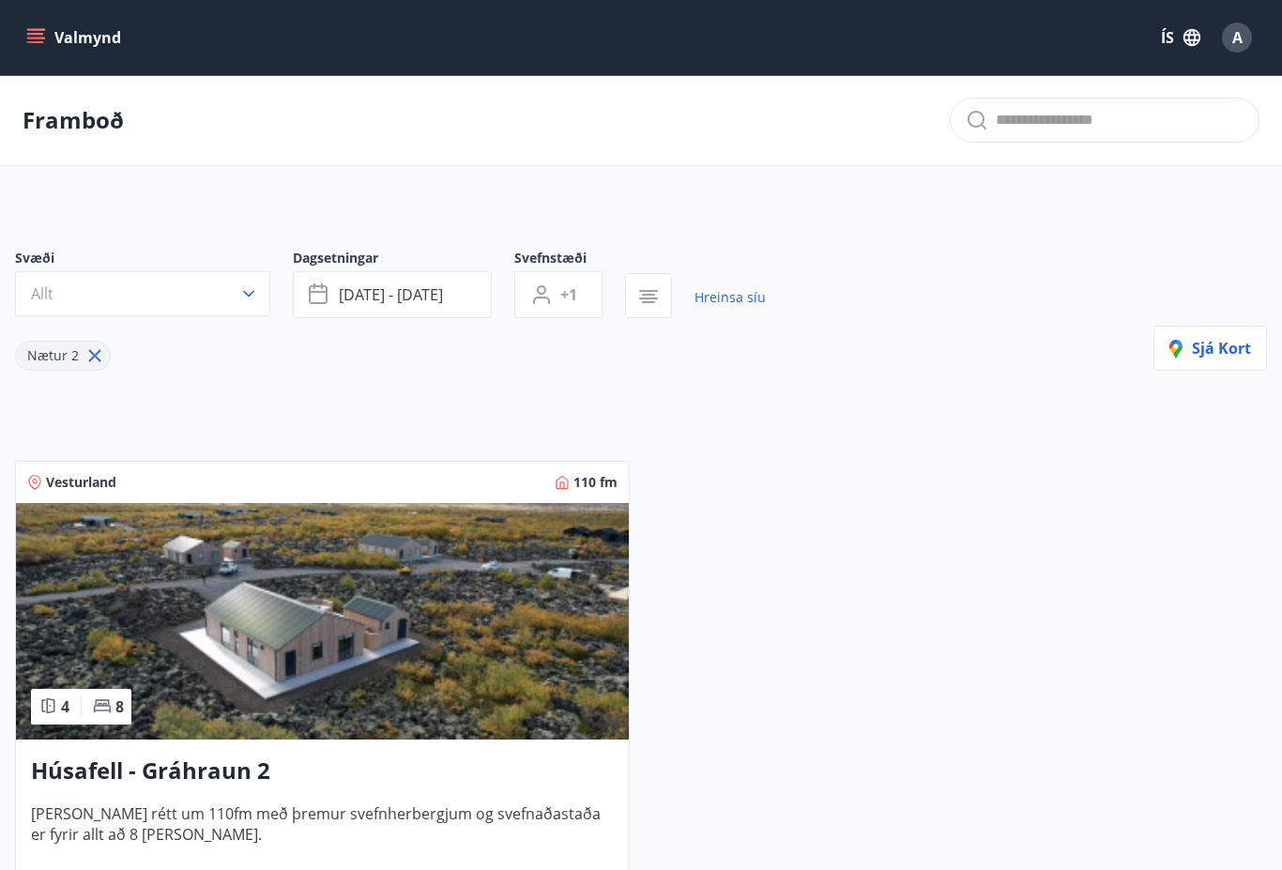
click at [38, 31] on icon "menu" at bounding box center [35, 37] width 19 height 19
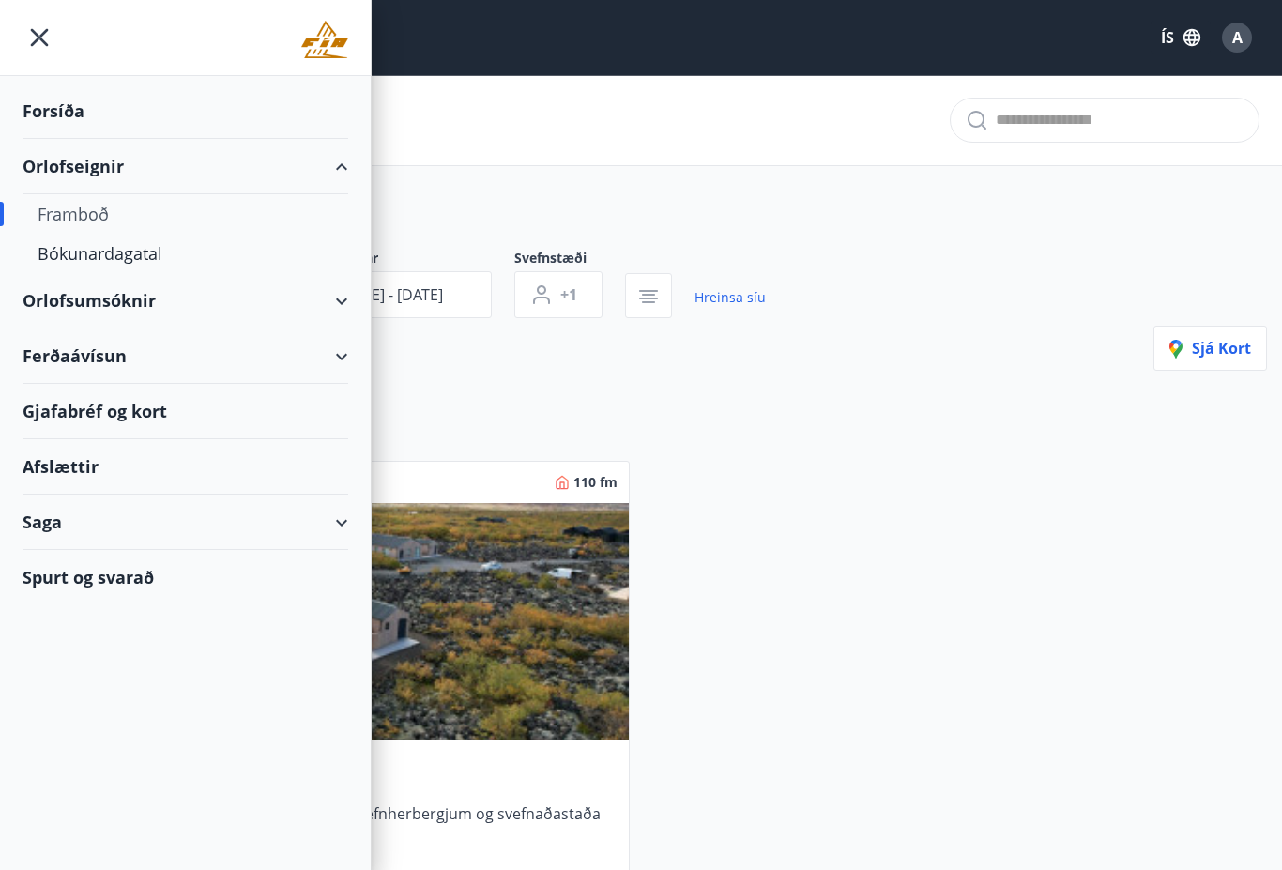
click at [43, 118] on div "Forsíða" at bounding box center [186, 111] width 326 height 55
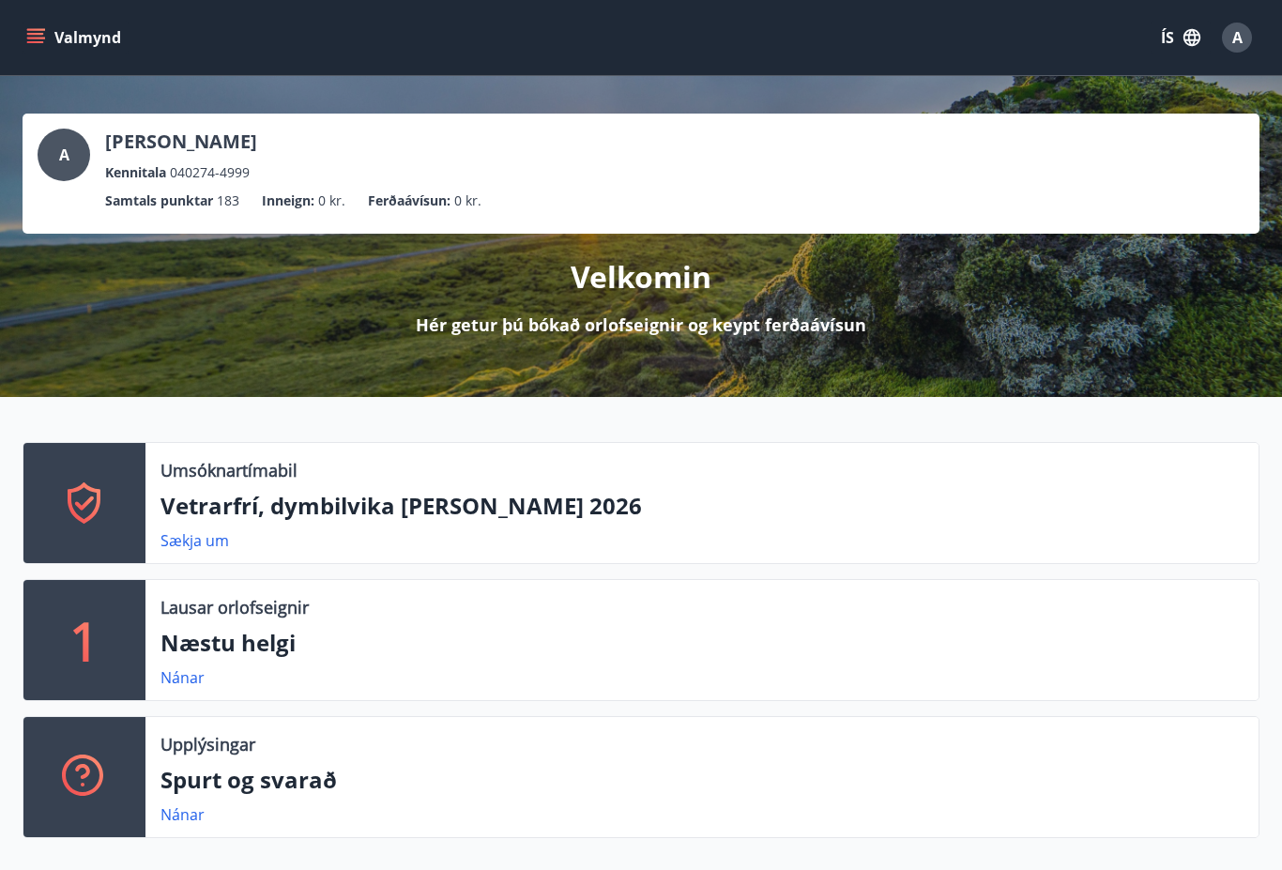
click at [182, 521] on p "Vetrarfrí, dymbilvika [PERSON_NAME] 2026" at bounding box center [702, 506] width 1083 height 32
click at [177, 548] on link "Sækja um" at bounding box center [195, 540] width 69 height 21
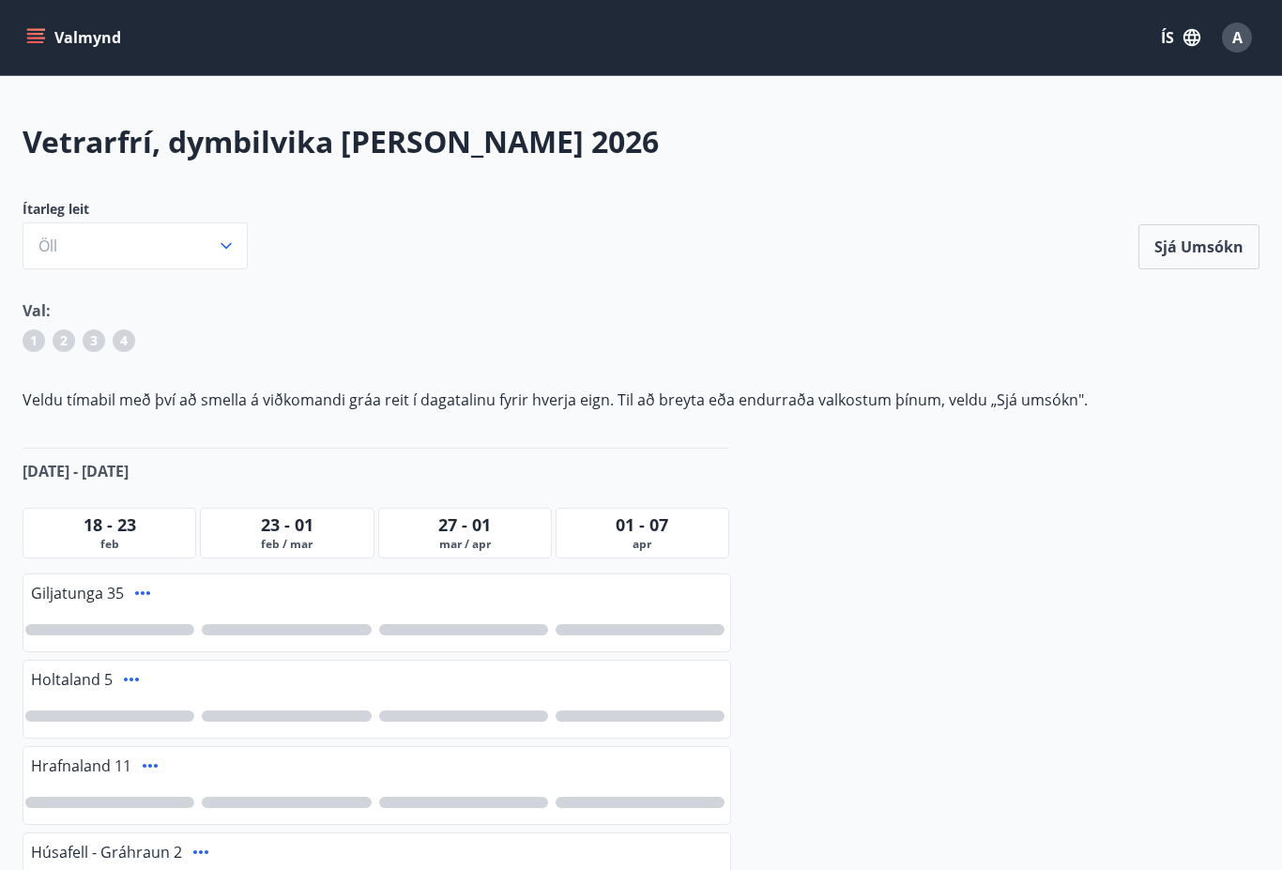
scroll to position [4, 0]
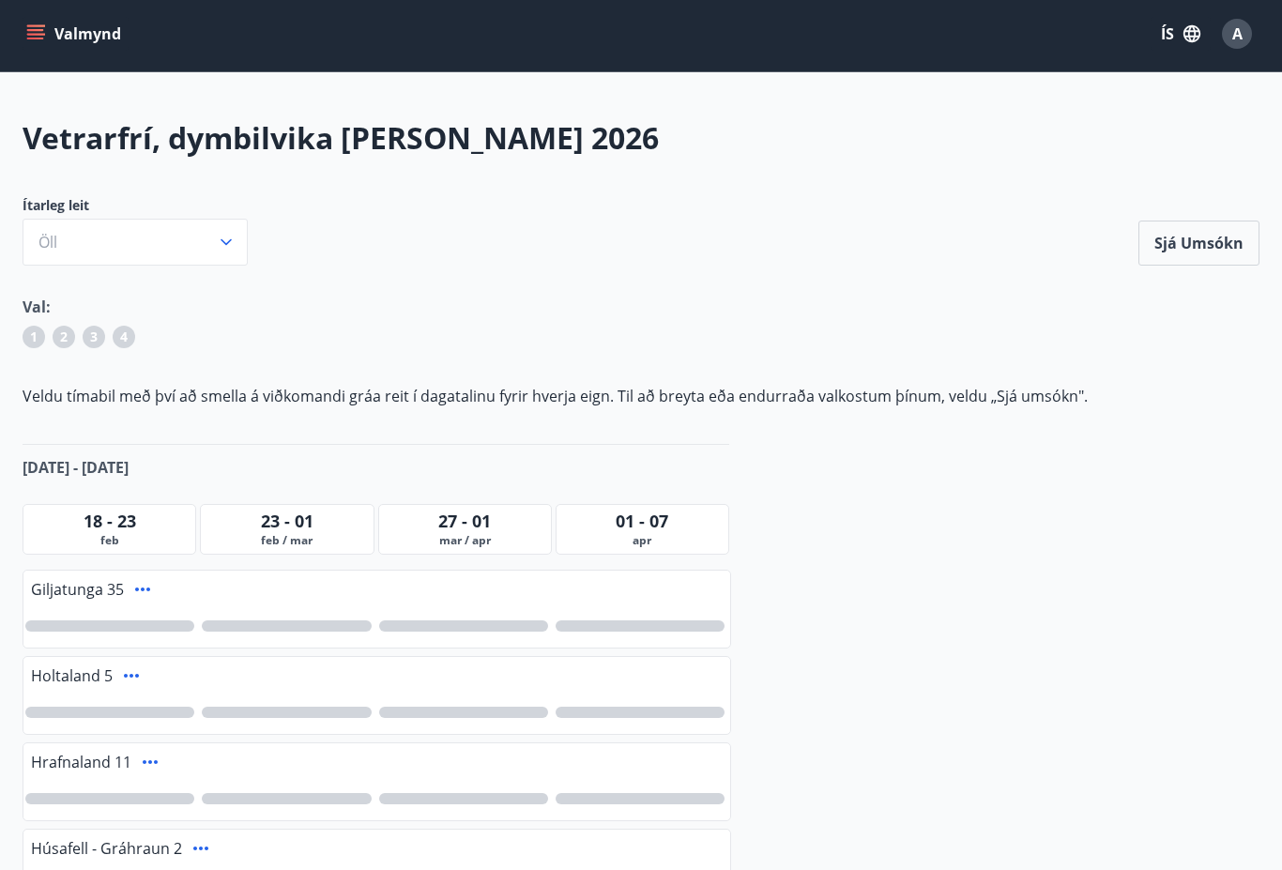
click at [96, 534] on span "feb" at bounding box center [109, 540] width 164 height 15
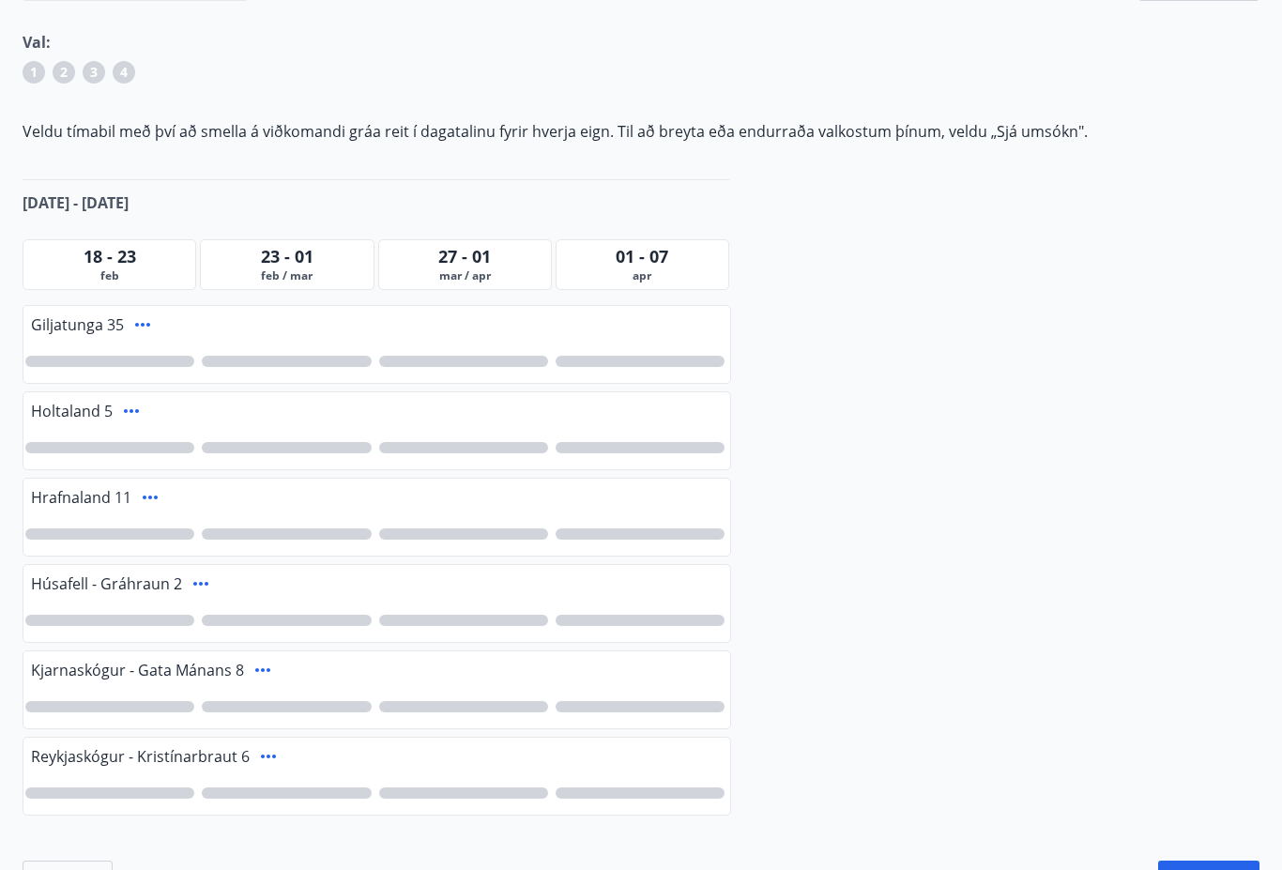
scroll to position [269, 0]
click at [91, 618] on div at bounding box center [109, 619] width 169 height 11
click at [100, 361] on div at bounding box center [109, 359] width 169 height 11
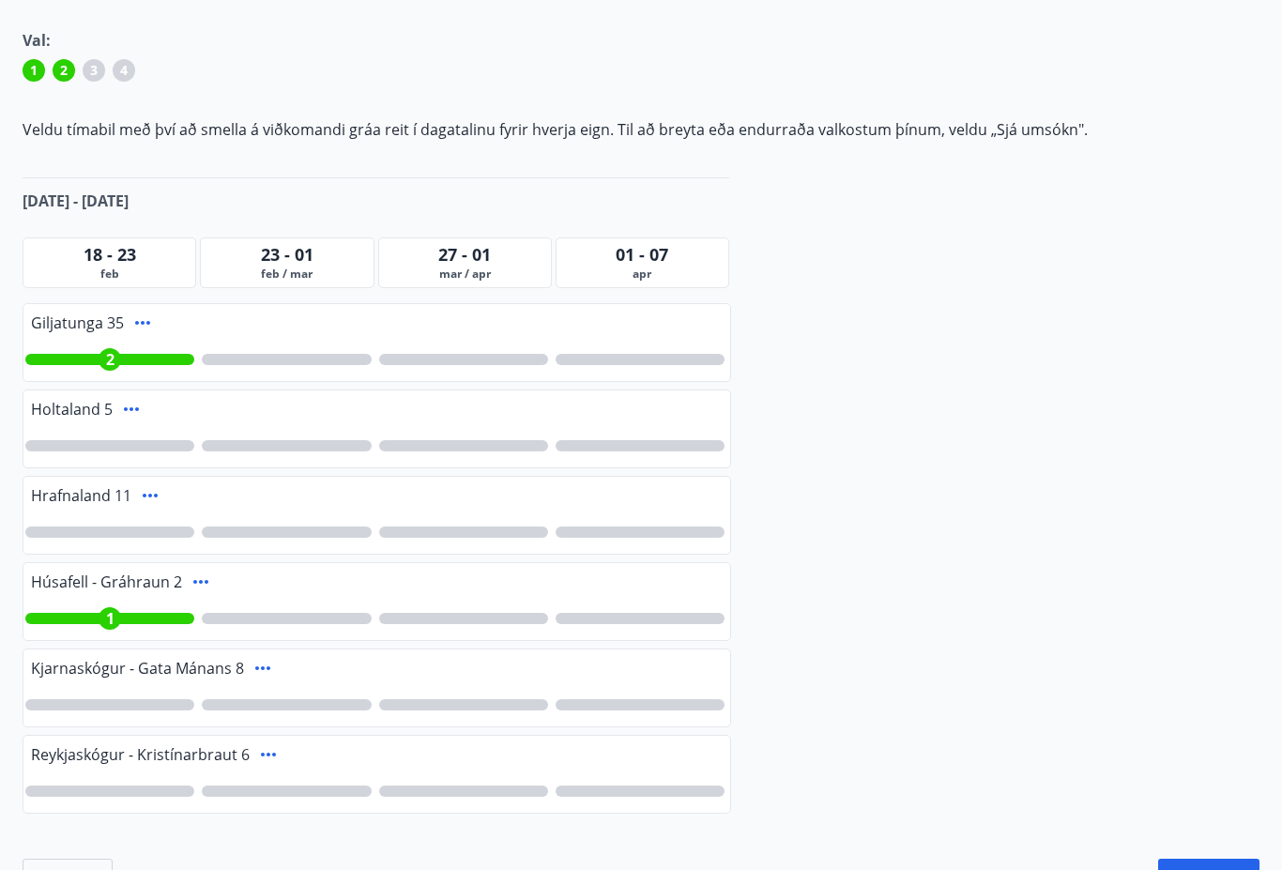
click at [256, 393] on div "Holtaland 5" at bounding box center [376, 408] width 707 height 34
click at [277, 362] on div at bounding box center [286, 359] width 169 height 11
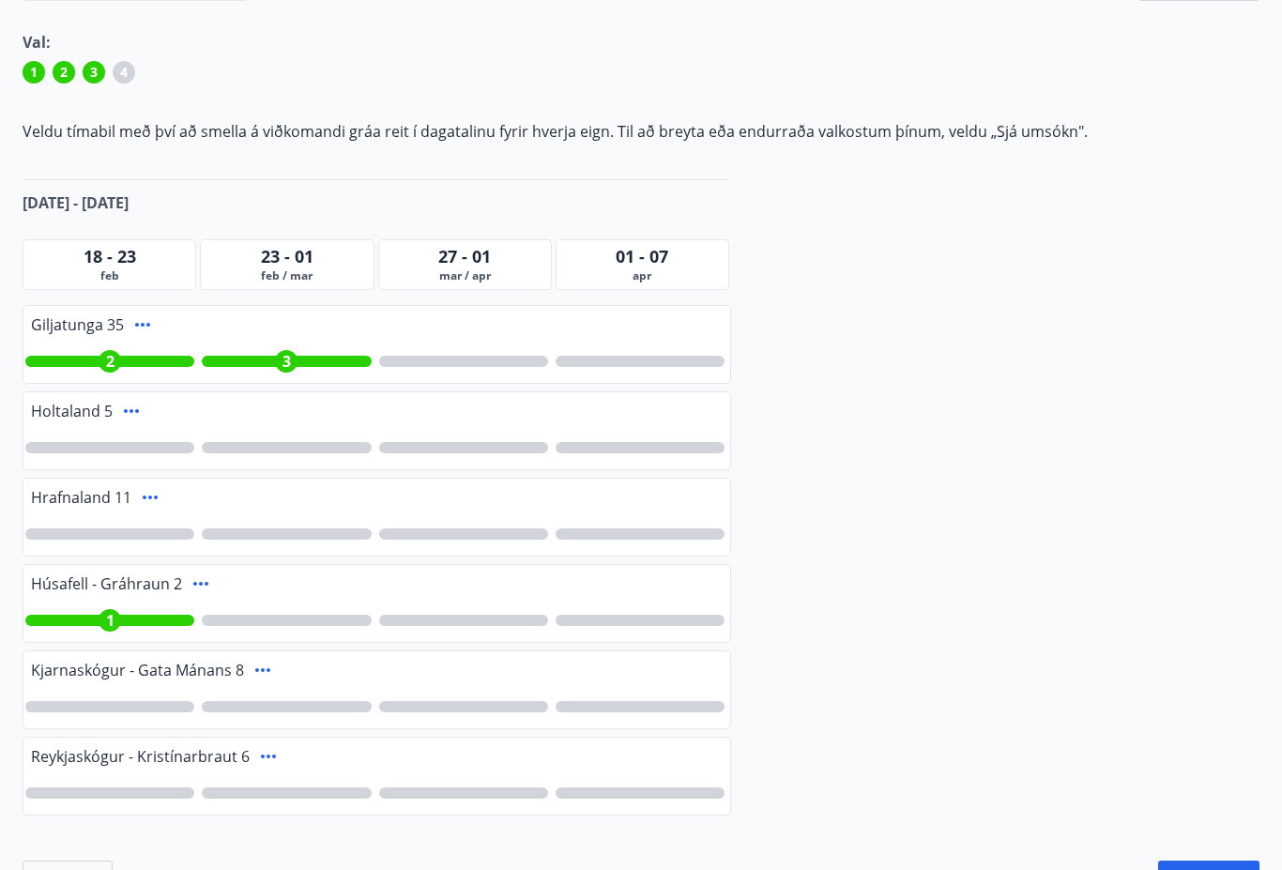
click at [297, 393] on div "Holtaland 5" at bounding box center [376, 410] width 707 height 34
click at [284, 352] on span "3" at bounding box center [287, 362] width 8 height 21
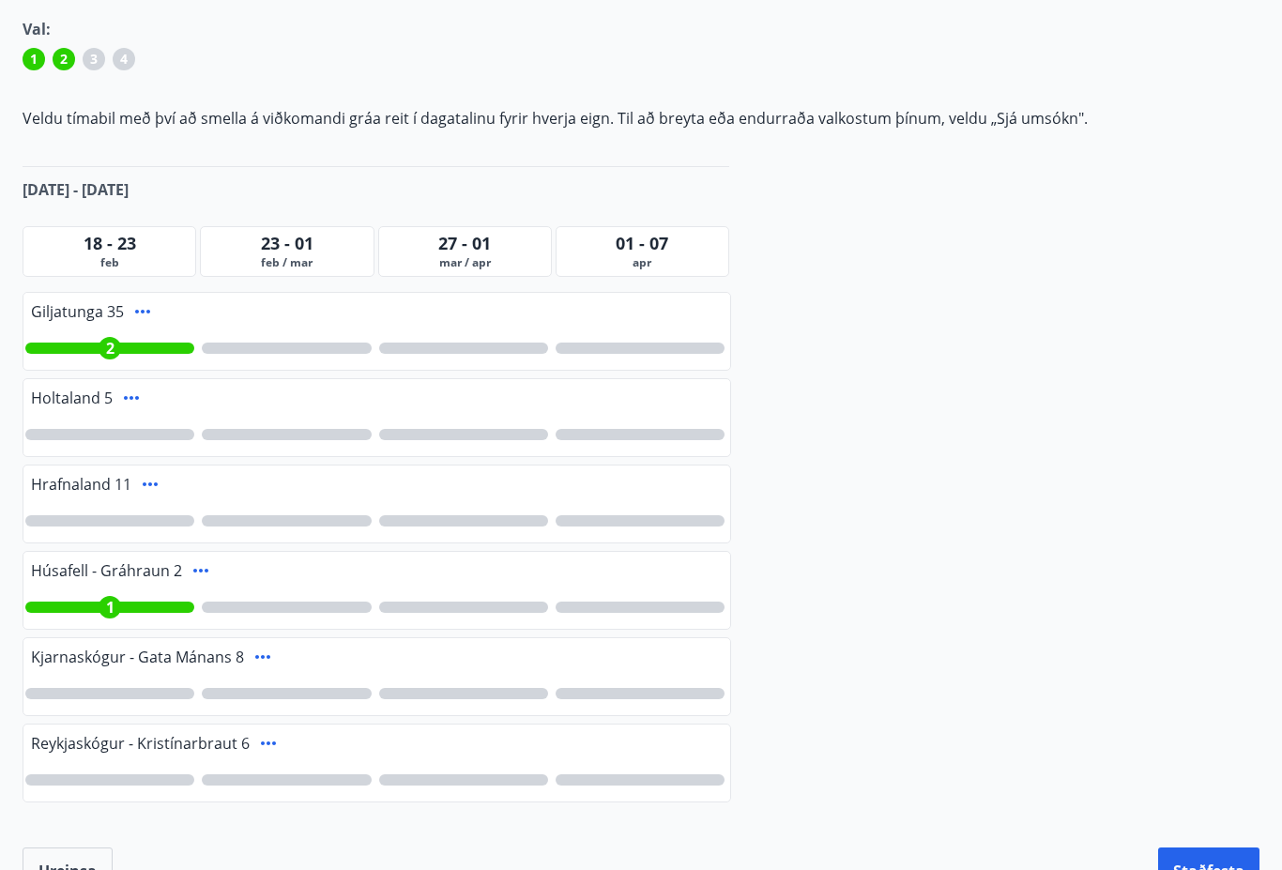
scroll to position [282, 0]
click at [1219, 868] on button "Staðfesta" at bounding box center [1208, 871] width 101 height 47
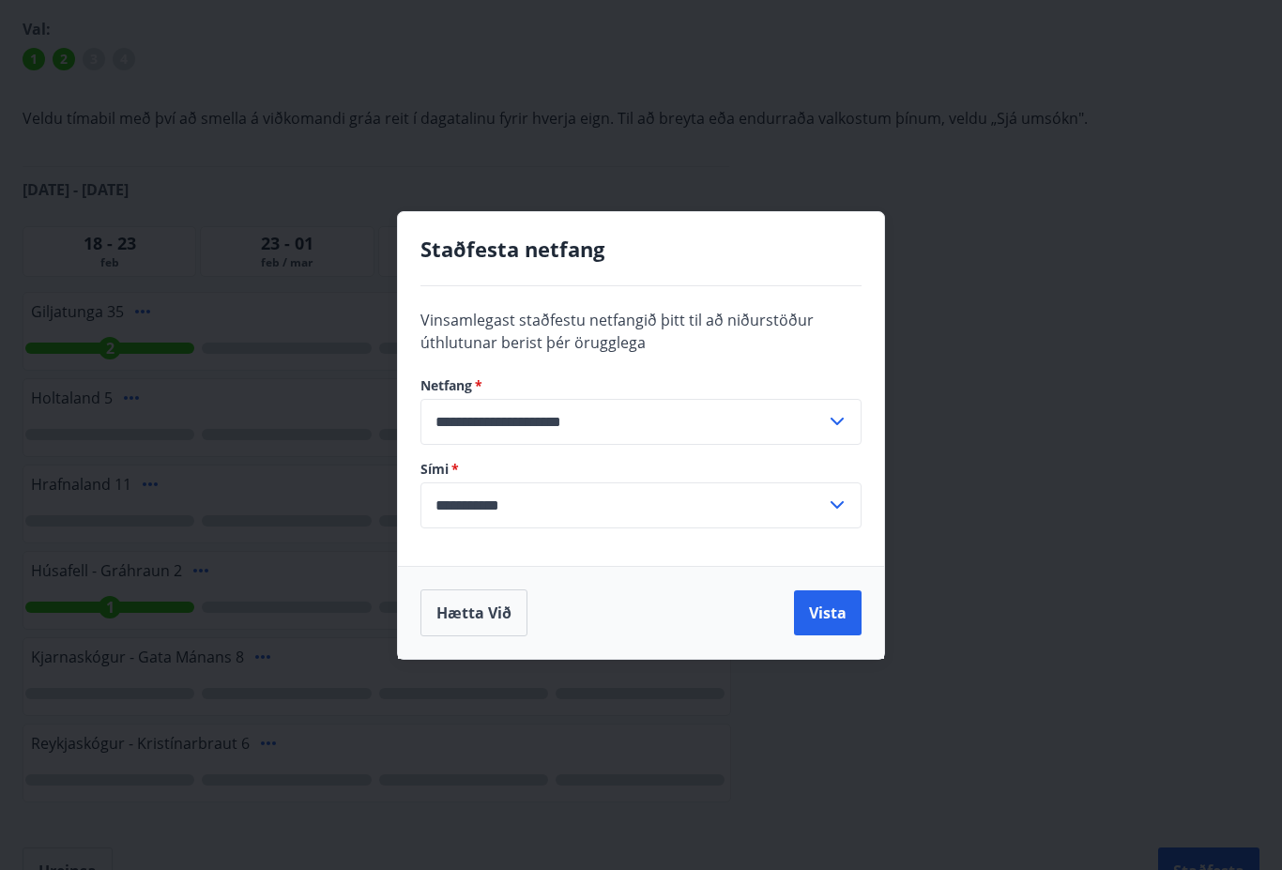
click at [824, 524] on input "**********" at bounding box center [624, 505] width 406 height 46
click at [540, 449] on li "354-6983377" at bounding box center [640, 432] width 439 height 34
type input "**********"
click at [847, 636] on button "Vista" at bounding box center [828, 612] width 68 height 45
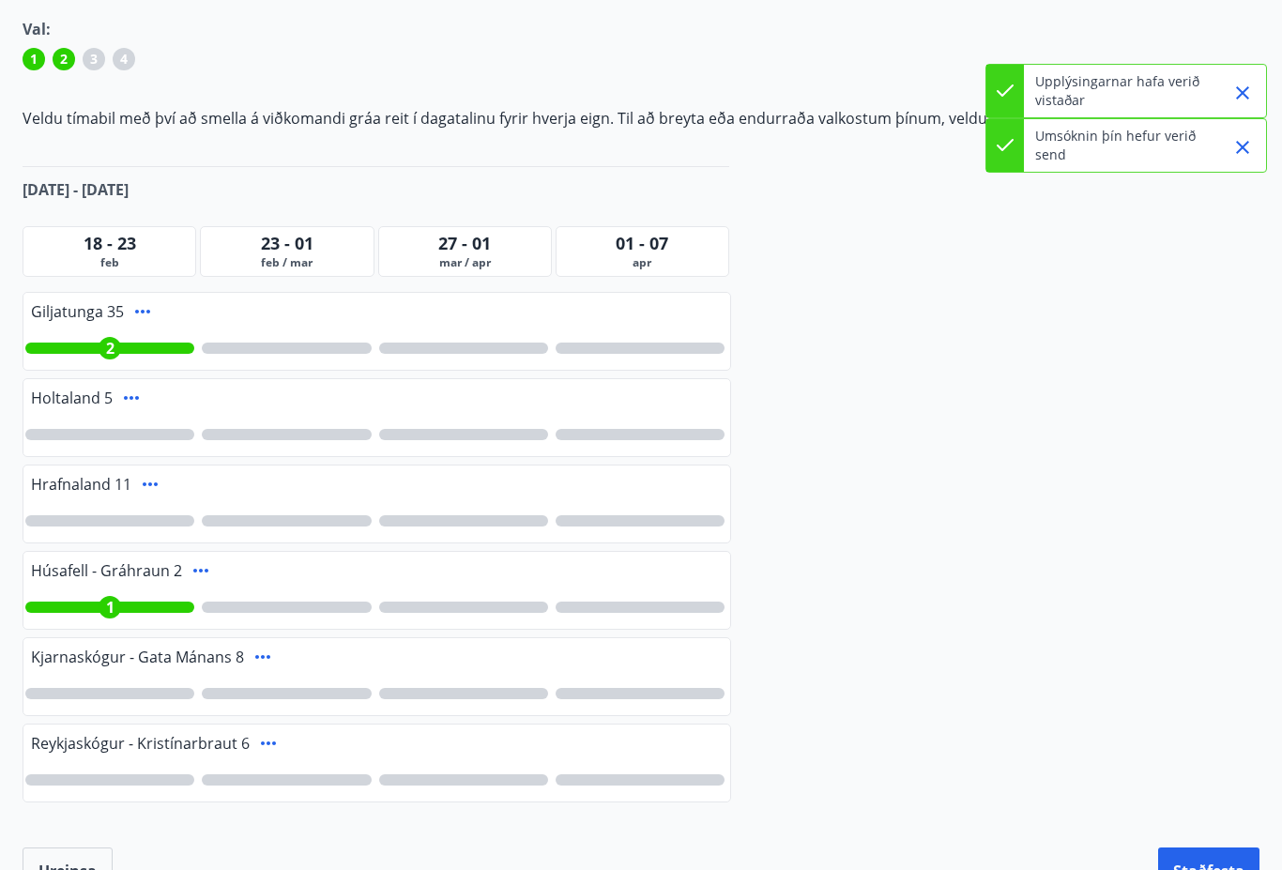
scroll to position [277, 0]
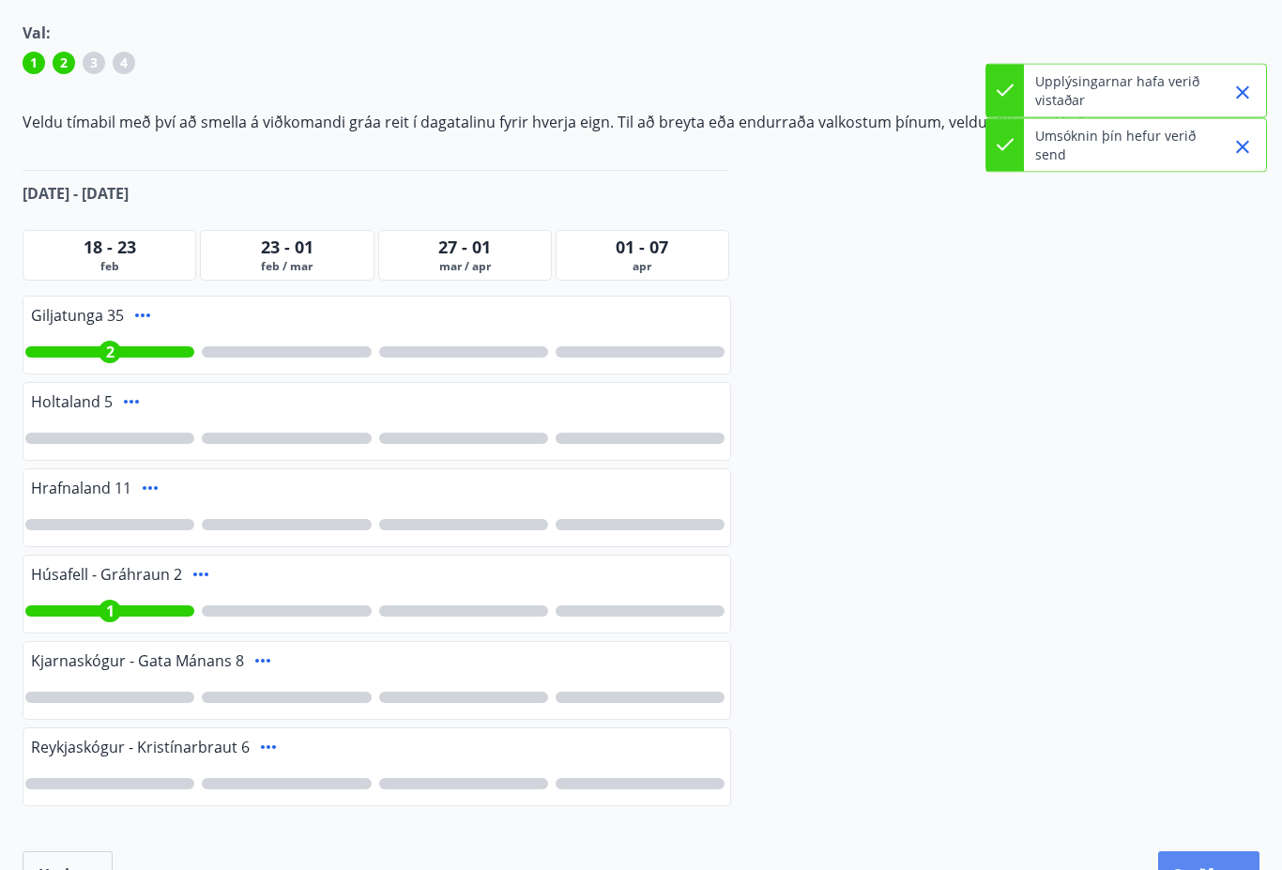
click at [1224, 868] on button "Staðfesta" at bounding box center [1208, 875] width 101 height 47
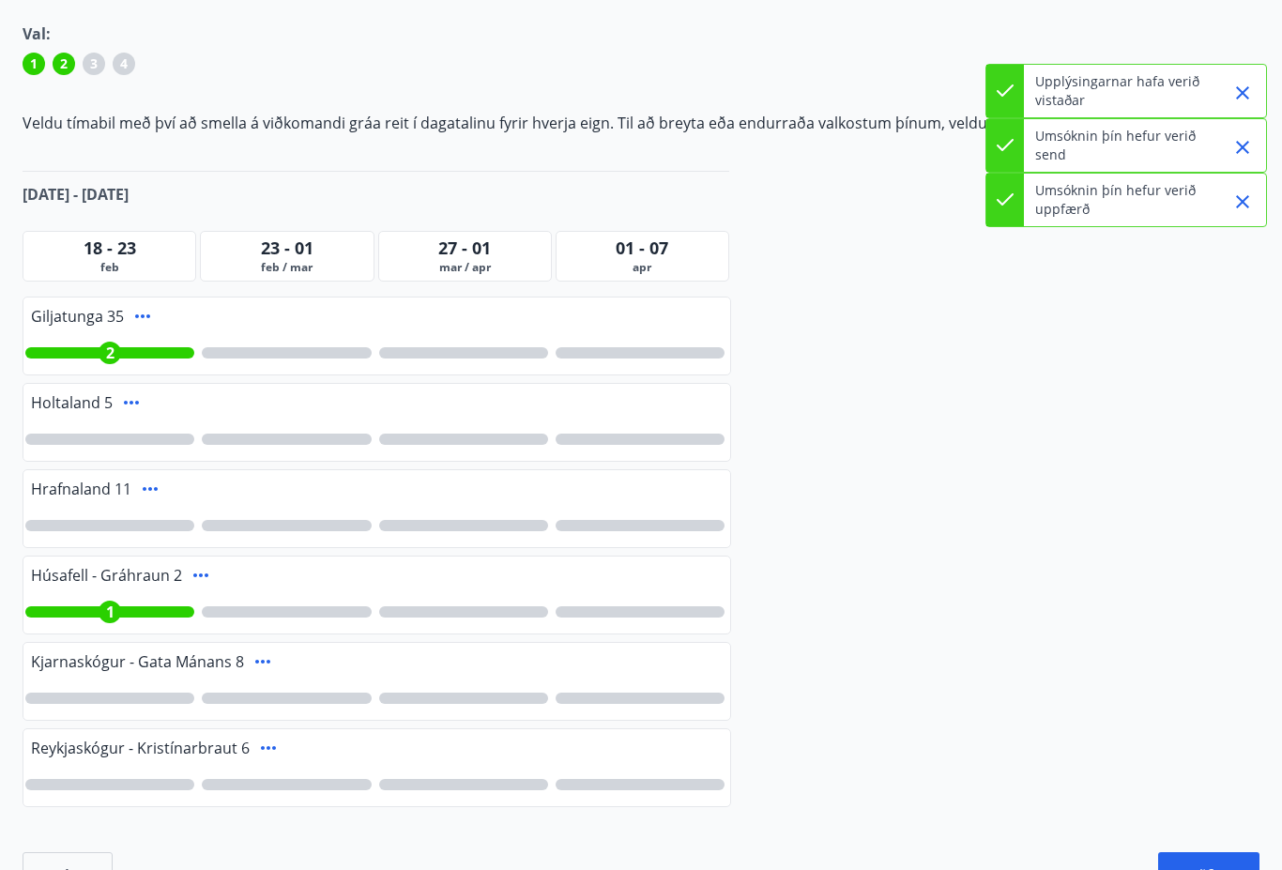
click at [1246, 90] on icon "Close" at bounding box center [1242, 92] width 13 height 13
click at [1246, 147] on icon "Close" at bounding box center [1243, 147] width 23 height 23
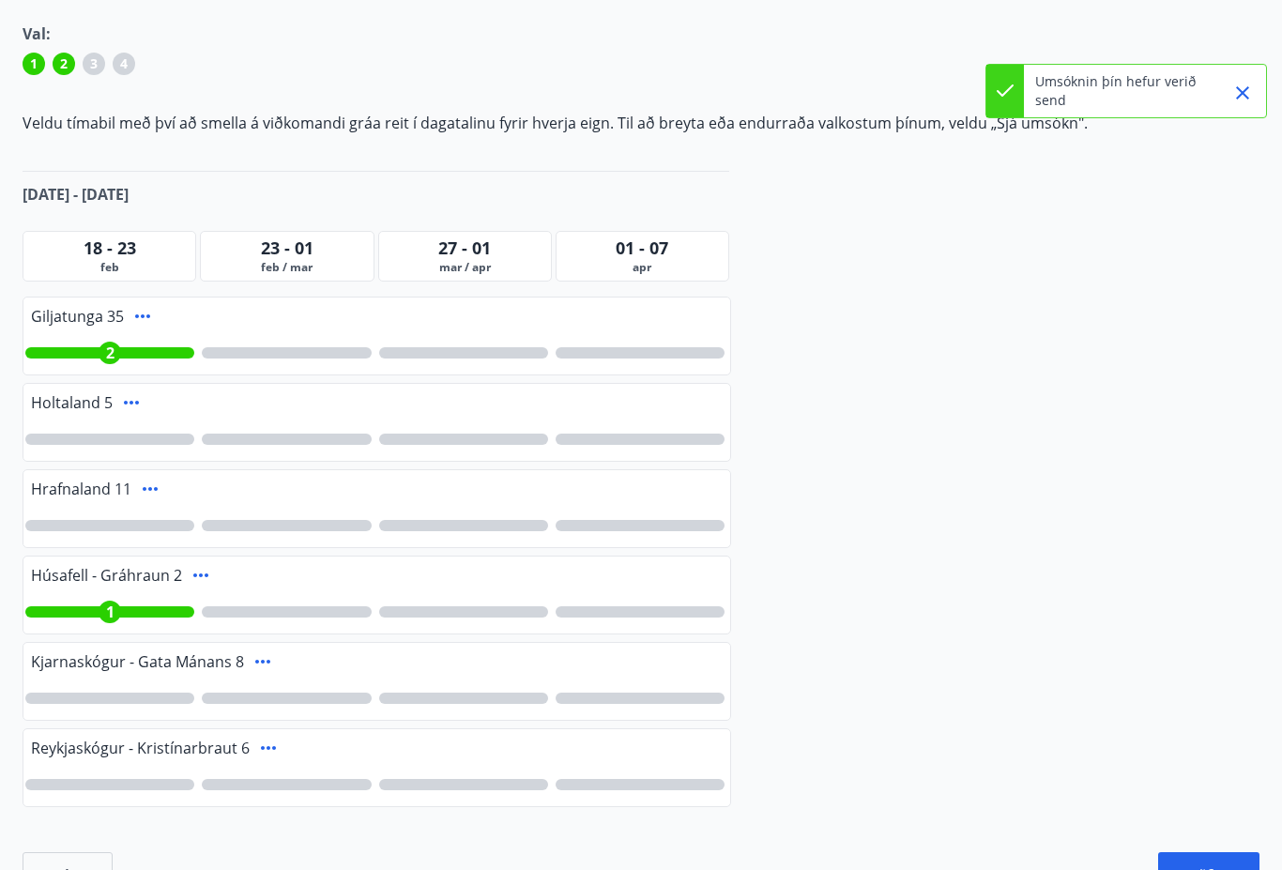
click at [1244, 227] on div "Vetrarfrí, dymbilvika [PERSON_NAME] 2026 Ítarleg leit Öll Sjá umsókn Sjá umsókn…" at bounding box center [641, 371] width 1282 height 1055
click at [1248, 100] on icon "Close" at bounding box center [1243, 93] width 23 height 23
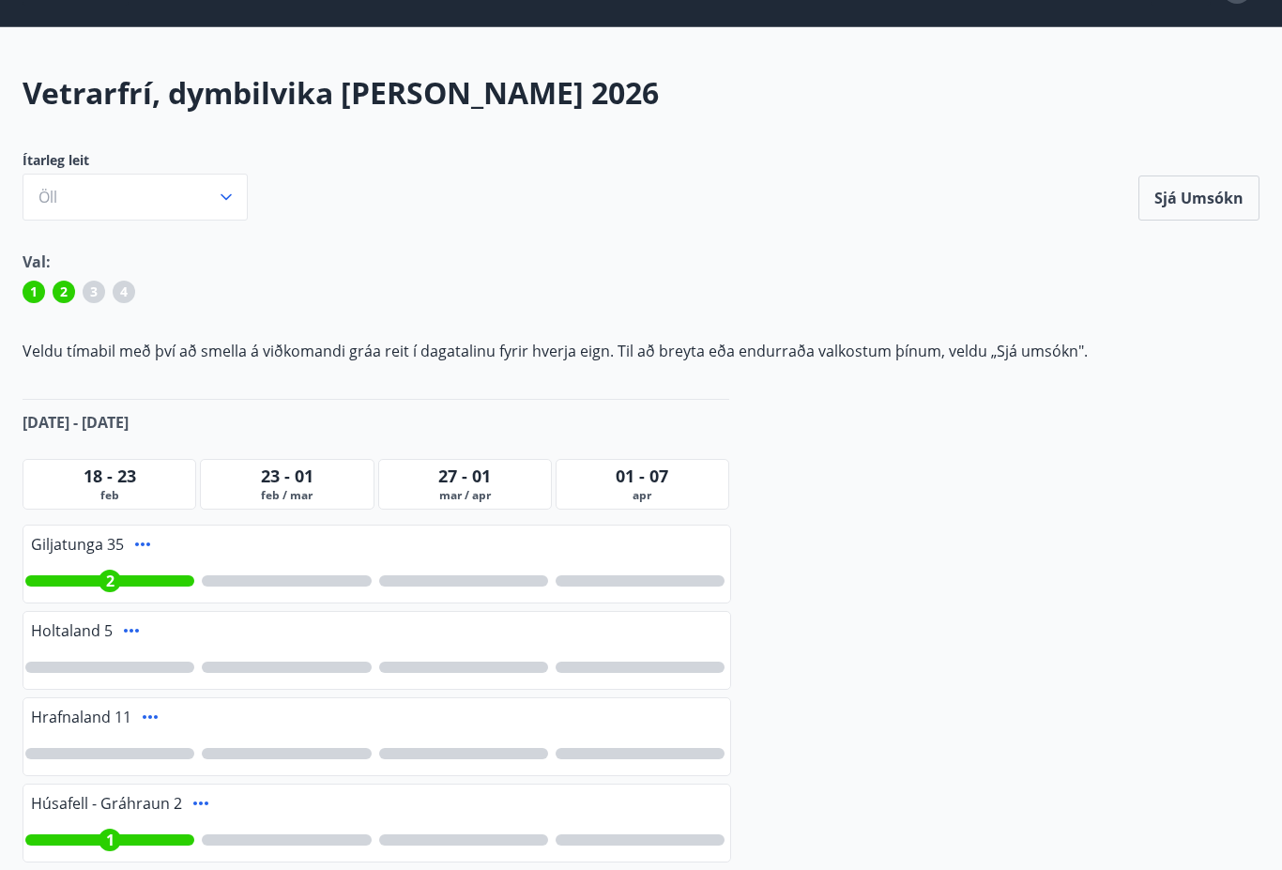
scroll to position [0, 0]
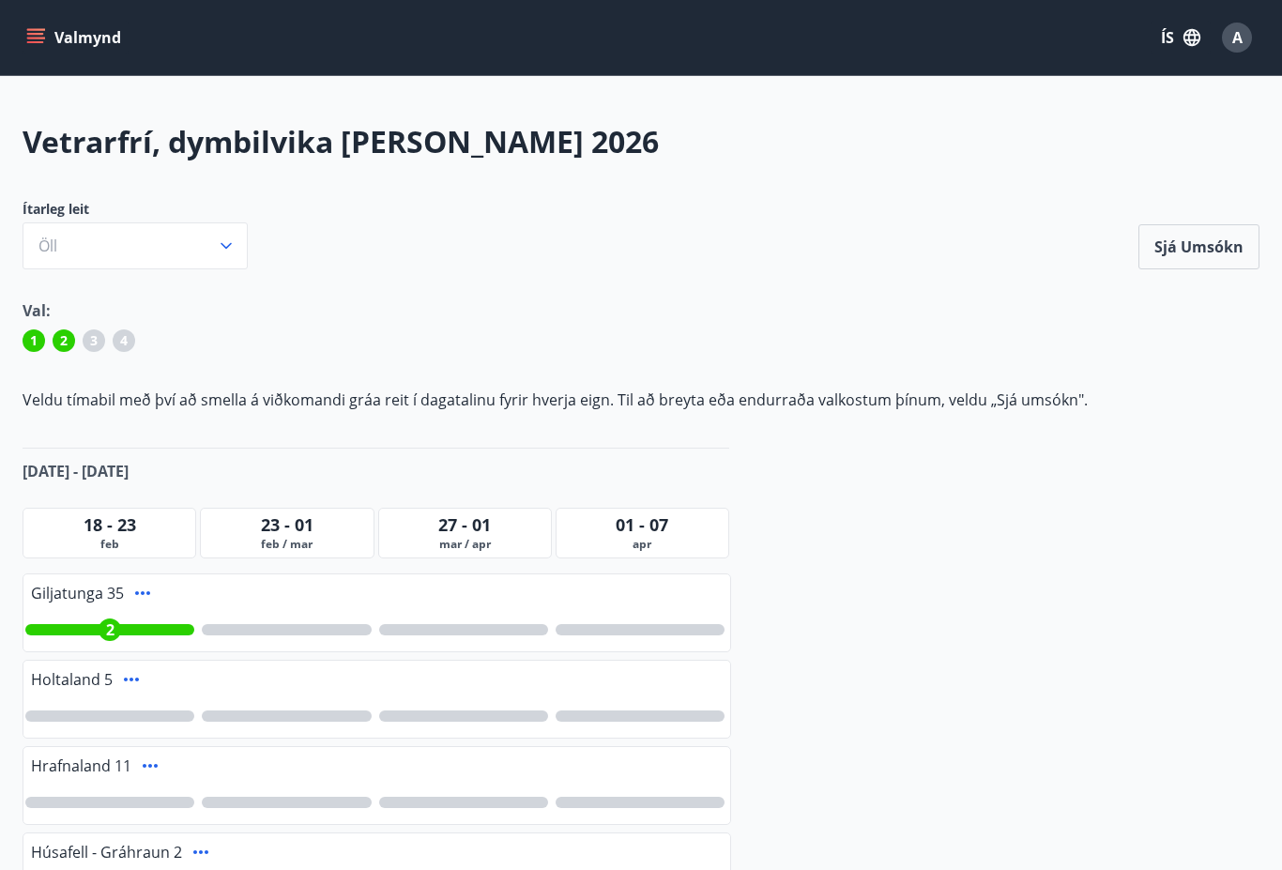
click at [44, 42] on icon "menu" at bounding box center [35, 37] width 19 height 19
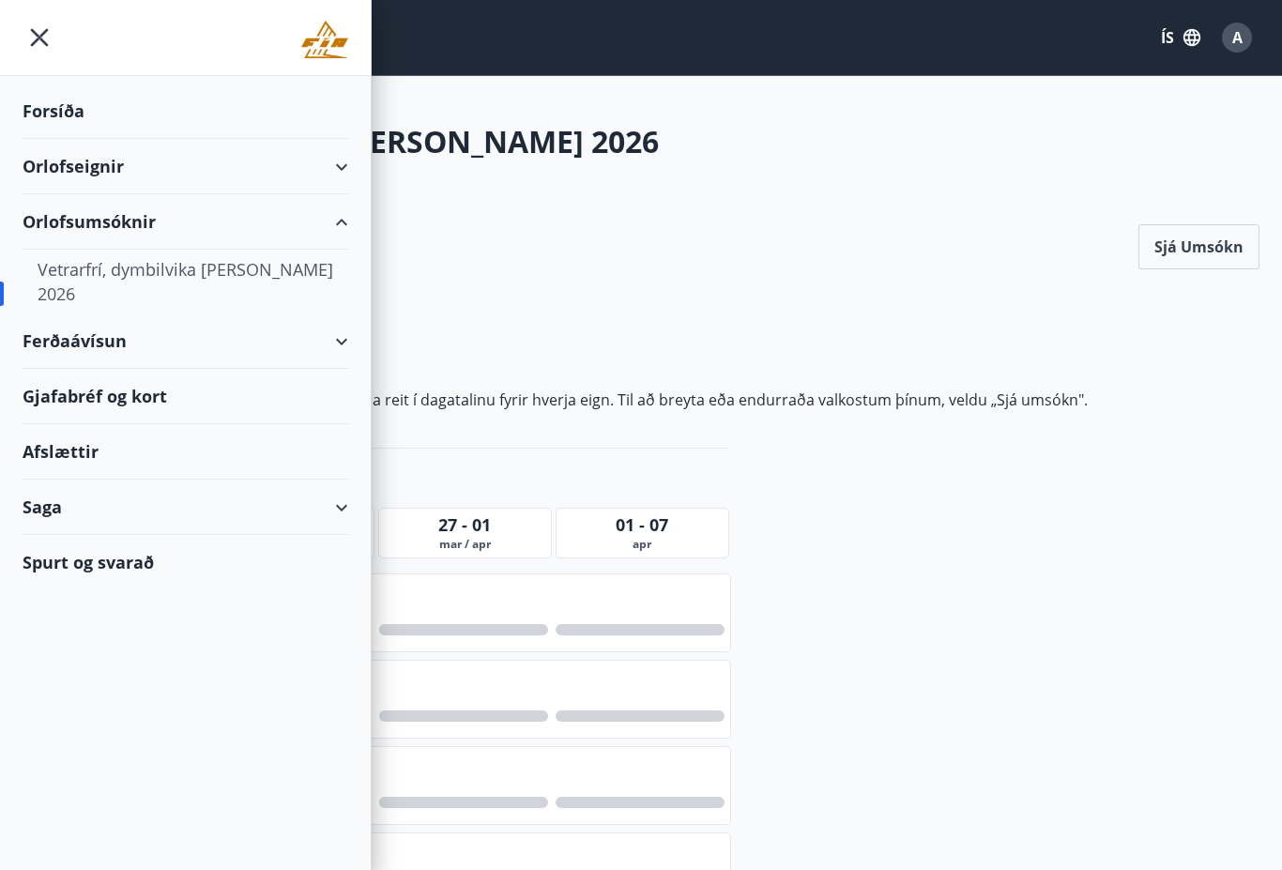
click at [49, 118] on div "Forsíða" at bounding box center [186, 111] width 326 height 55
